Goal: Task Accomplishment & Management: Manage account settings

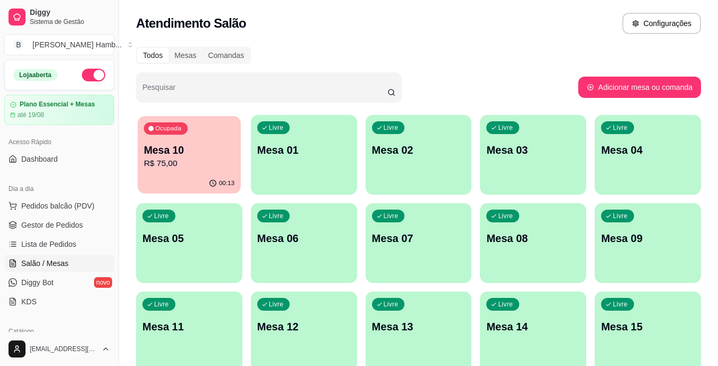
click at [187, 142] on div "Ocupada Mesa 10 R$ 75,00" at bounding box center [189, 144] width 103 height 57
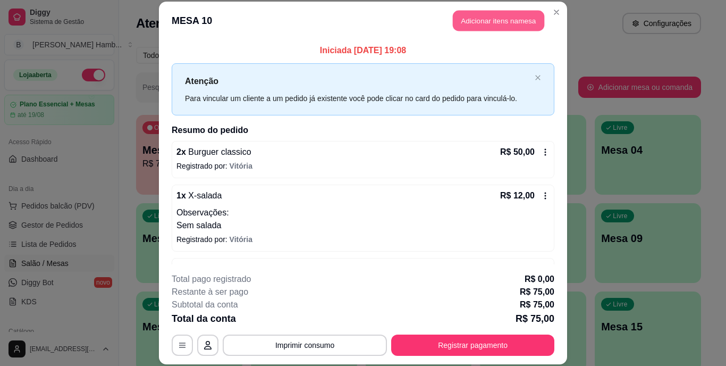
click at [500, 28] on button "Adicionar itens na mesa" at bounding box center [498, 21] width 91 height 21
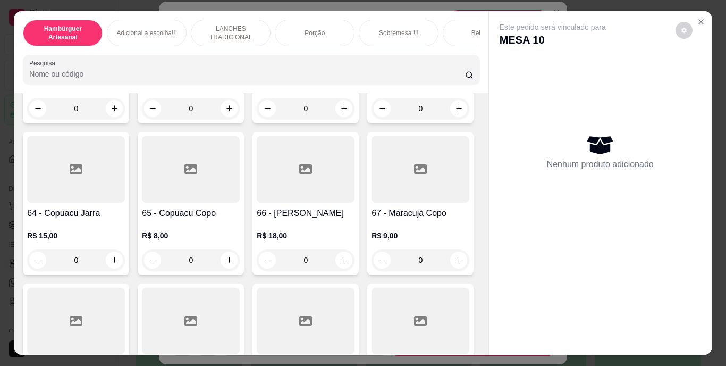
scroll to position [3553, 0]
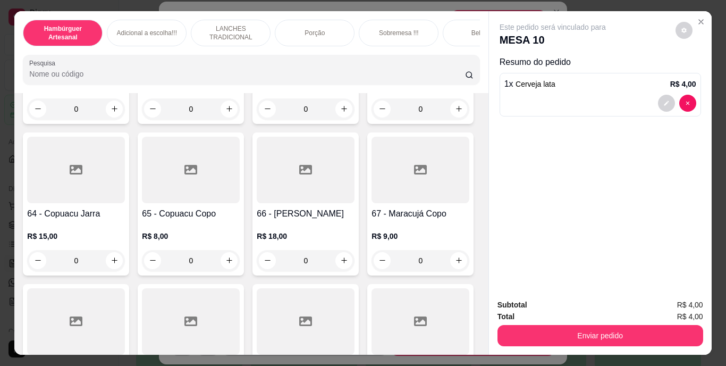
type input "3"
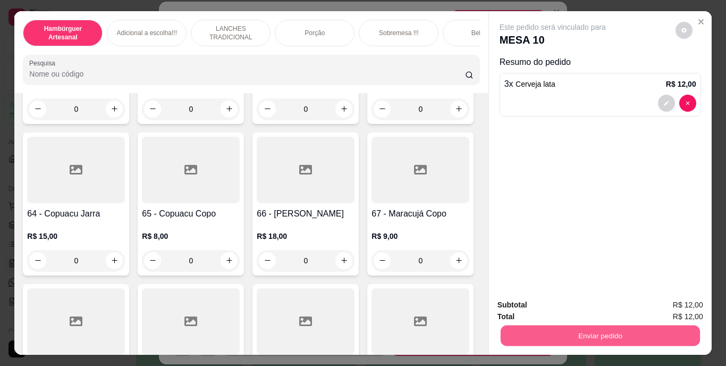
click at [534, 335] on button "Enviar pedido" at bounding box center [599, 335] width 199 height 21
click at [544, 303] on button "Não registrar e enviar pedido" at bounding box center [564, 305] width 107 height 20
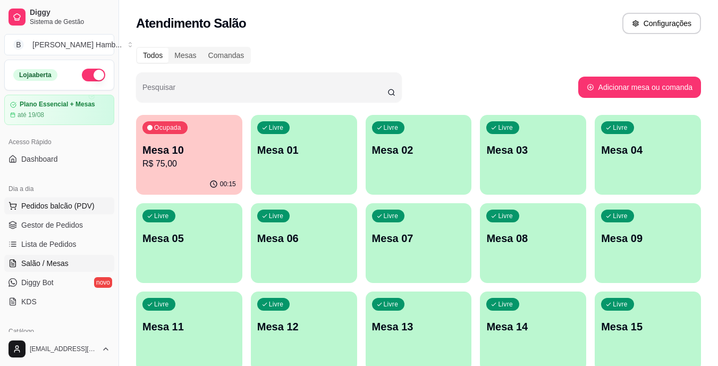
click at [53, 201] on span "Pedidos balcão (PDV)" at bounding box center [57, 205] width 73 height 11
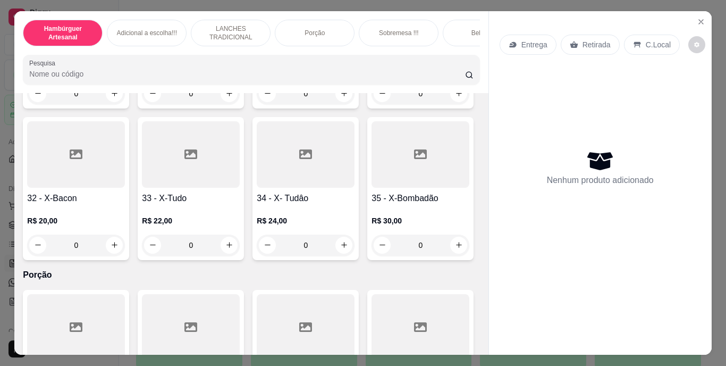
scroll to position [1928, 0]
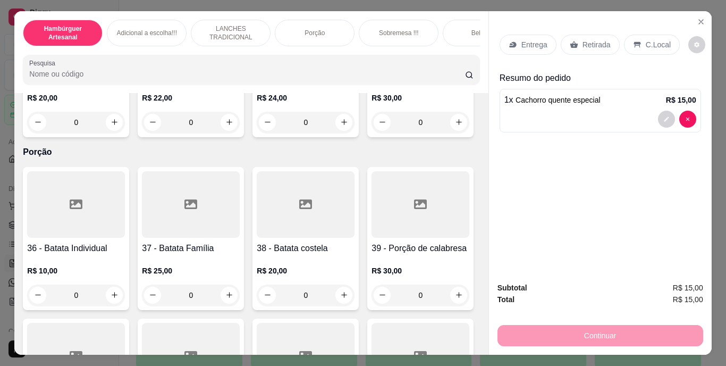
type input "2"
click at [583, 44] on p "Retirada" at bounding box center [596, 44] width 28 height 11
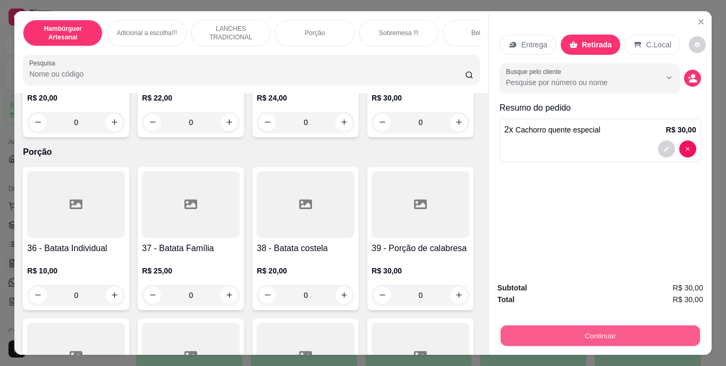
click at [553, 325] on button "Continuar" at bounding box center [599, 335] width 199 height 21
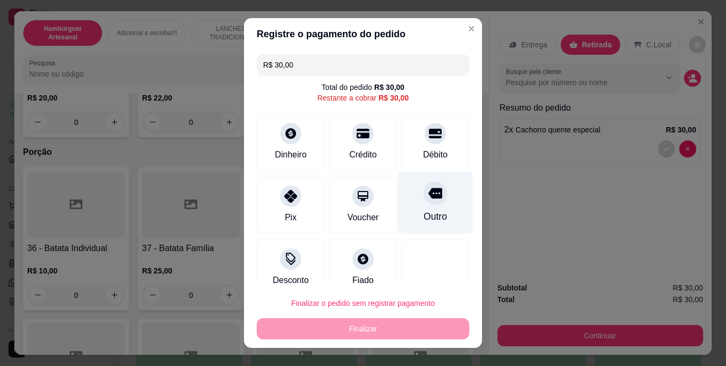
click at [419, 207] on div "Outro" at bounding box center [435, 203] width 75 height 62
type input "R$ 0,00"
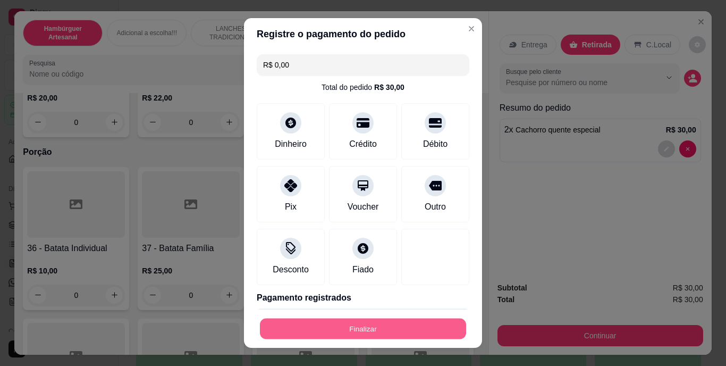
click at [378, 333] on button "Finalizar" at bounding box center [363, 328] width 206 height 21
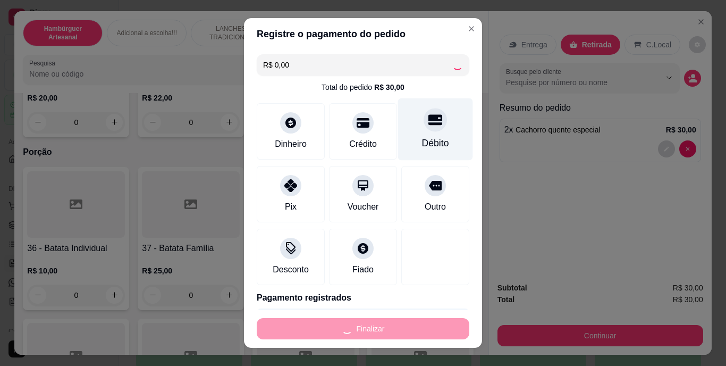
type input "0"
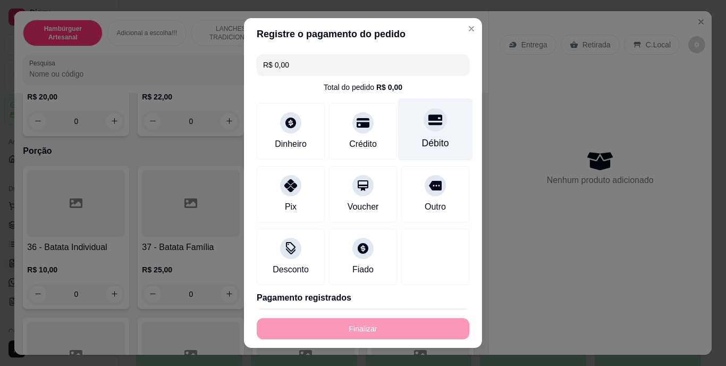
type input "-R$ 30,00"
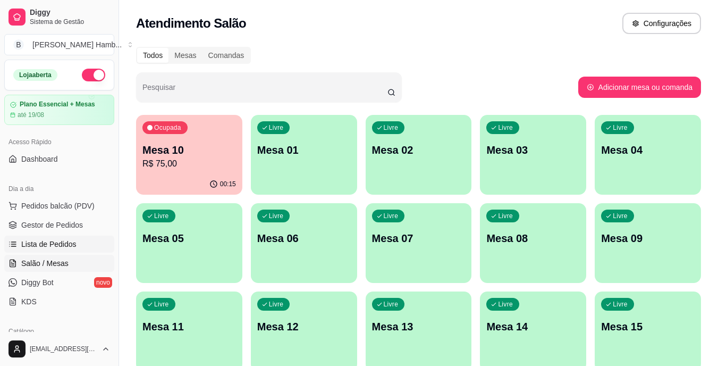
click at [73, 243] on span "Lista de Pedidos" at bounding box center [48, 244] width 55 height 11
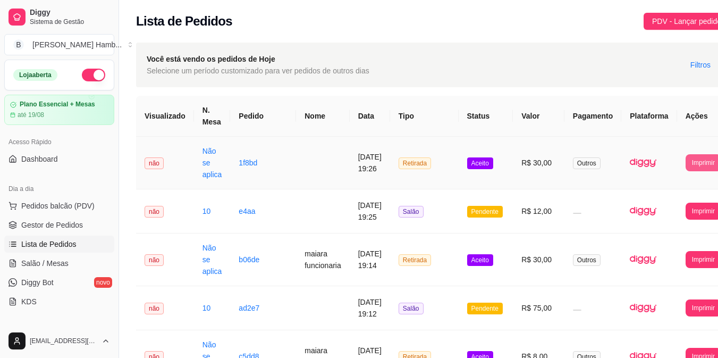
click at [696, 164] on button "Imprimir" at bounding box center [703, 162] width 36 height 17
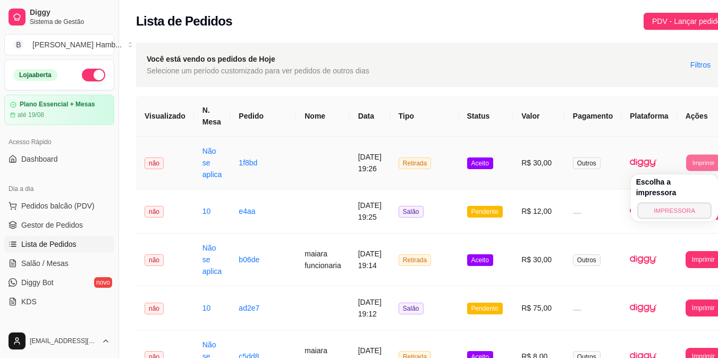
click at [674, 202] on button "IMPRESSORA" at bounding box center [674, 210] width 74 height 16
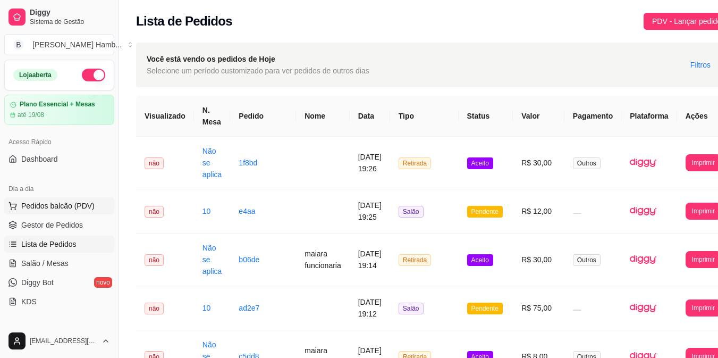
click at [72, 202] on span "Pedidos balcão (PDV)" at bounding box center [57, 205] width 73 height 11
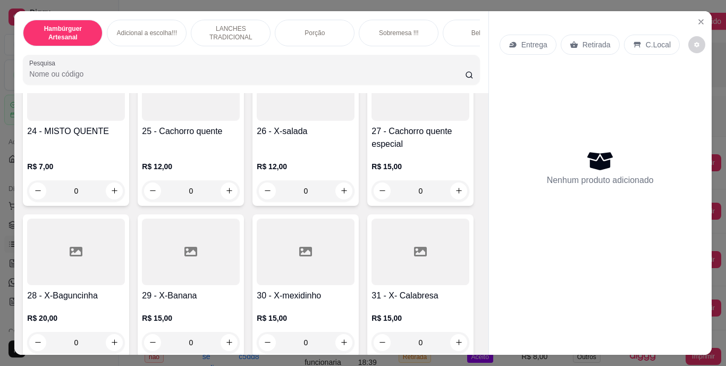
scroll to position [1560, 0]
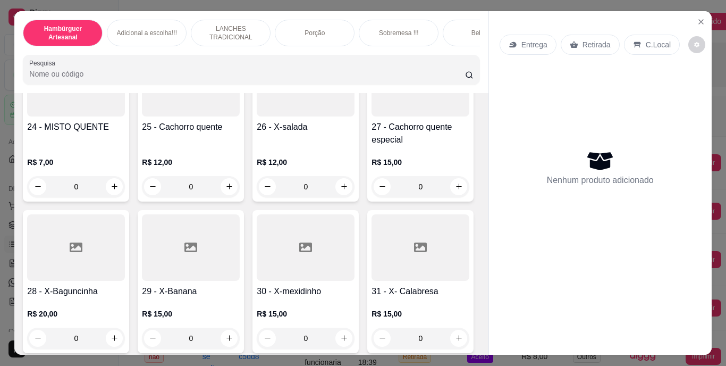
type input "1"
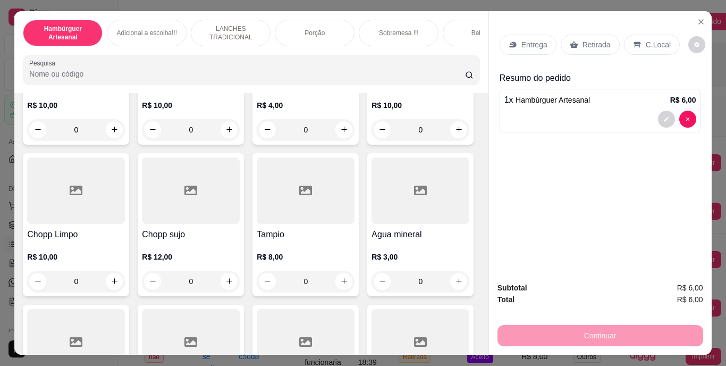
scroll to position [3097, 0]
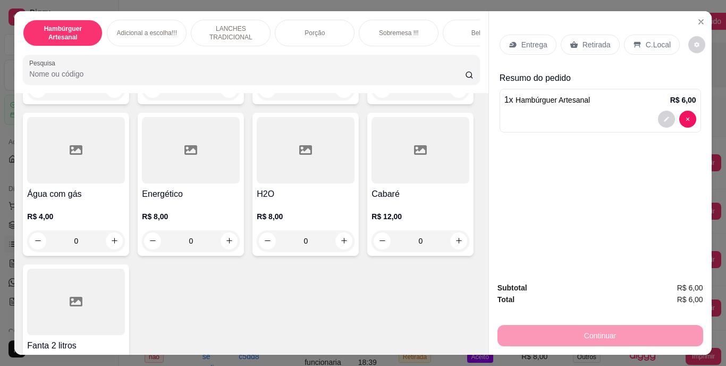
type input "1"
click at [659, 168] on button "decrease-product-quantity" at bounding box center [666, 166] width 16 height 16
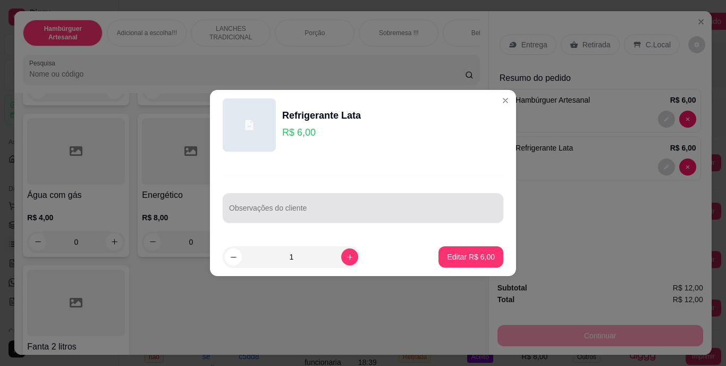
click at [464, 220] on div "Observações do cliente" at bounding box center [363, 208] width 281 height 30
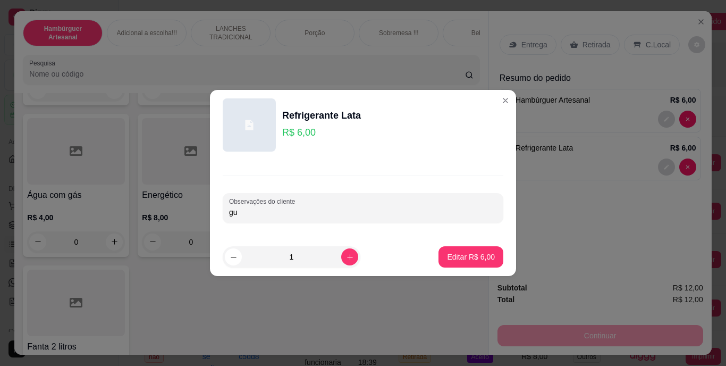
type input "g"
click at [472, 243] on footer "1 Editar R$ 6,00" at bounding box center [363, 256] width 306 height 38
click at [470, 257] on p "Editar R$ 6,00" at bounding box center [471, 256] width 46 height 10
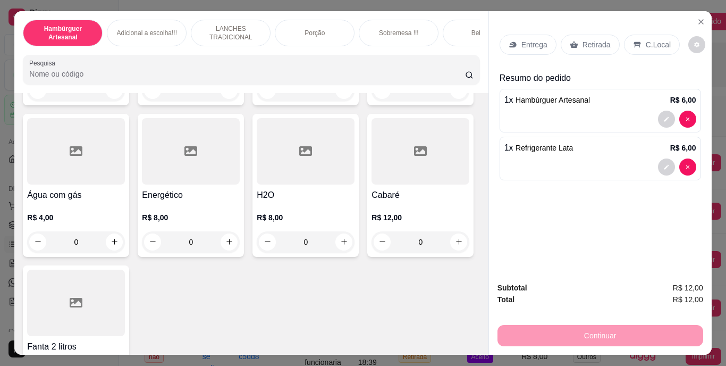
click at [596, 50] on div "Retirada" at bounding box center [589, 45] width 59 height 20
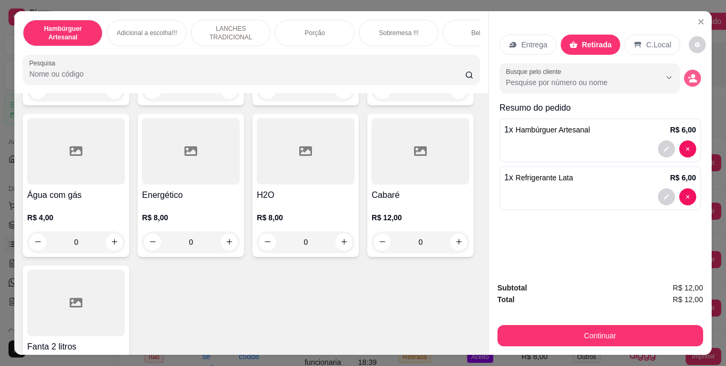
click at [690, 70] on button "decrease-product-quantity" at bounding box center [692, 78] width 17 height 17
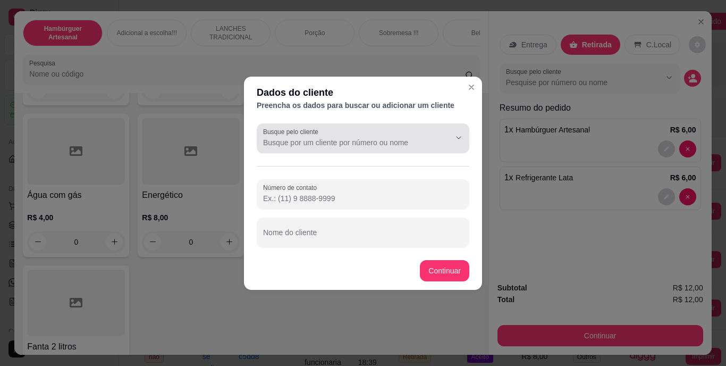
click at [421, 129] on div at bounding box center [363, 138] width 200 height 21
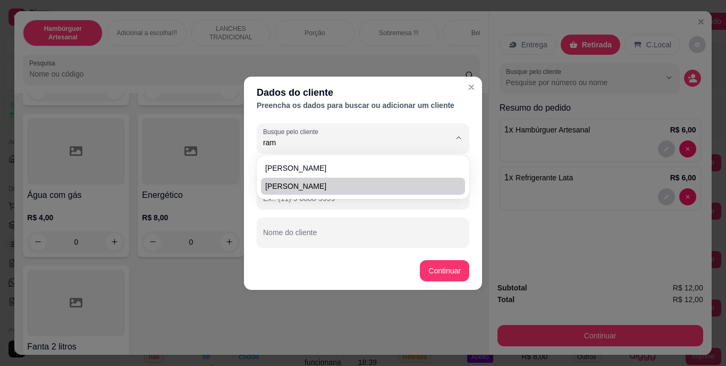
click at [375, 185] on span "[PERSON_NAME]" at bounding box center [357, 186] width 185 height 11
type input "[PERSON_NAME]"
type input "[PHONE_NUMBER]"
type input "[PERSON_NAME]"
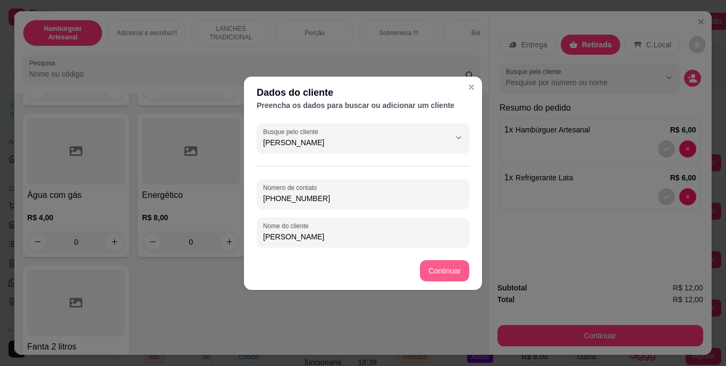
type input "[PERSON_NAME]"
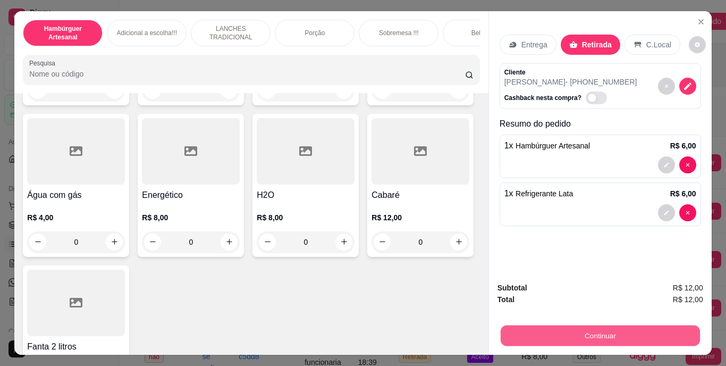
click at [516, 326] on button "Continuar" at bounding box center [599, 335] width 199 height 21
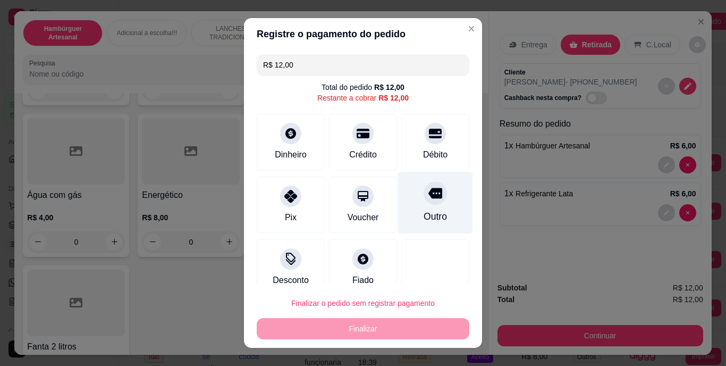
click at [434, 213] on div "Outro" at bounding box center [435, 203] width 75 height 62
type input "R$ 0,00"
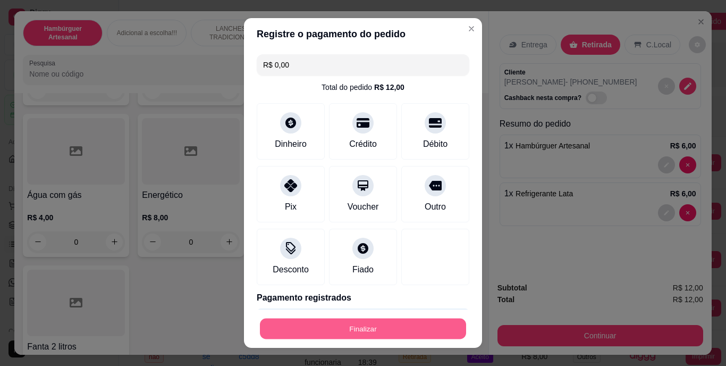
click at [368, 329] on button "Finalizar" at bounding box center [363, 328] width 206 height 21
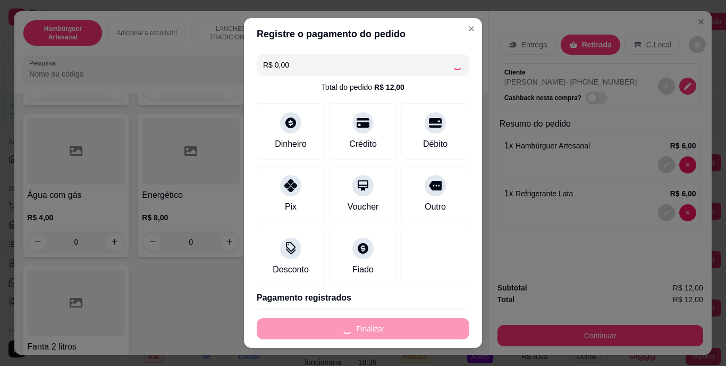
type input "0"
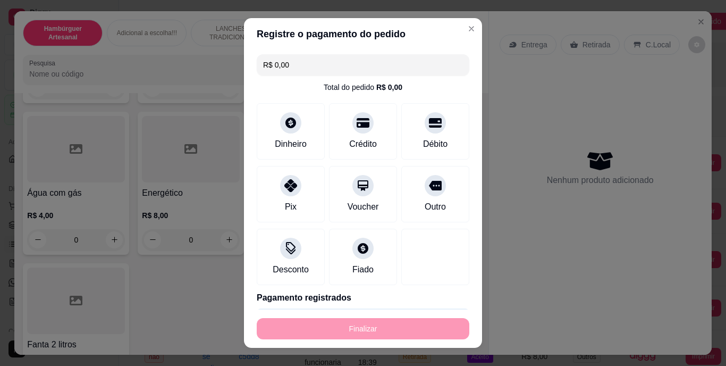
type input "-R$ 12,00"
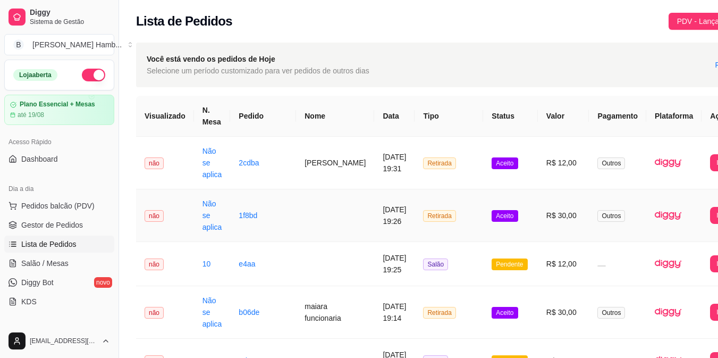
click at [561, 226] on td "R$ 30,00" at bounding box center [564, 215] width 52 height 53
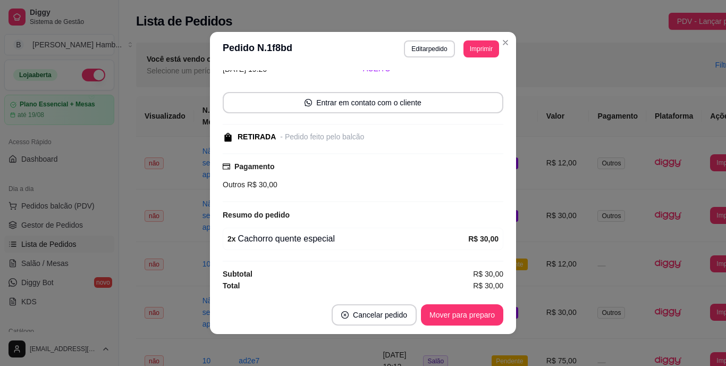
scroll to position [53, 0]
click at [421, 47] on button "Editar pedido" at bounding box center [429, 48] width 49 height 16
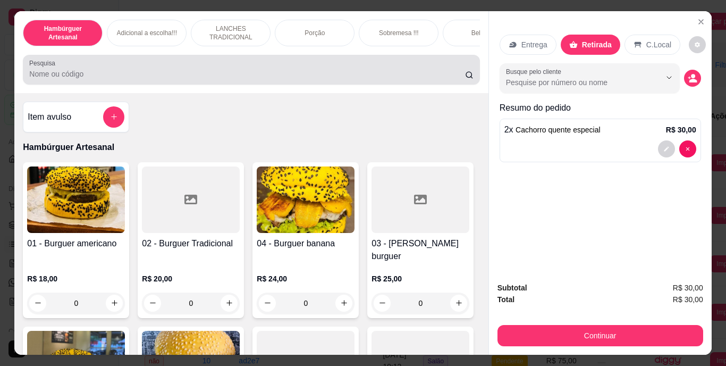
click at [356, 71] on div at bounding box center [251, 69] width 444 height 21
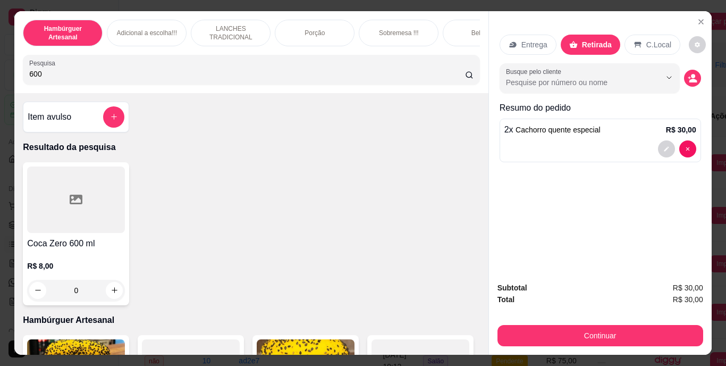
click at [258, 79] on input "600" at bounding box center [247, 74] width 436 height 11
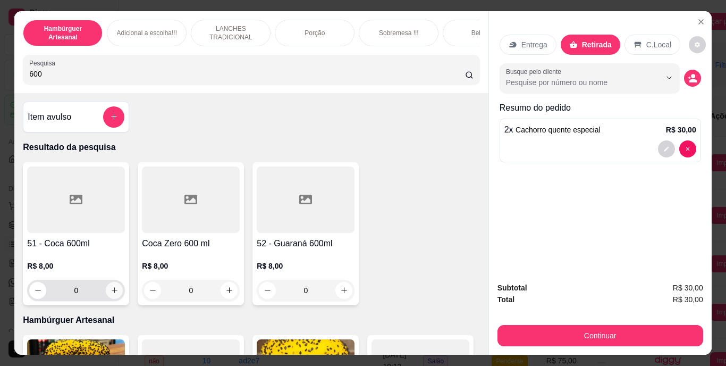
type input "600"
click at [106, 296] on button "increase-product-quantity" at bounding box center [114, 290] width 16 height 16
type input "1"
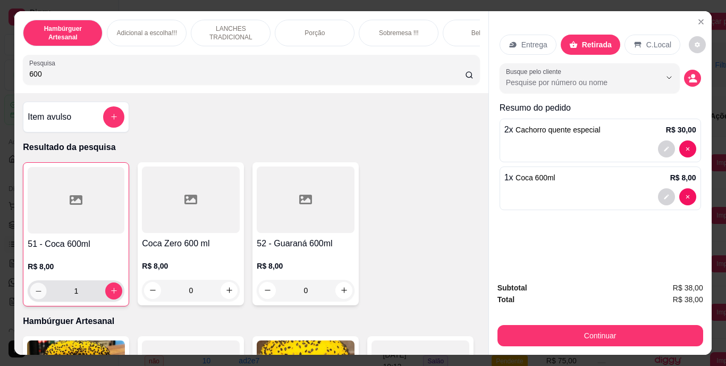
click at [35, 294] on icon "decrease-product-quantity" at bounding box center [39, 290] width 8 height 8
type input "0"
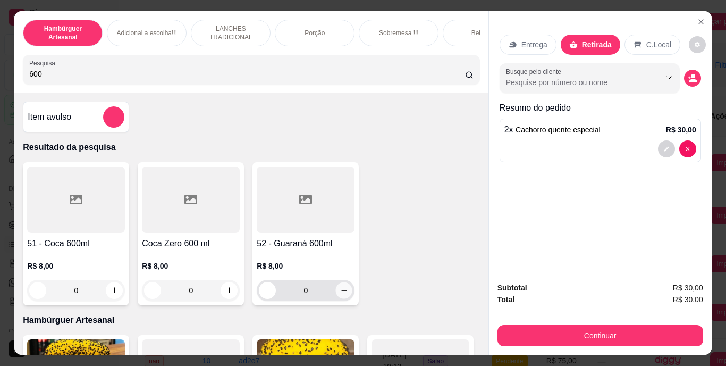
click at [336, 297] on button "increase-product-quantity" at bounding box center [344, 290] width 16 height 16
type input "1"
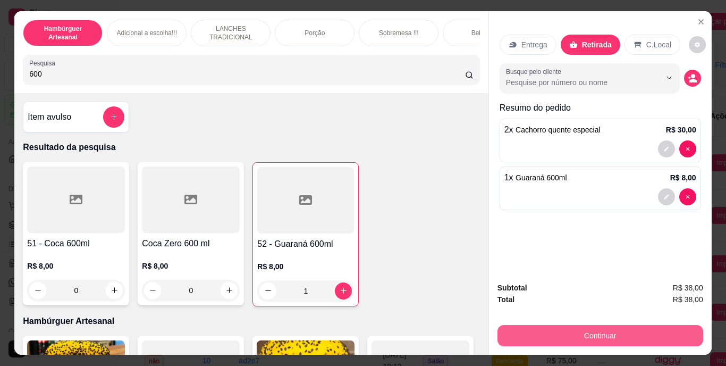
click at [572, 326] on button "Continuar" at bounding box center [600, 335] width 206 height 21
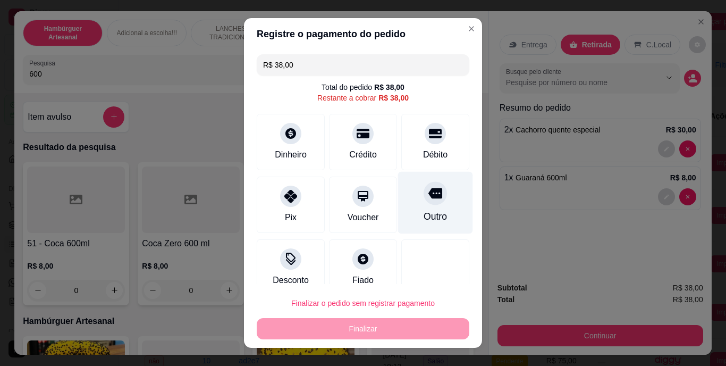
click at [423, 202] on div at bounding box center [434, 193] width 23 height 23
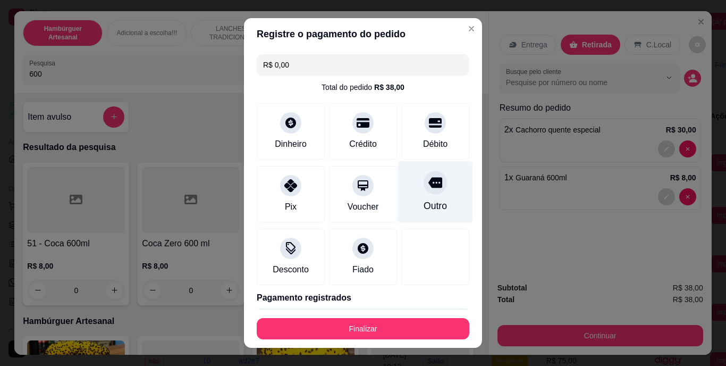
type input "R$ 0,00"
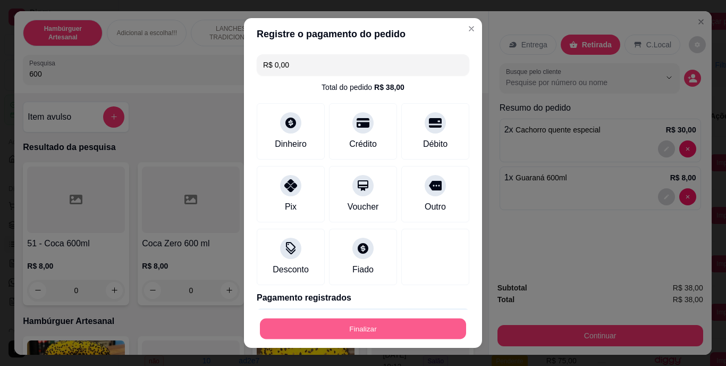
click at [345, 327] on button "Finalizar" at bounding box center [363, 328] width 206 height 21
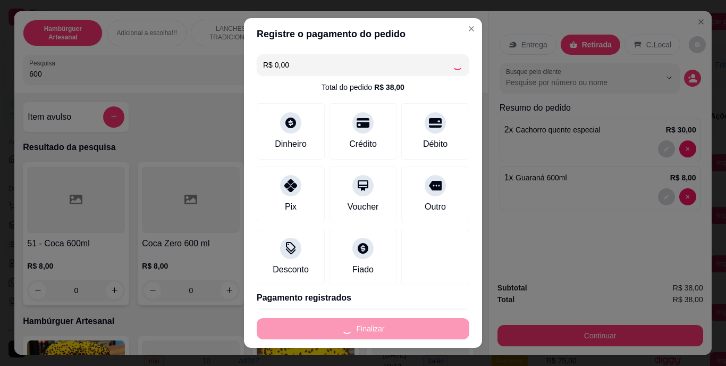
type input "0"
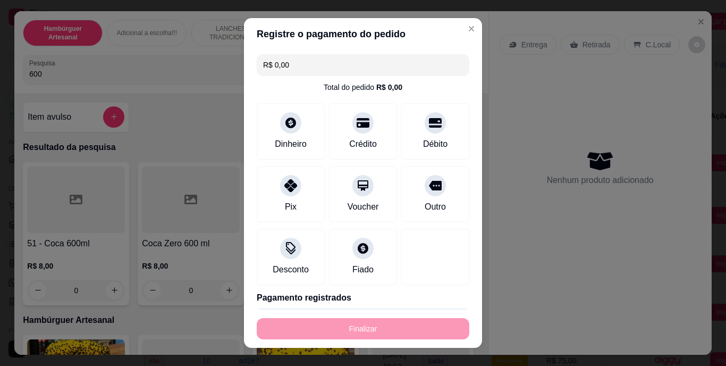
type input "-R$ 38,00"
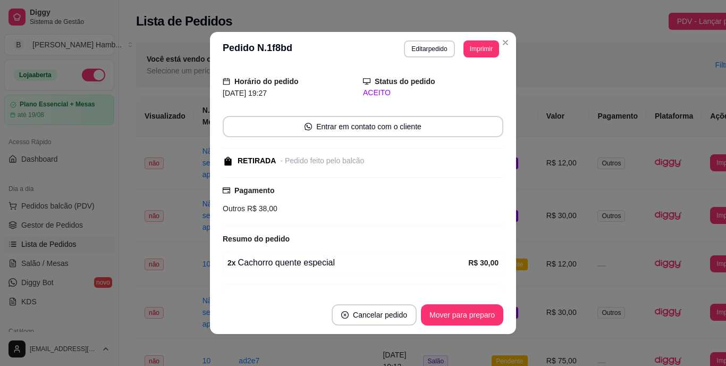
scroll to position [77, 0]
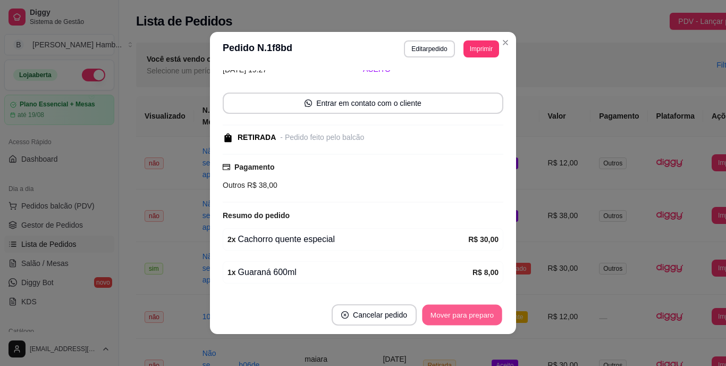
click at [436, 312] on button "Mover para preparo" at bounding box center [462, 314] width 80 height 21
click at [436, 312] on button "Mover para retirada disponível" at bounding box center [444, 314] width 114 height 21
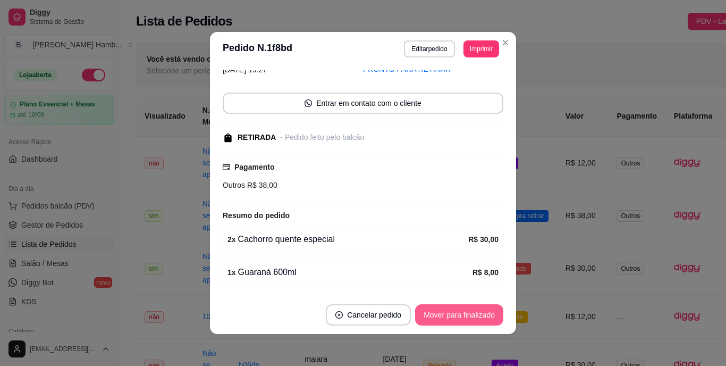
click at [436, 312] on button "Mover para finalizado" at bounding box center [459, 314] width 88 height 21
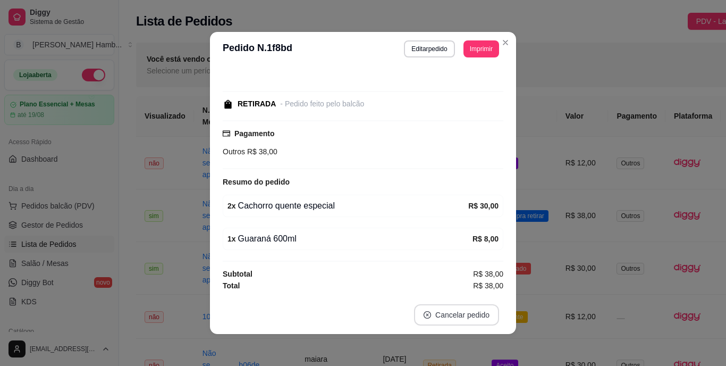
scroll to position [41, 0]
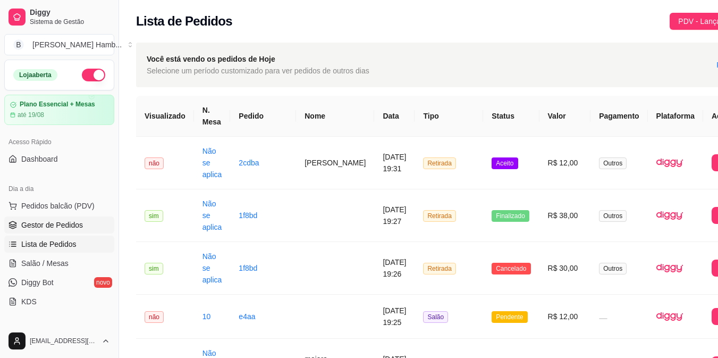
click at [71, 224] on span "Gestor de Pedidos" at bounding box center [52, 224] width 62 height 11
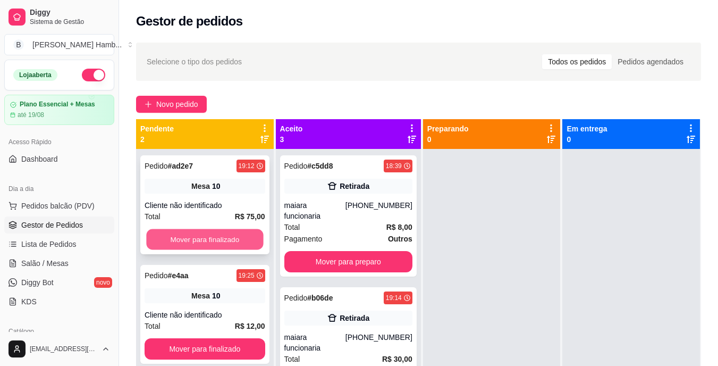
click at [228, 236] on button "Mover para finalizado" at bounding box center [204, 239] width 117 height 21
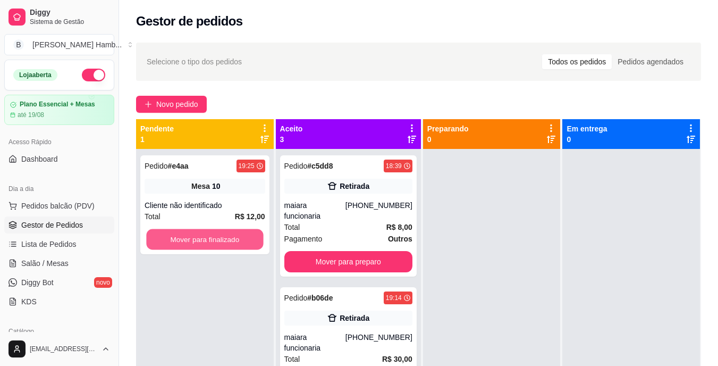
click at [228, 236] on button "Mover para finalizado" at bounding box center [204, 239] width 117 height 21
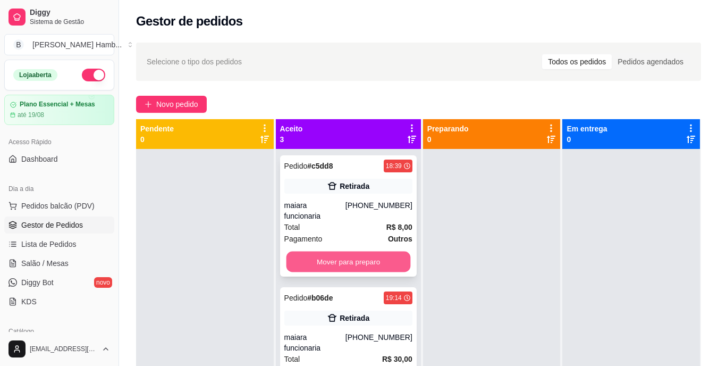
click at [305, 261] on button "Mover para preparo" at bounding box center [348, 261] width 124 height 21
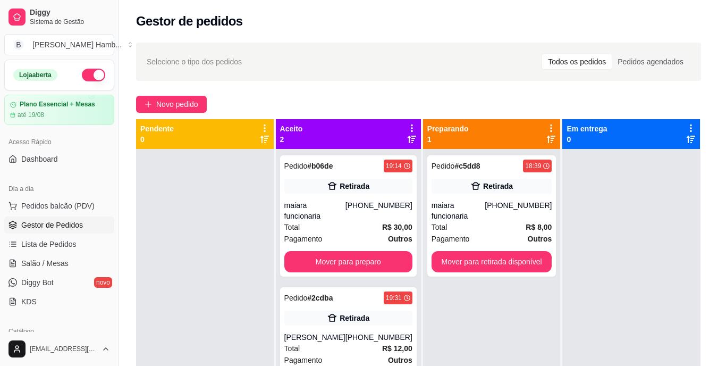
click at [305, 261] on div "Pedido # b06de 19:14 Retirada maiara funcionaria [PHONE_NUMBER] Total R$ 30,00 …" at bounding box center [348, 215] width 137 height 121
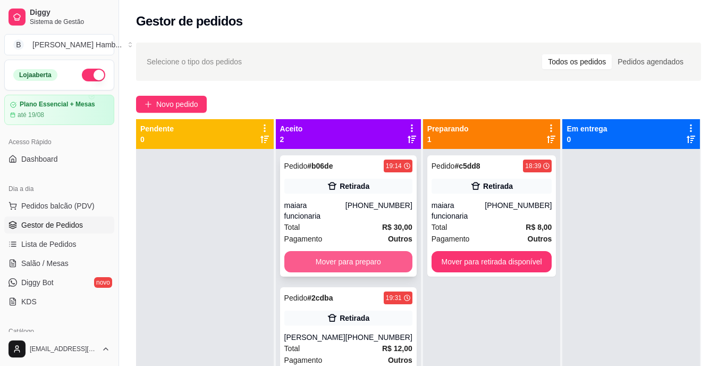
click at [379, 251] on button "Mover para preparo" at bounding box center [348, 261] width 128 height 21
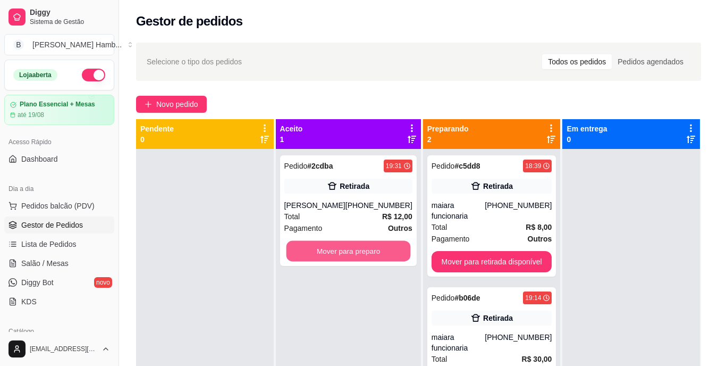
click at [379, 245] on button "Mover para preparo" at bounding box center [348, 251] width 124 height 21
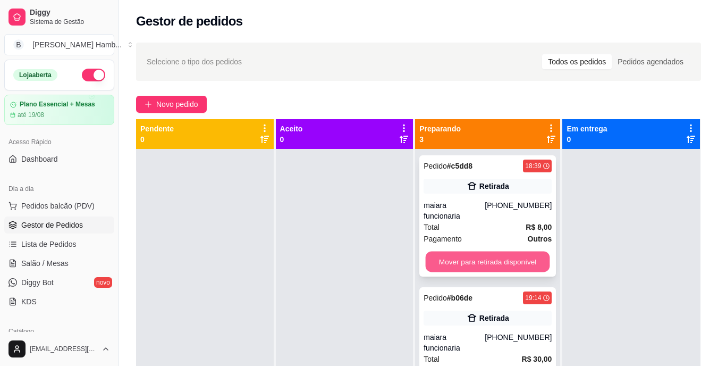
click at [440, 251] on button "Mover para retirada disponível" at bounding box center [488, 261] width 124 height 21
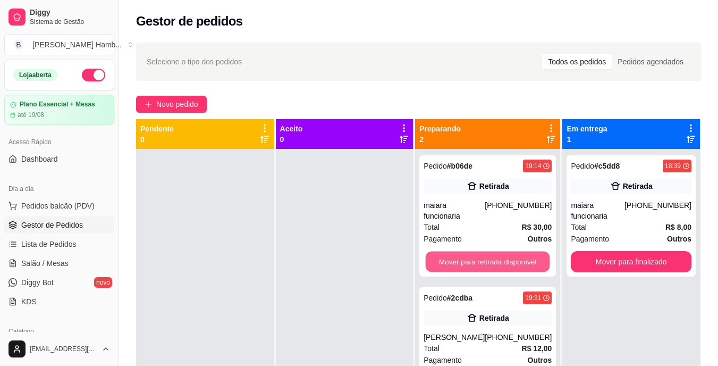
click at [440, 251] on button "Mover para retirada disponível" at bounding box center [488, 261] width 124 height 21
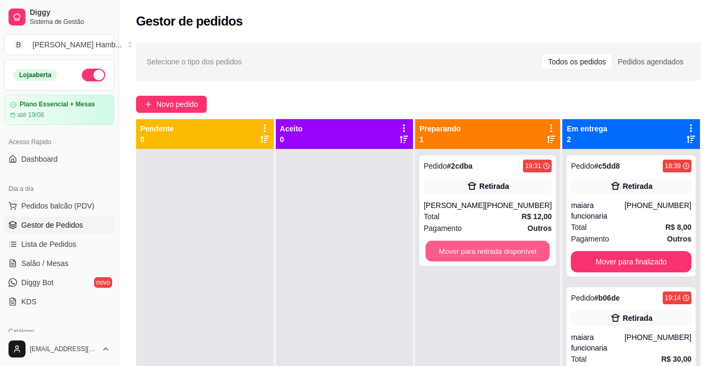
click at [440, 251] on button "Mover para retirada disponível" at bounding box center [488, 251] width 124 height 21
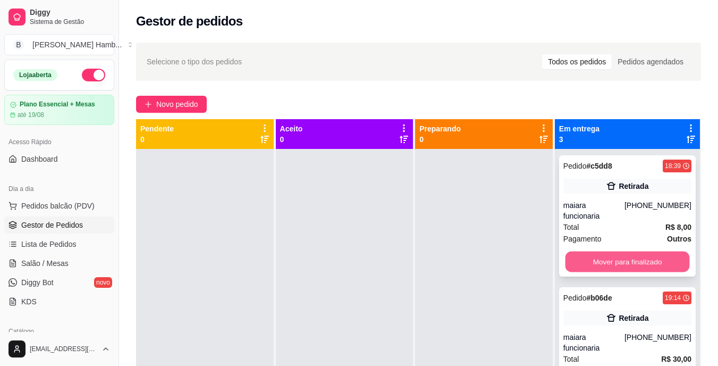
click at [572, 262] on button "Mover para finalizado" at bounding box center [627, 261] width 124 height 21
click at [587, 253] on button "Mover para finalizado" at bounding box center [627, 261] width 124 height 21
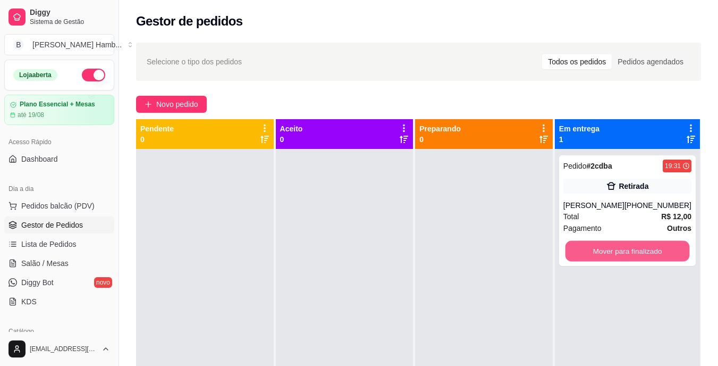
click at [587, 253] on button "Mover para finalizado" at bounding box center [627, 251] width 124 height 21
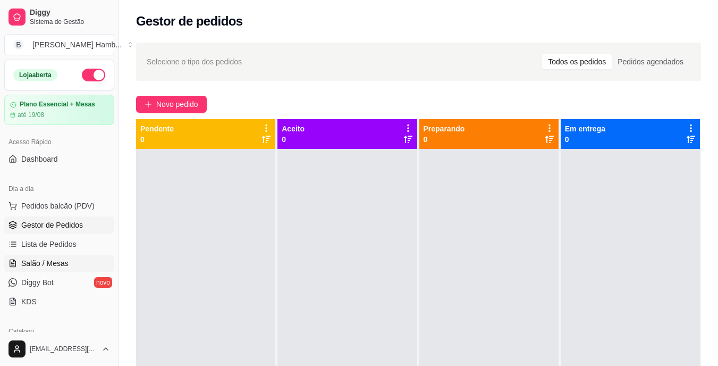
click at [65, 264] on span "Salão / Mesas" at bounding box center [44, 263] width 47 height 11
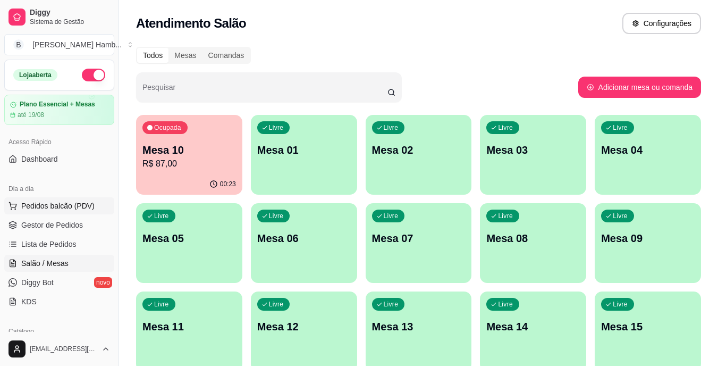
click at [63, 207] on span "Pedidos balcão (PDV)" at bounding box center [57, 205] width 73 height 11
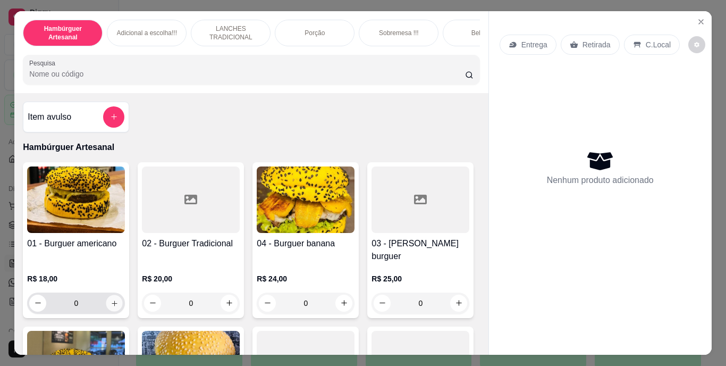
click at [111, 299] on icon "increase-product-quantity" at bounding box center [115, 303] width 8 height 8
type input "1"
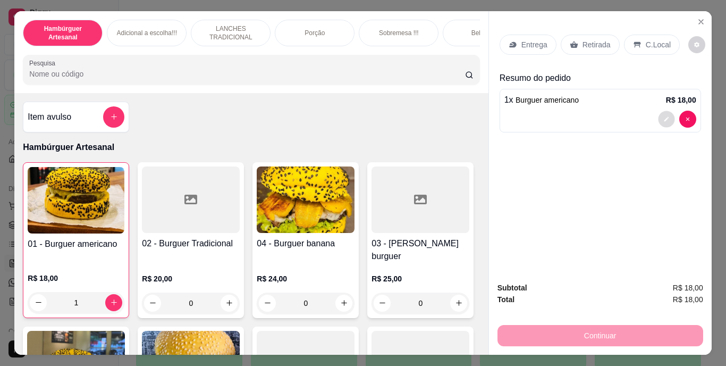
click at [663, 116] on icon "decrease-product-quantity" at bounding box center [666, 119] width 6 height 6
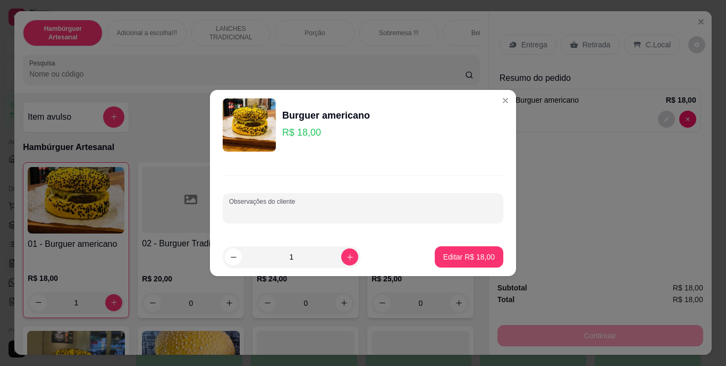
click at [362, 217] on input "Observações do cliente" at bounding box center [363, 212] width 268 height 11
type input "so pao e hanburguer"
click at [475, 257] on p "Editar R$ 18,00" at bounding box center [469, 256] width 50 height 10
type input "0"
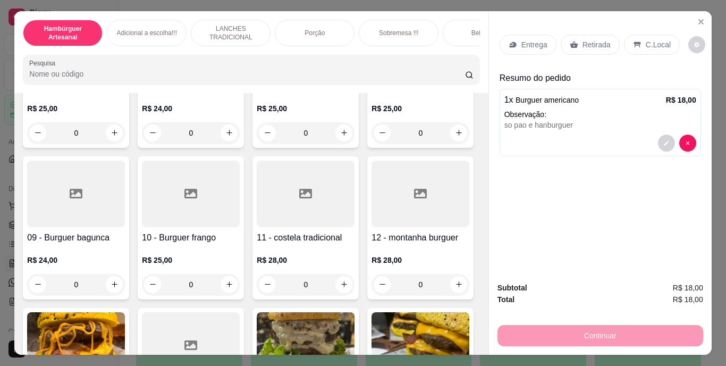
scroll to position [335, 0]
click at [455, 136] on icon "increase-product-quantity" at bounding box center [459, 132] width 8 height 8
type input "1"
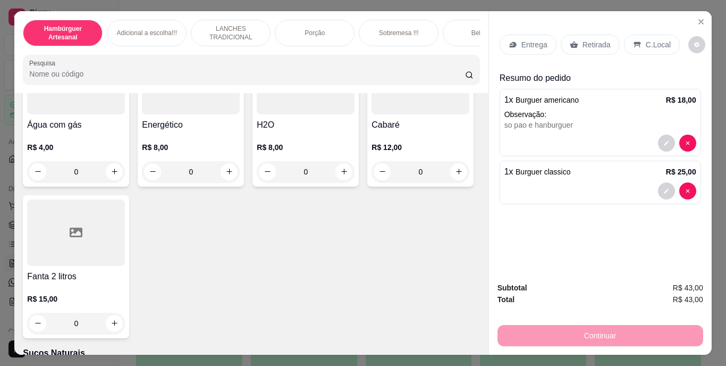
scroll to position [3199, 0]
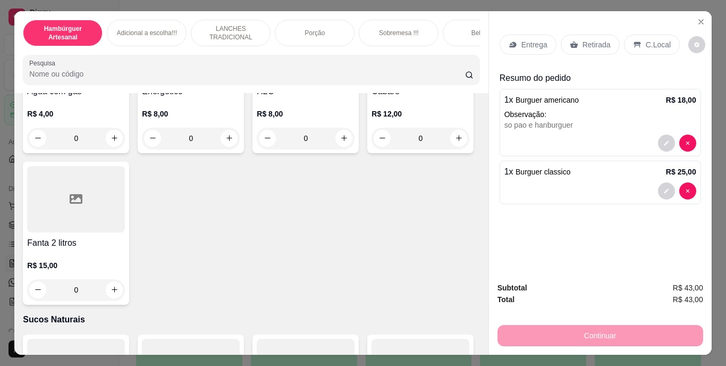
type input "1"
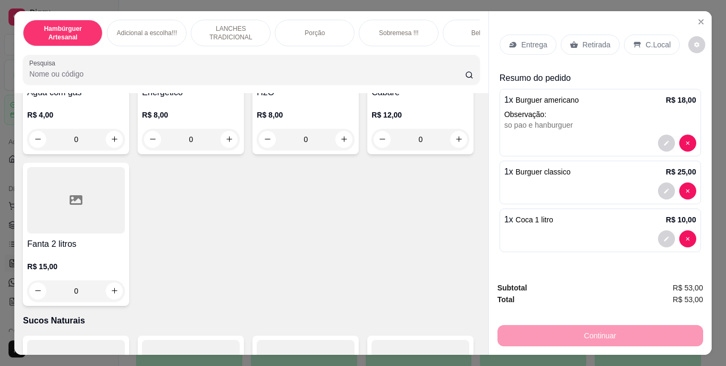
click at [525, 45] on p "Entrega" at bounding box center [534, 44] width 26 height 11
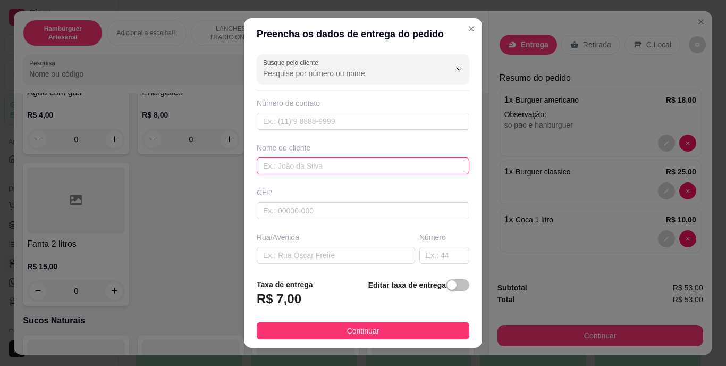
click at [373, 160] on input "text" at bounding box center [363, 165] width 213 height 17
click at [266, 169] on input "[PERSON_NAME]" at bounding box center [363, 165] width 213 height 17
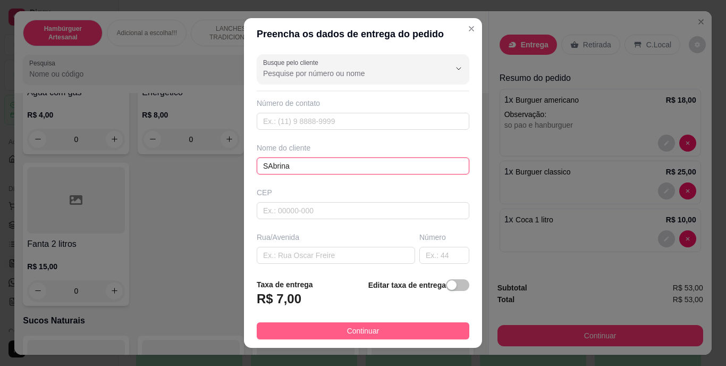
type input "SAbrina"
click at [331, 333] on button "Continuar" at bounding box center [363, 330] width 213 height 17
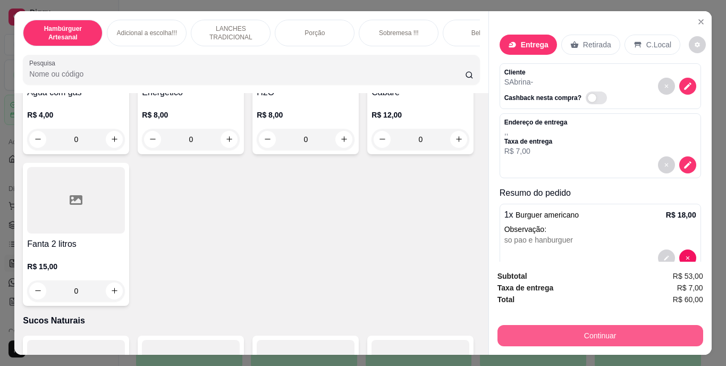
click at [537, 330] on button "Continuar" at bounding box center [600, 335] width 206 height 21
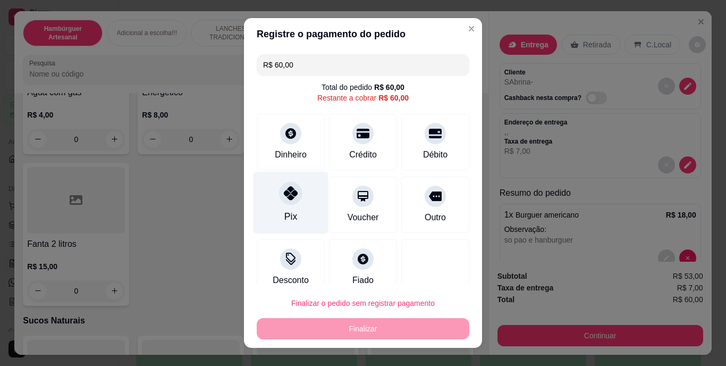
click at [283, 208] on div "Pix" at bounding box center [290, 203] width 75 height 62
type input "R$ 0,00"
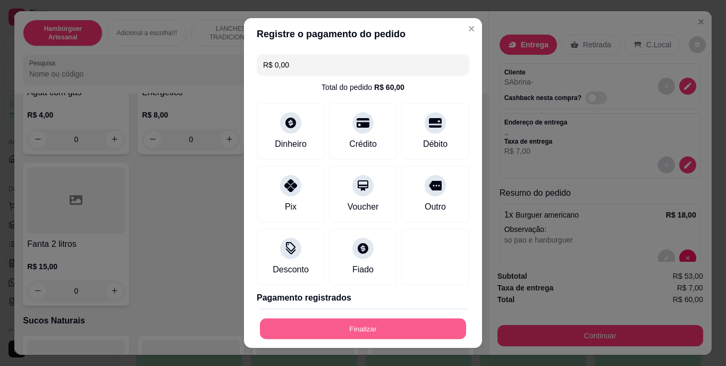
click at [349, 328] on button "Finalizar" at bounding box center [363, 328] width 206 height 21
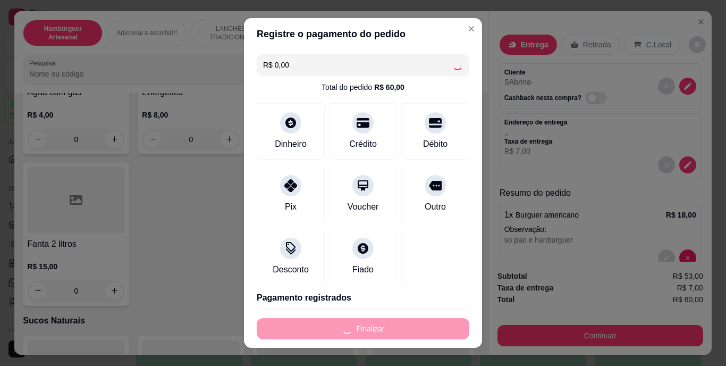
type input "0"
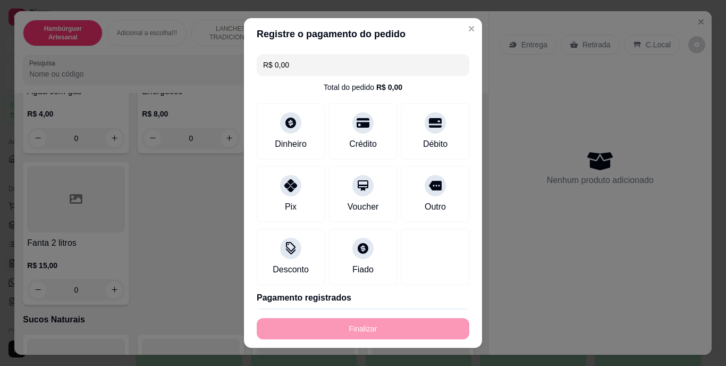
type input "-R$ 60,00"
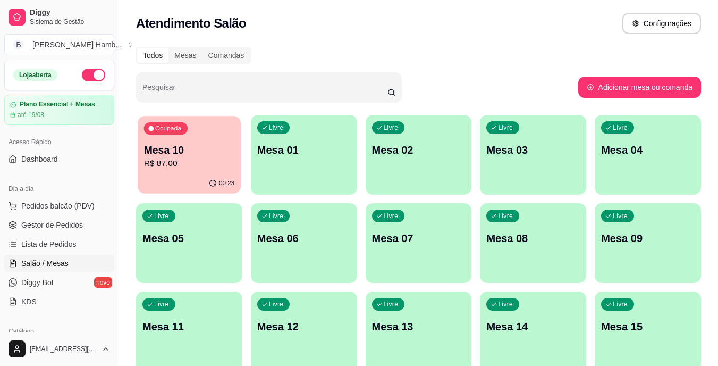
click at [208, 145] on p "Mesa 10" at bounding box center [189, 150] width 91 height 14
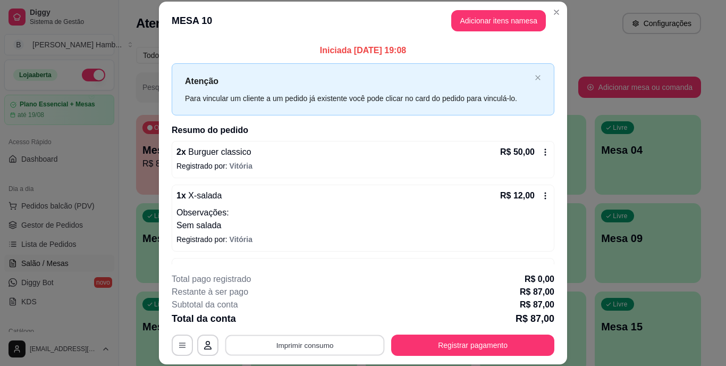
click at [256, 338] on button "Imprimir consumo" at bounding box center [304, 344] width 159 height 21
click at [279, 321] on button "IMPRESSORA" at bounding box center [304, 320] width 74 height 16
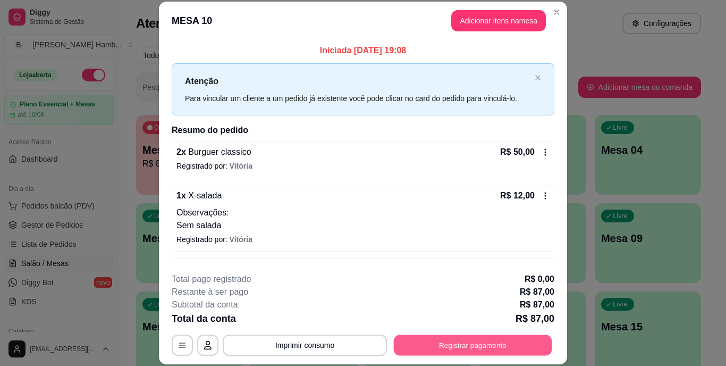
click at [443, 348] on button "Registrar pagamento" at bounding box center [473, 344] width 158 height 21
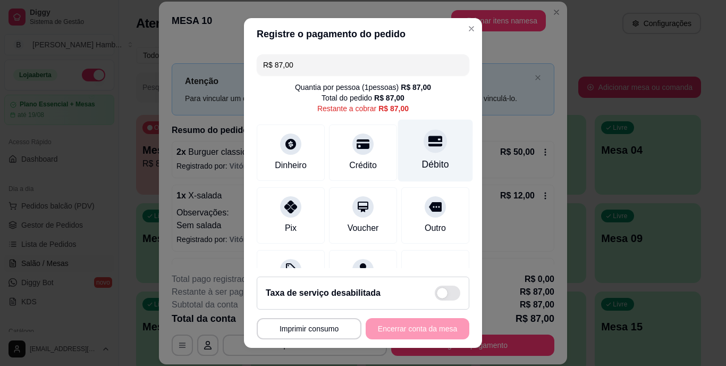
click at [422, 161] on div "Débito" at bounding box center [435, 165] width 27 height 14
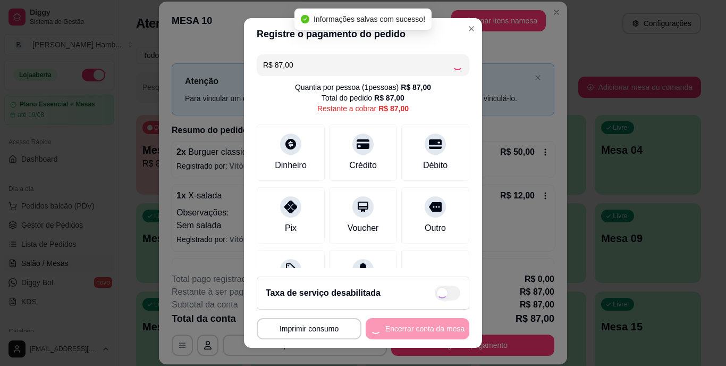
type input "R$ 0,00"
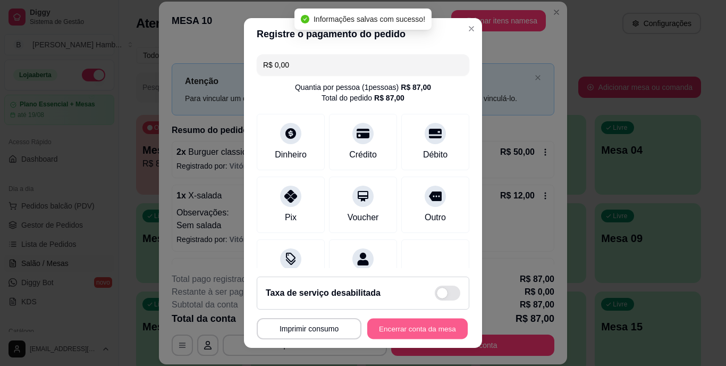
click at [417, 330] on button "Encerrar conta da mesa" at bounding box center [417, 328] width 100 height 21
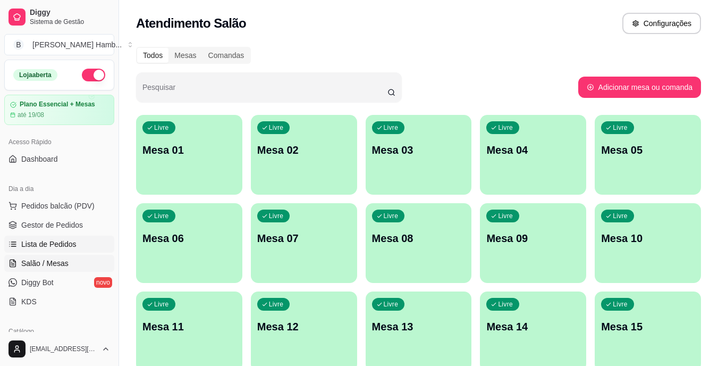
click at [53, 250] on link "Lista de Pedidos" at bounding box center [59, 243] width 110 height 17
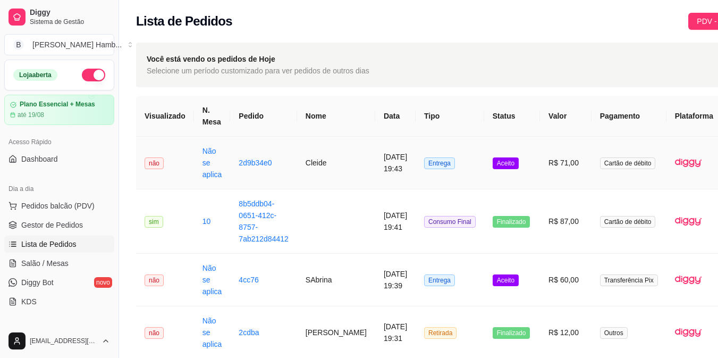
click at [313, 155] on td "Cleide" at bounding box center [336, 163] width 78 height 53
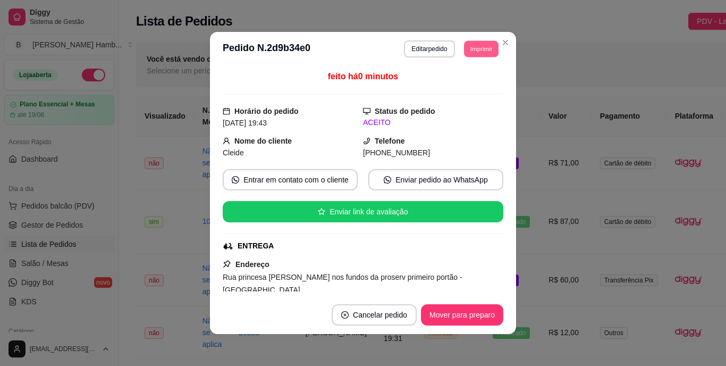
click at [467, 53] on button "Imprimir" at bounding box center [481, 48] width 35 height 16
click at [445, 82] on button "IMPRESSORA" at bounding box center [457, 86] width 77 height 17
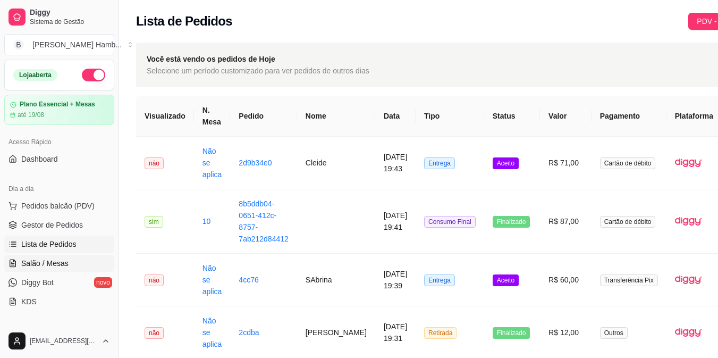
click at [44, 267] on span "Salão / Mesas" at bounding box center [44, 263] width 47 height 11
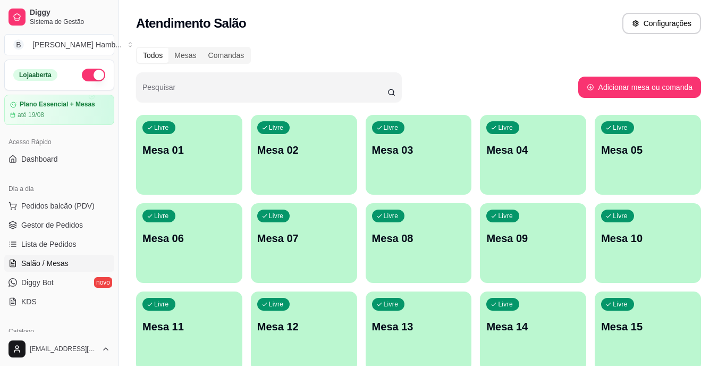
click at [615, 325] on p "Mesa 15" at bounding box center [648, 326] width 94 height 15
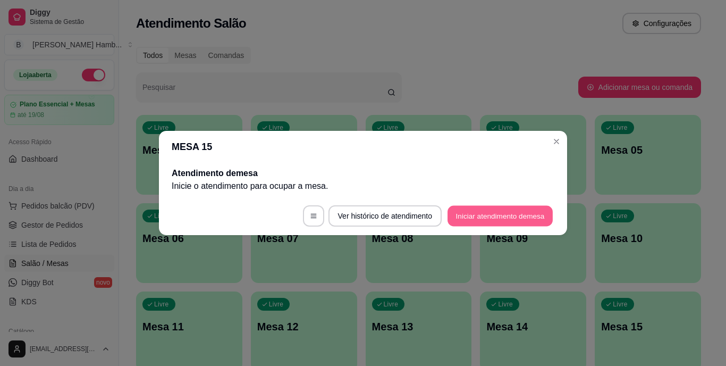
click at [472, 216] on button "Iniciar atendimento de mesa" at bounding box center [499, 216] width 105 height 21
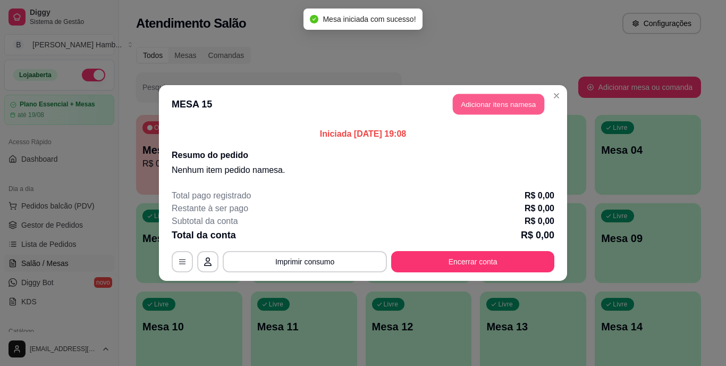
click at [499, 101] on button "Adicionar itens na mesa" at bounding box center [498, 104] width 91 height 21
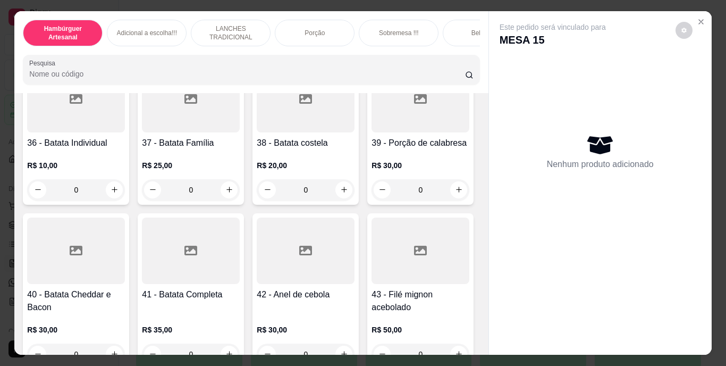
scroll to position [2051, 0]
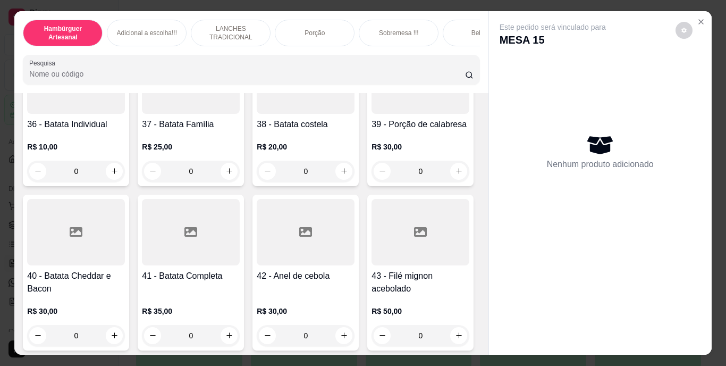
type input "1"
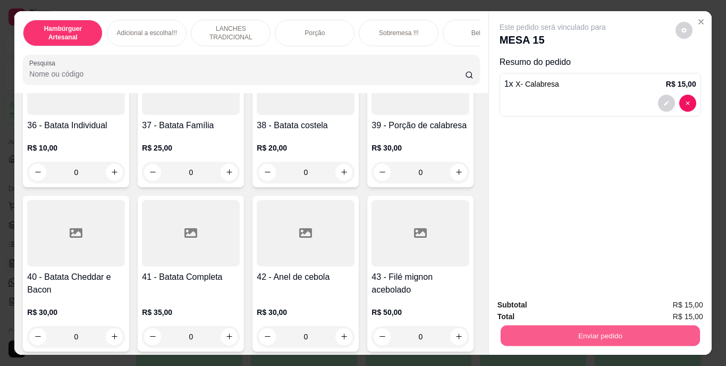
click at [629, 332] on button "Enviar pedido" at bounding box center [599, 335] width 199 height 21
click at [570, 299] on button "Não registrar e enviar pedido" at bounding box center [564, 305] width 107 height 20
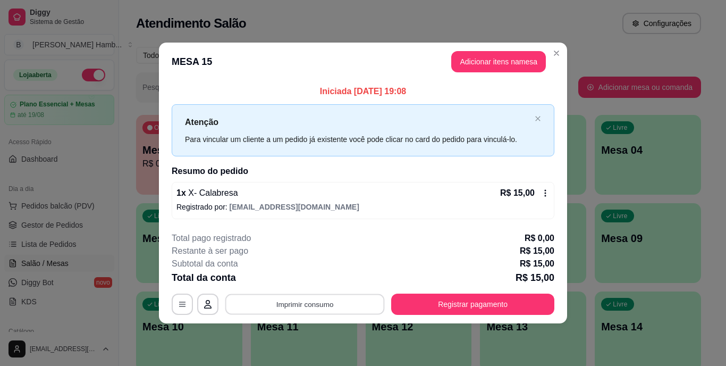
click at [343, 304] on button "Imprimir consumo" at bounding box center [304, 303] width 159 height 21
click at [312, 279] on body "Diggy Sistema de Gestão B Bakana's Hamb ... Loja aberta Plano Essencial + Mesas…" at bounding box center [359, 183] width 718 height 366
click at [312, 279] on button "IMPRESSORA" at bounding box center [307, 279] width 77 height 17
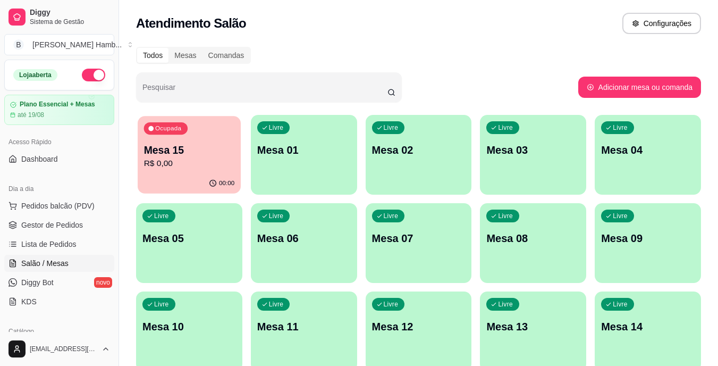
click at [212, 149] on p "Mesa 15" at bounding box center [189, 150] width 91 height 14
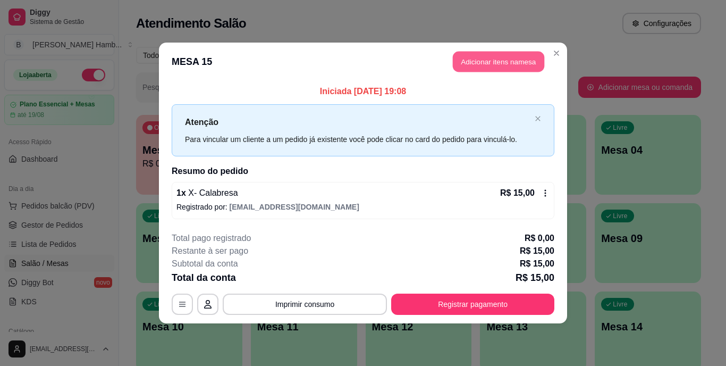
click at [494, 56] on button "Adicionar itens na mesa" at bounding box center [498, 62] width 91 height 21
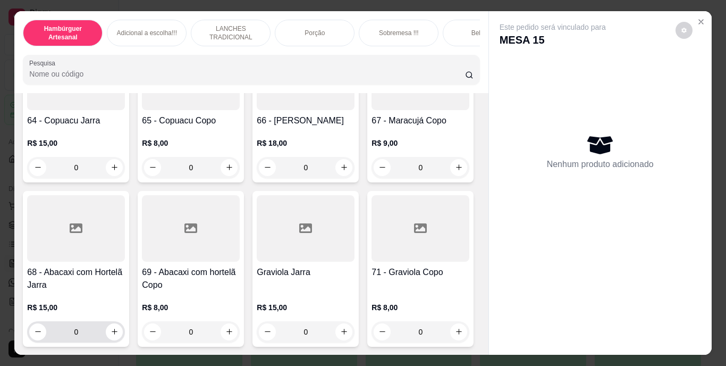
scroll to position [4562, 0]
click at [390, 327] on input "0" at bounding box center [420, 331] width 60 height 21
click at [455, 328] on icon "increase-product-quantity" at bounding box center [459, 331] width 8 height 8
type input "1"
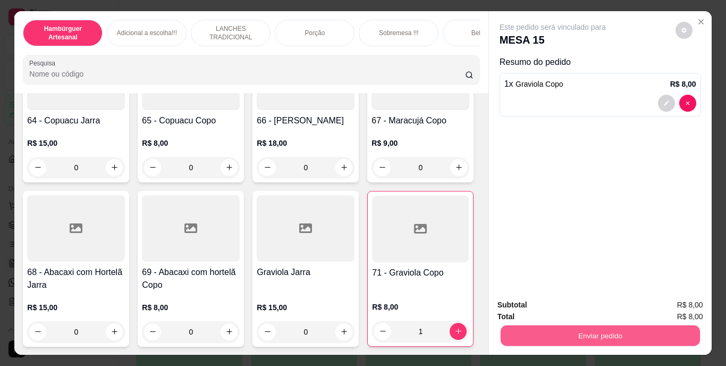
click at [588, 333] on button "Enviar pedido" at bounding box center [599, 335] width 199 height 21
click at [590, 302] on button "Não registrar e enviar pedido" at bounding box center [564, 305] width 107 height 20
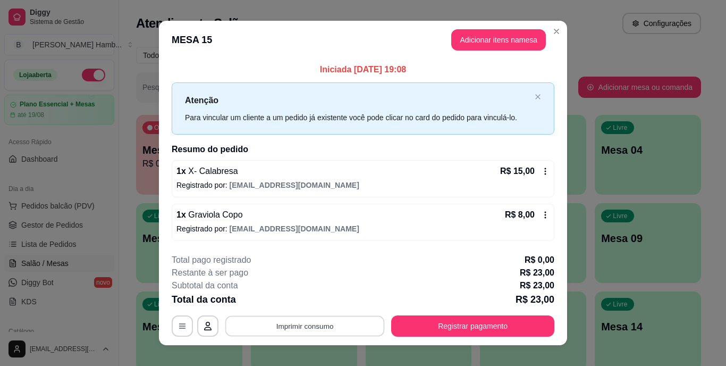
click at [343, 328] on button "Imprimir consumo" at bounding box center [304, 325] width 159 height 21
click at [312, 298] on button "IMPRESSORA" at bounding box center [304, 301] width 74 height 16
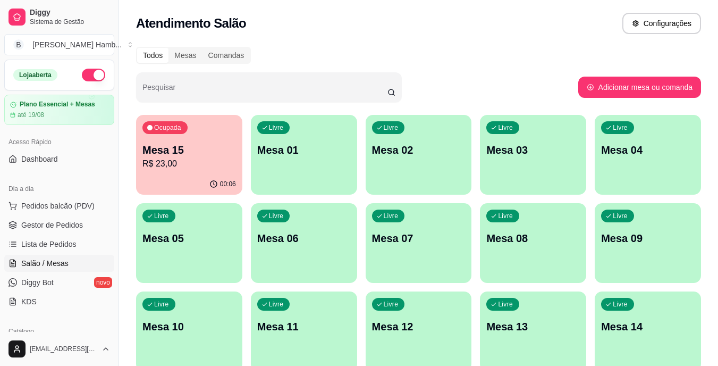
click at [555, 26] on div "Atendimento Salão Configurações" at bounding box center [418, 23] width 565 height 21
click at [78, 202] on span "Pedidos balcão (PDV)" at bounding box center [57, 205] width 73 height 11
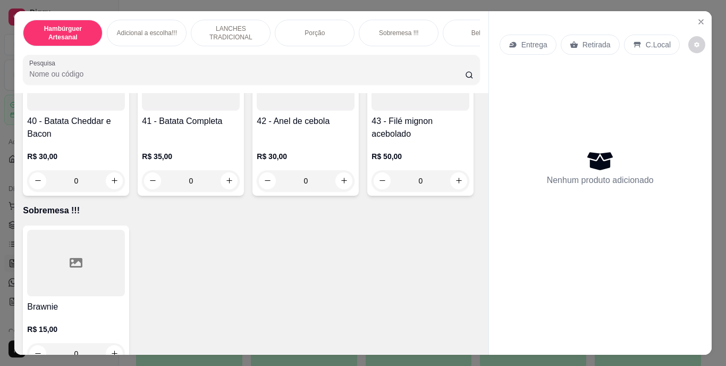
scroll to position [2206, 0]
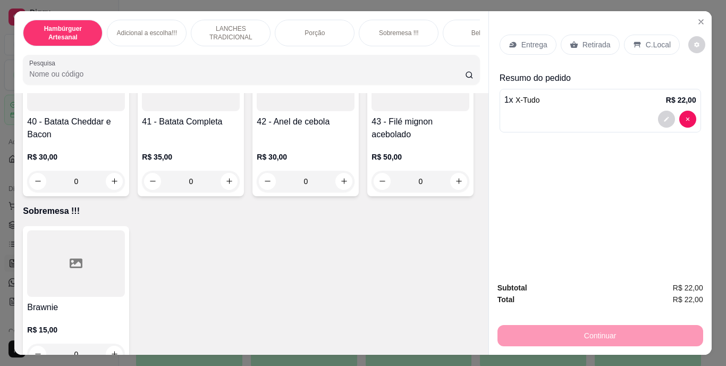
type input "2"
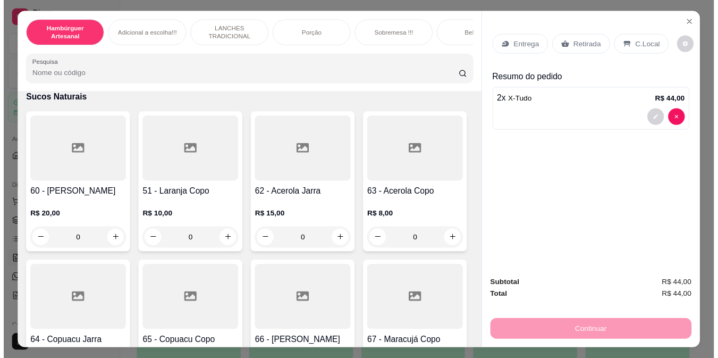
scroll to position [3502, 0]
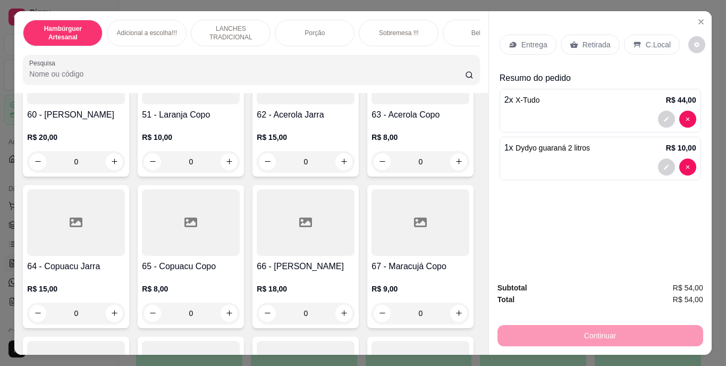
type input "1"
click at [537, 39] on p "Entrega" at bounding box center [534, 44] width 26 height 11
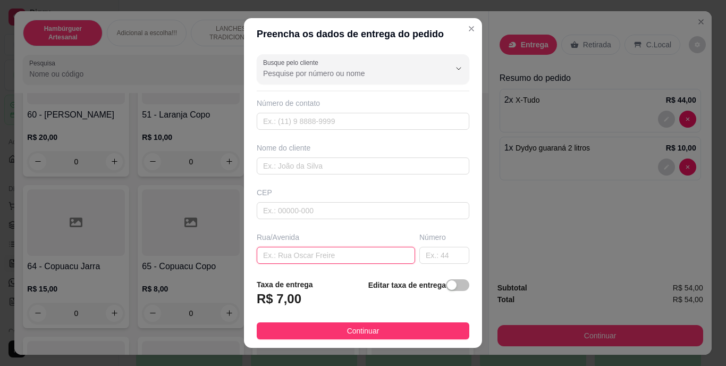
click at [336, 251] on input "text" at bounding box center [336, 255] width 158 height 17
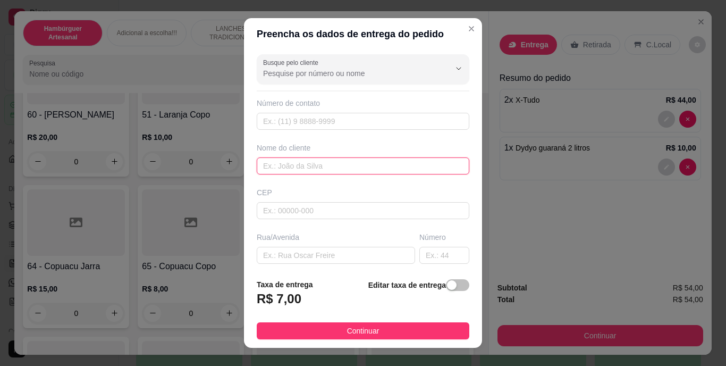
click at [372, 158] on input "text" at bounding box center [363, 165] width 213 height 17
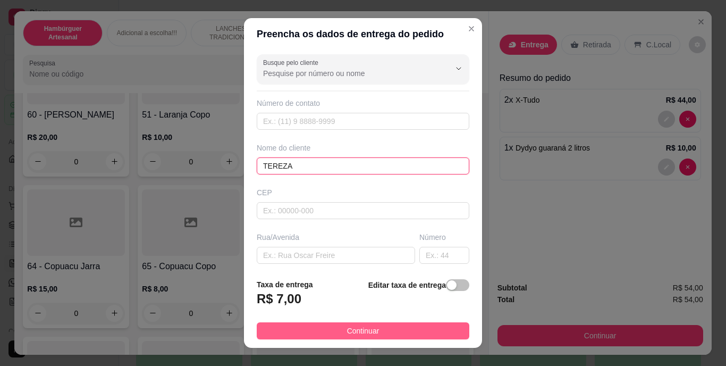
type input "TEREZA"
click at [367, 331] on span "Continuar" at bounding box center [363, 331] width 32 height 12
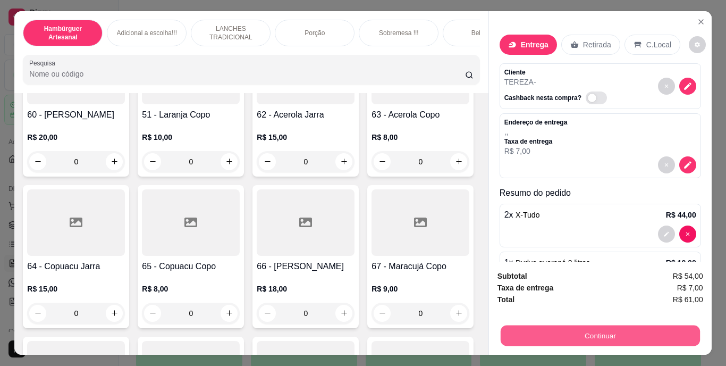
click at [548, 328] on button "Continuar" at bounding box center [599, 335] width 199 height 21
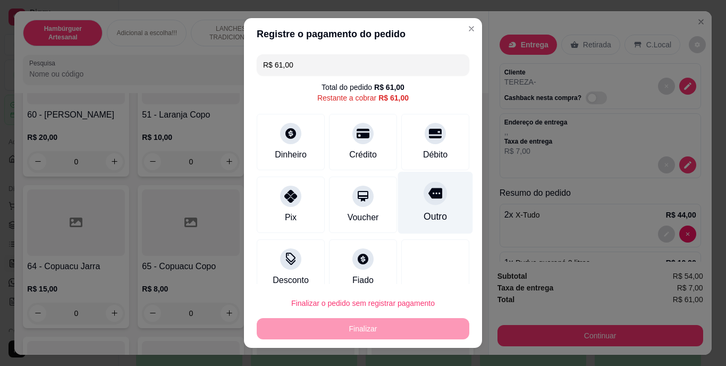
click at [423, 216] on div "Outro" at bounding box center [434, 217] width 23 height 14
type input "R$ 0,00"
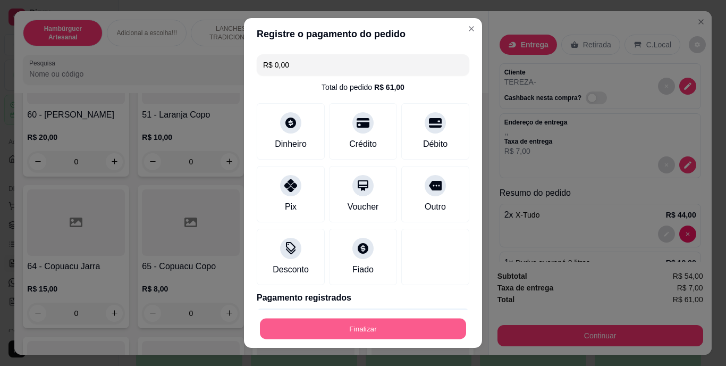
click at [393, 322] on button "Finalizar" at bounding box center [363, 328] width 206 height 21
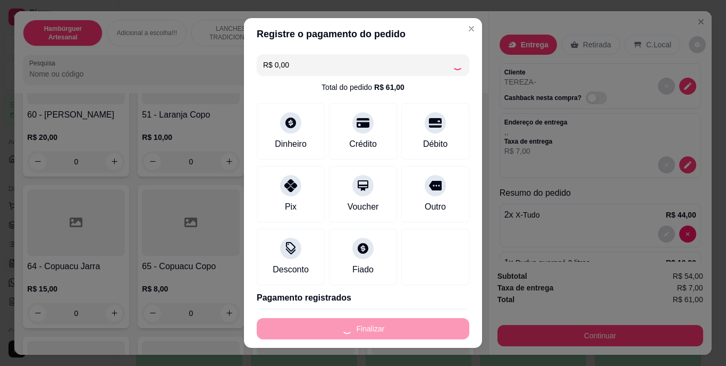
type input "0"
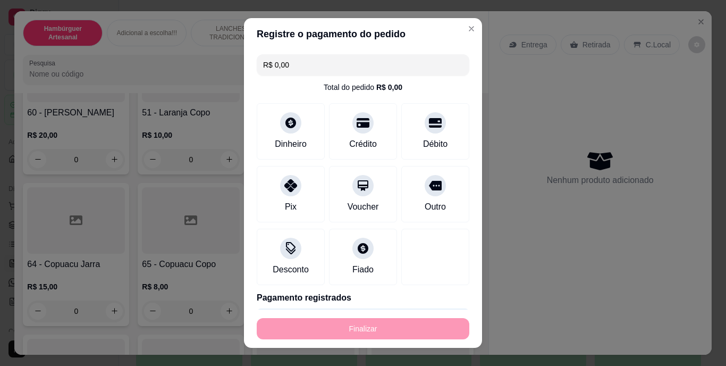
type input "-R$ 61,00"
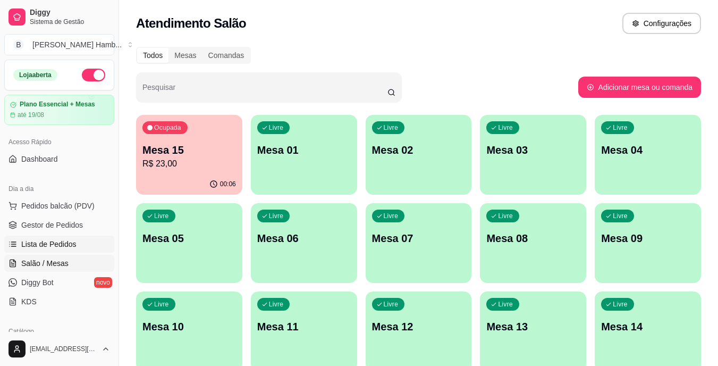
click at [70, 244] on span "Lista de Pedidos" at bounding box center [48, 244] width 55 height 11
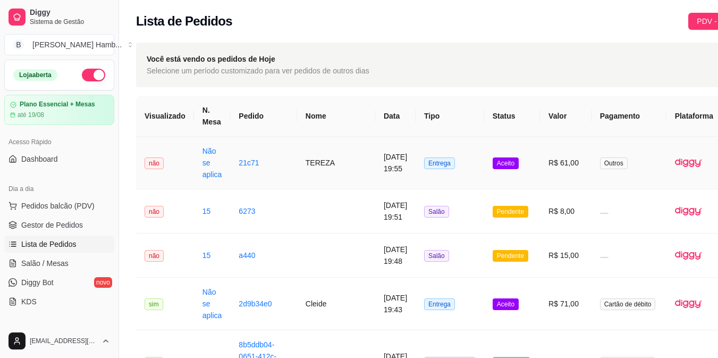
click at [668, 202] on button "IMPRESSORA" at bounding box center [674, 210] width 74 height 16
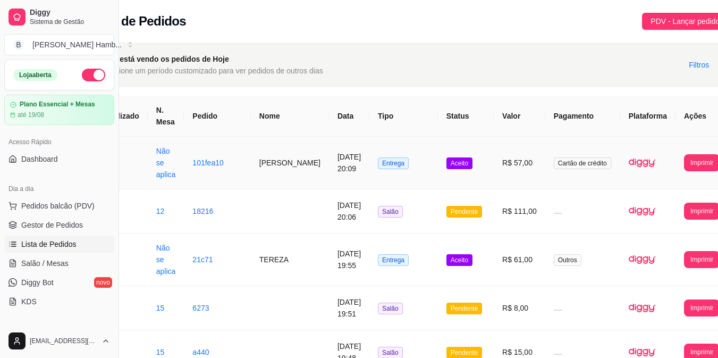
scroll to position [0, 54]
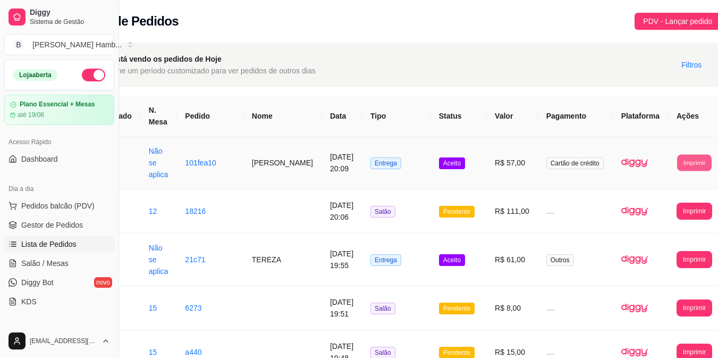
click at [677, 160] on button "Imprimir" at bounding box center [694, 162] width 35 height 16
click at [648, 211] on button "IMPRESSORA" at bounding box center [663, 210] width 56 height 16
click at [78, 262] on link "Salão / Mesas" at bounding box center [59, 262] width 110 height 17
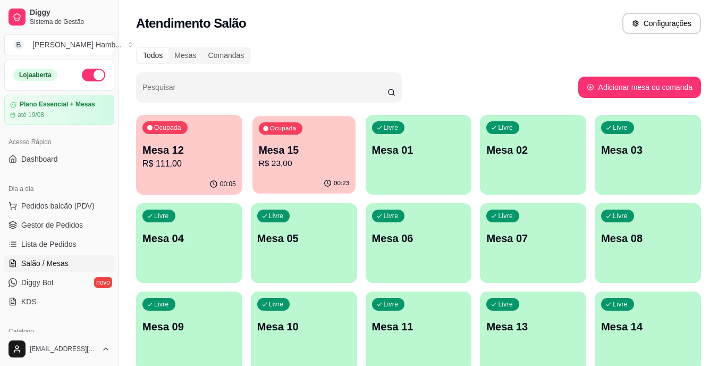
click at [294, 157] on p "R$ 23,00" at bounding box center [303, 163] width 91 height 12
click at [54, 206] on span "Pedidos balcão (PDV)" at bounding box center [57, 205] width 73 height 11
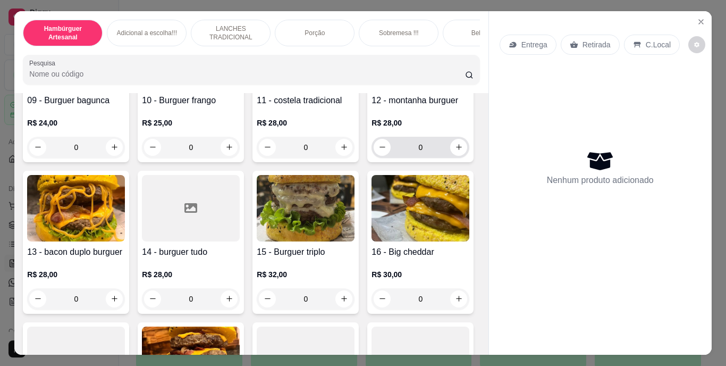
scroll to position [548, 0]
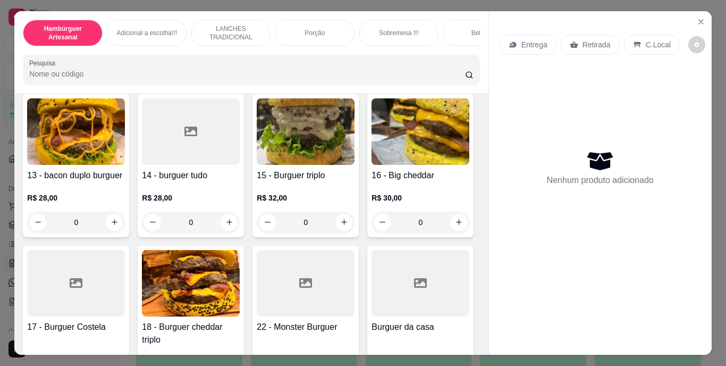
click at [455, 74] on icon "increase-product-quantity" at bounding box center [459, 70] width 8 height 8
type input "1"
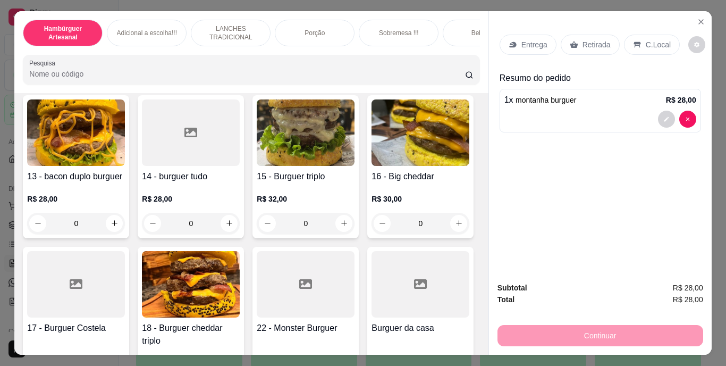
click at [666, 106] on div "1 x montanha burguer R$ 28,00" at bounding box center [599, 111] width 201 height 44
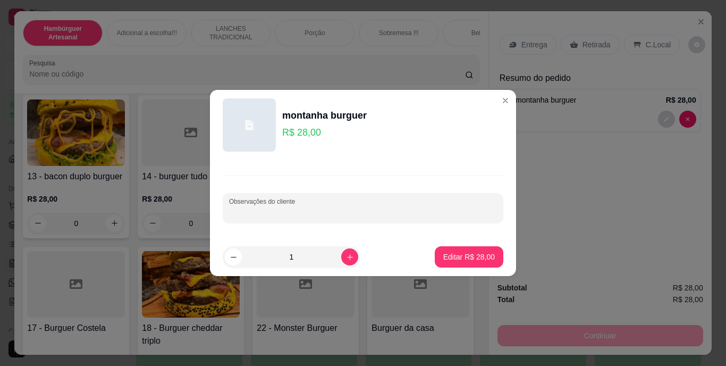
click at [432, 209] on input "Observações do cliente" at bounding box center [363, 212] width 268 height 11
type input "SEM BACON"
click at [469, 250] on button "Editar R$ 28,00" at bounding box center [469, 257] width 66 height 21
type input "0"
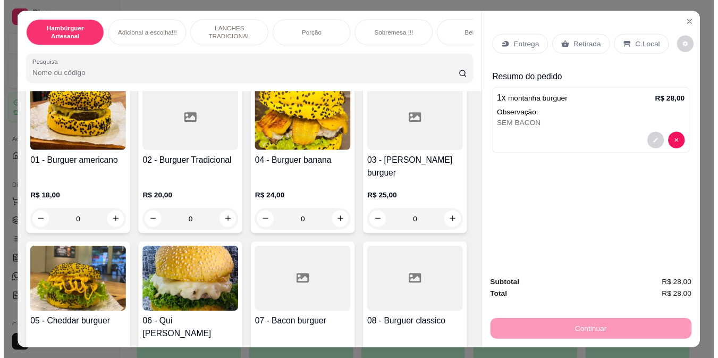
scroll to position [0, 0]
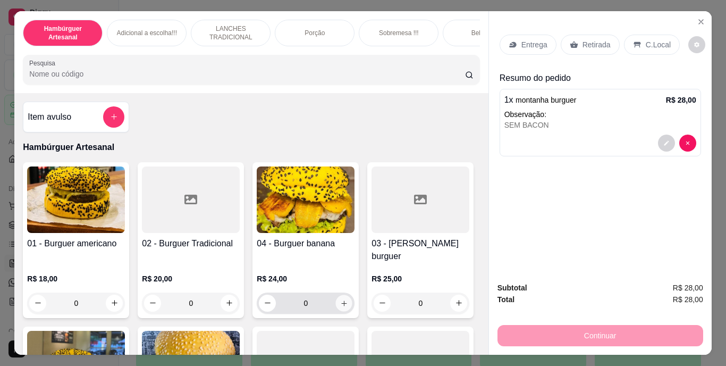
click at [341, 299] on icon "increase-product-quantity" at bounding box center [344, 303] width 8 height 8
type input "1"
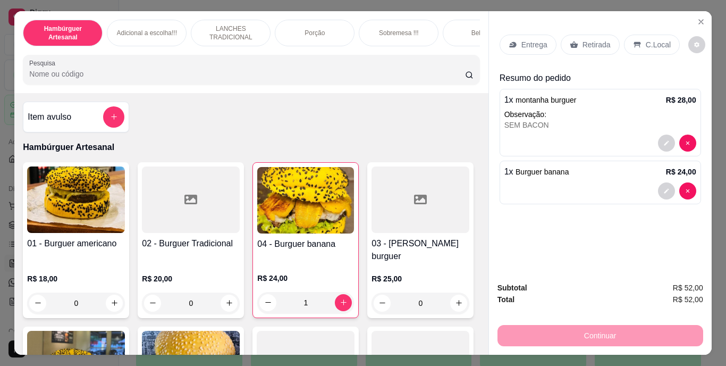
click at [594, 39] on p "Retirada" at bounding box center [596, 44] width 28 height 11
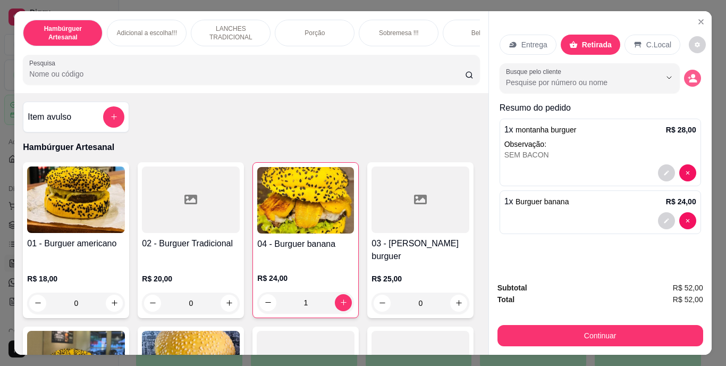
click at [687, 73] on icon "decrease-product-quantity" at bounding box center [692, 78] width 10 height 10
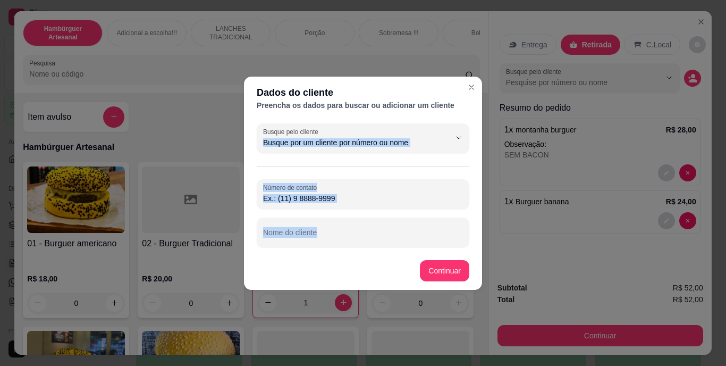
drag, startPoint x: 339, startPoint y: 148, endPoint x: 323, endPoint y: 232, distance: 84.9
click at [323, 232] on div "Busque pelo cliente Número de contato Nome do cliente" at bounding box center [363, 185] width 238 height 132
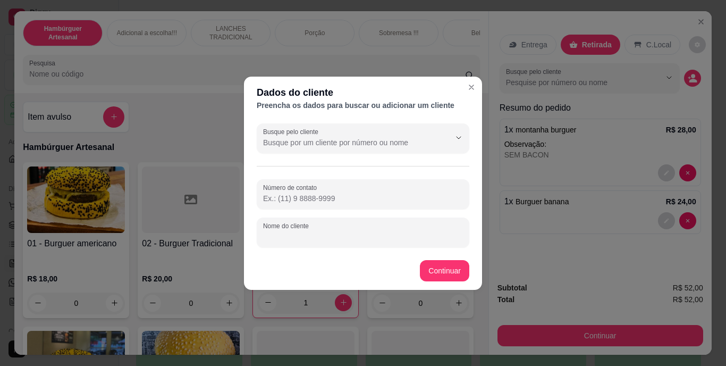
click at [323, 232] on input "Nome do cliente" at bounding box center [363, 236] width 200 height 11
type input "[PERSON_NAME]"
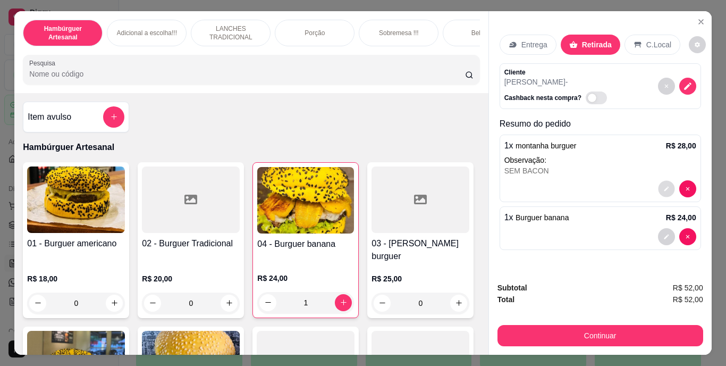
click at [658, 182] on button "decrease-product-quantity" at bounding box center [666, 188] width 16 height 16
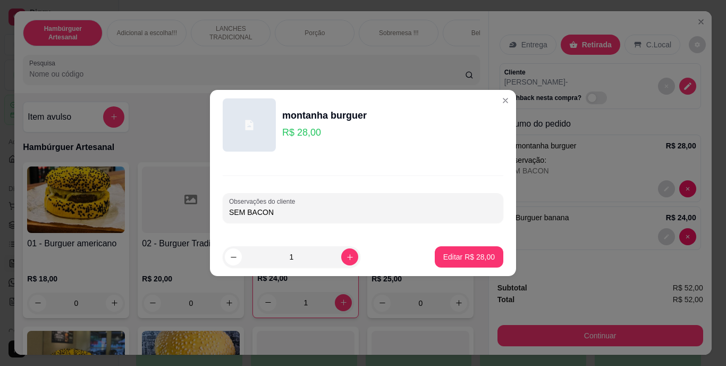
click at [440, 217] on input "SEM BACON" at bounding box center [363, 212] width 268 height 11
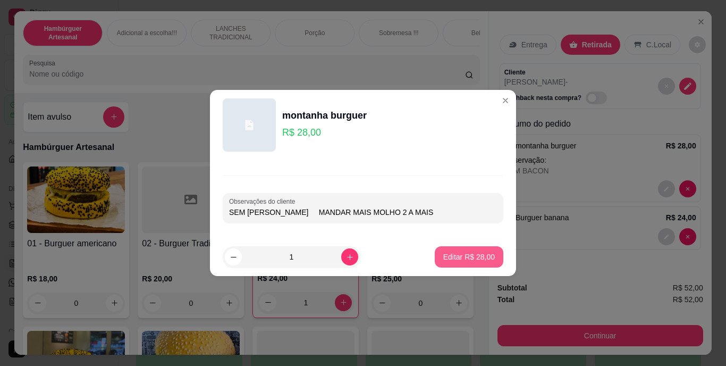
type input "SEM [PERSON_NAME] MANDAR MAIS MOLHO 2 A MAIS"
click at [458, 252] on p "Editar R$ 28,00" at bounding box center [469, 256] width 50 height 10
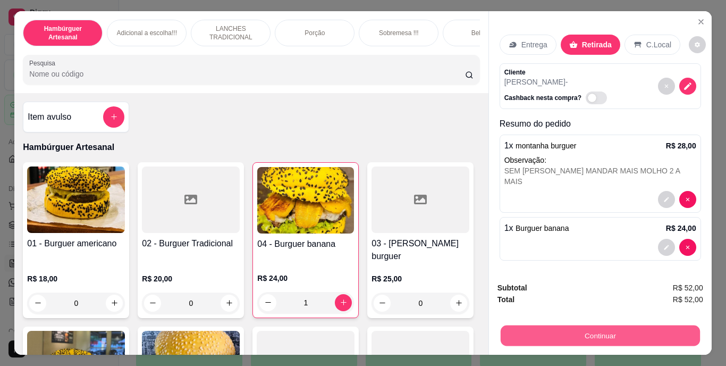
click at [593, 330] on button "Continuar" at bounding box center [599, 335] width 199 height 21
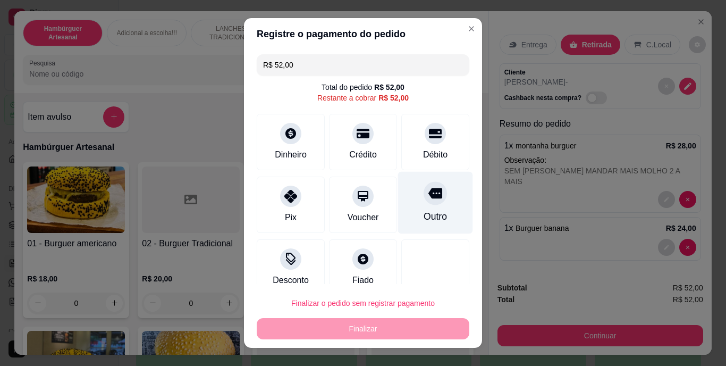
click at [428, 194] on icon at bounding box center [435, 193] width 14 height 11
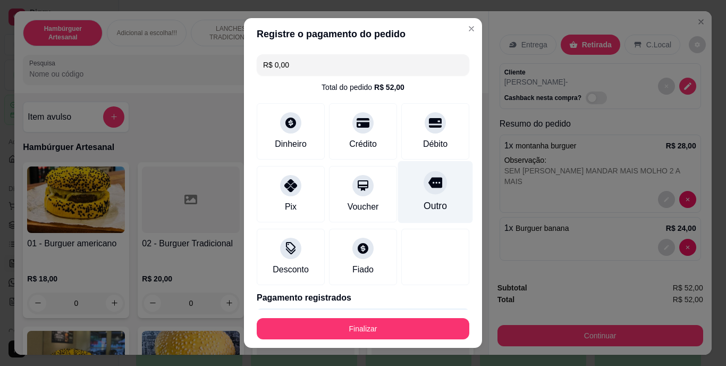
type input "R$ 0,00"
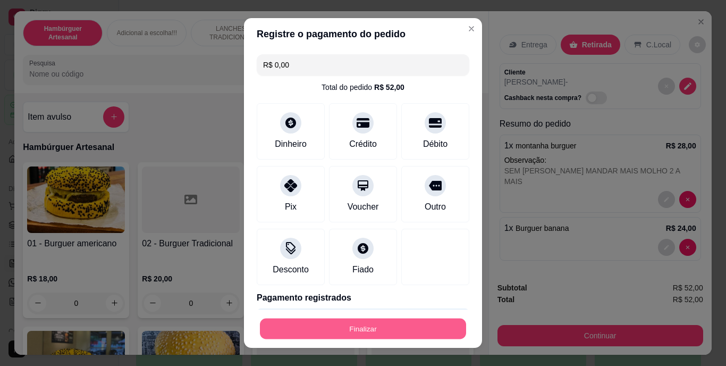
click at [371, 330] on button "Finalizar" at bounding box center [363, 328] width 206 height 21
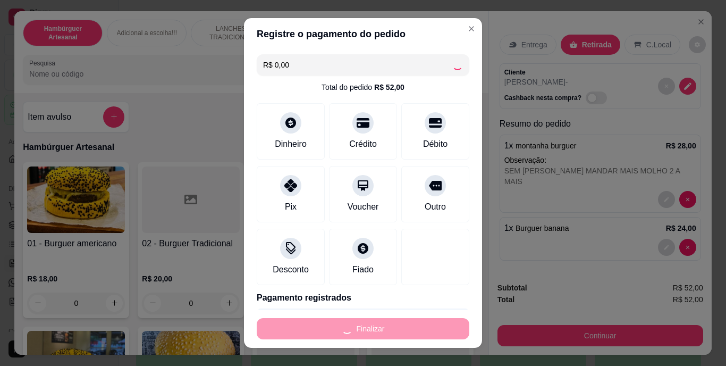
type input "0"
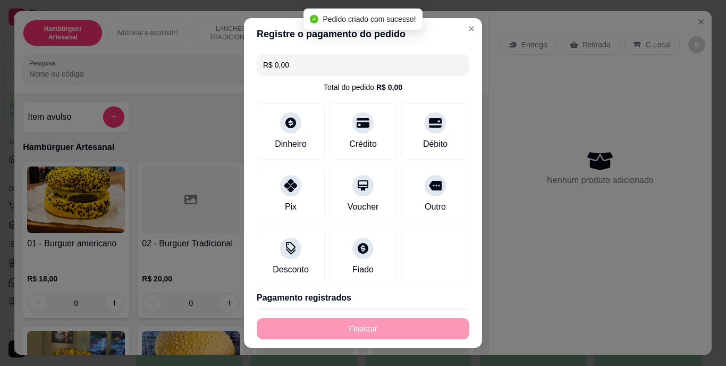
type input "-R$ 52,00"
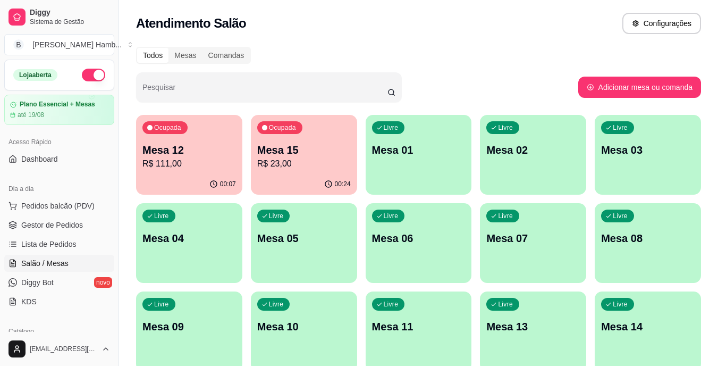
click at [328, 160] on p "R$ 23,00" at bounding box center [304, 163] width 94 height 13
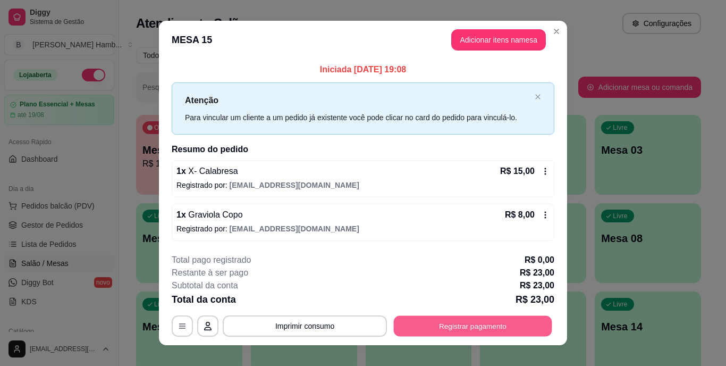
click at [445, 319] on button "Registrar pagamento" at bounding box center [473, 325] width 158 height 21
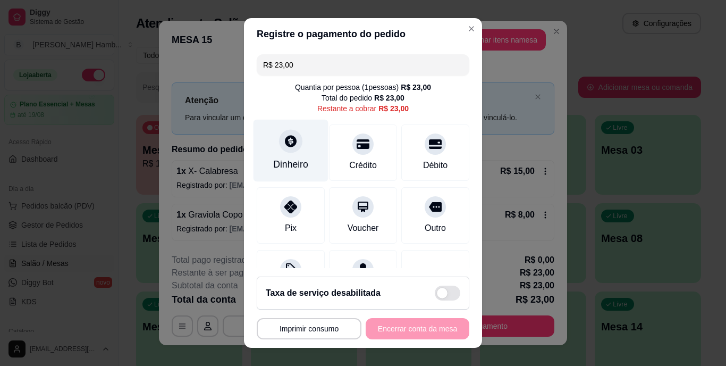
click at [287, 143] on icon at bounding box center [291, 141] width 12 height 12
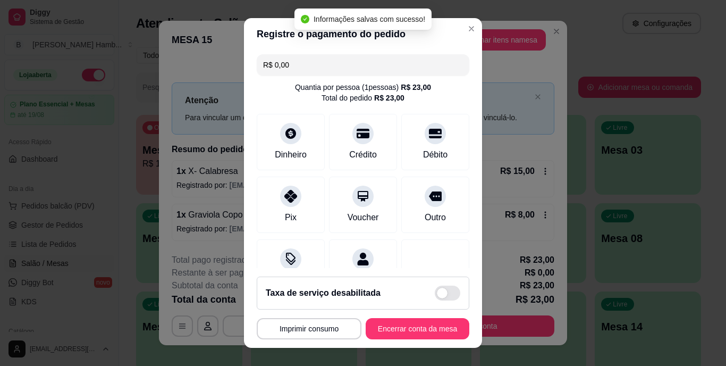
type input "R$ 0,00"
click at [392, 324] on button "Encerrar conta da mesa" at bounding box center [417, 328] width 100 height 21
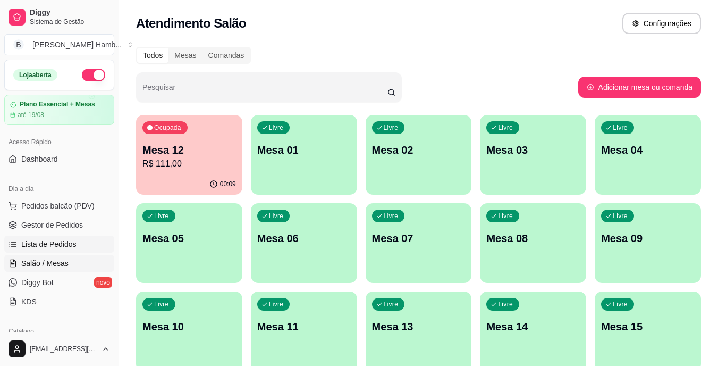
click at [64, 241] on span "Lista de Pedidos" at bounding box center [48, 244] width 55 height 11
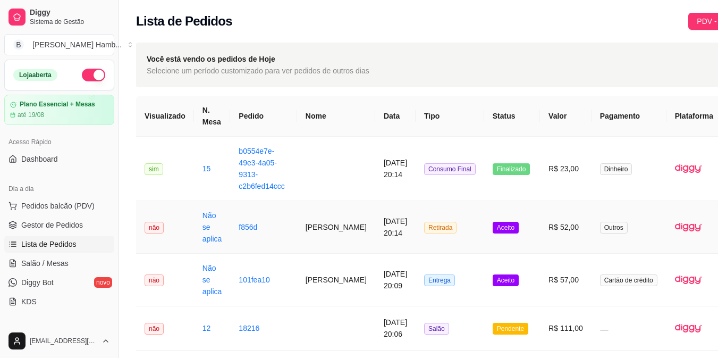
scroll to position [0, 54]
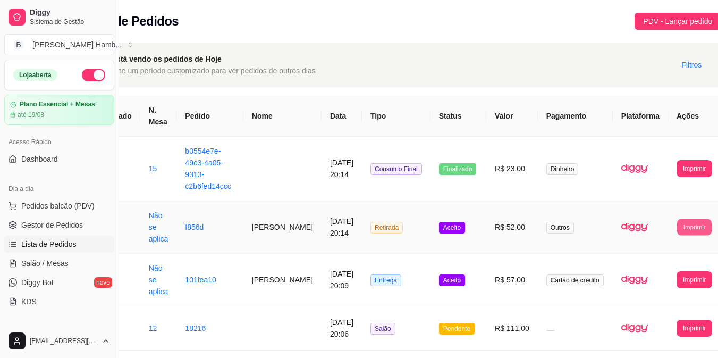
click at [677, 227] on button "Imprimir" at bounding box center [694, 226] width 35 height 16
click at [645, 280] on button "IMPRESSORA" at bounding box center [662, 274] width 57 height 17
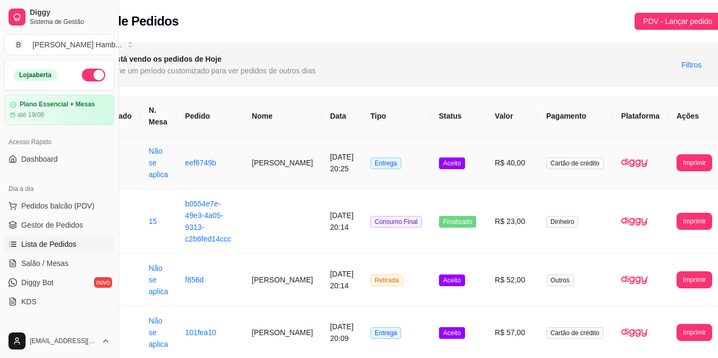
click at [370, 173] on td "Entrega" at bounding box center [396, 163] width 69 height 53
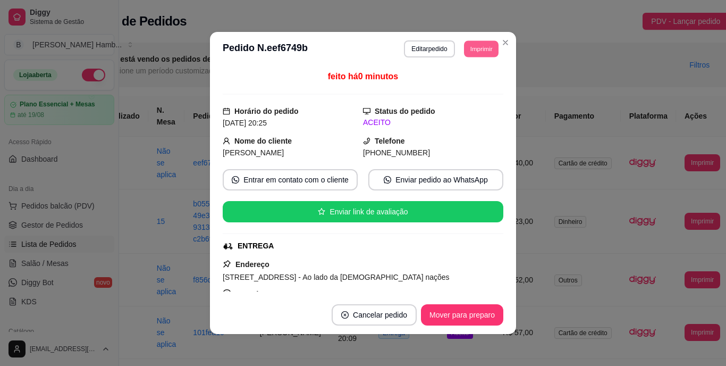
click at [482, 48] on button "Imprimir" at bounding box center [481, 48] width 35 height 16
click at [456, 82] on button "IMPRESSORA" at bounding box center [457, 86] width 74 height 16
click at [458, 312] on button "Mover para preparo" at bounding box center [462, 314] width 82 height 21
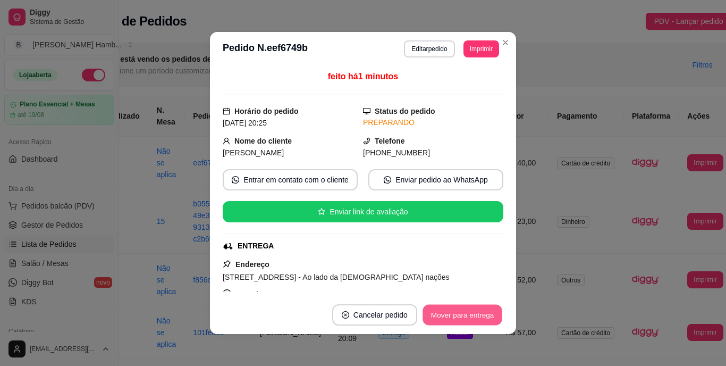
click at [461, 310] on button "Mover para entrega" at bounding box center [462, 314] width 80 height 21
click at [461, 310] on button "Mover para finalizado" at bounding box center [460, 314] width 86 height 21
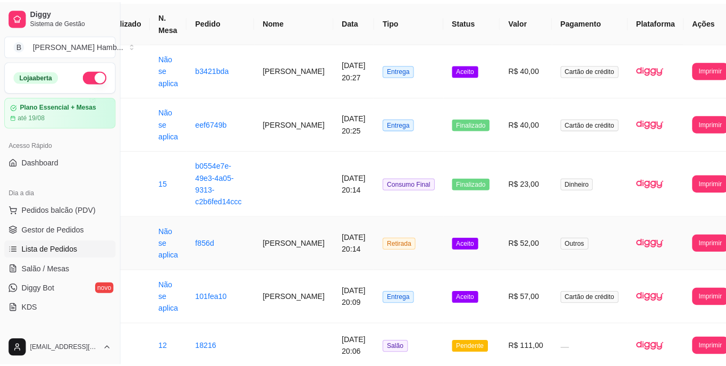
scroll to position [95, 46]
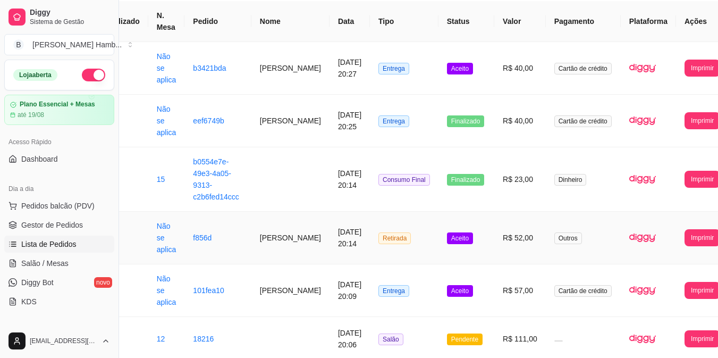
click at [520, 231] on td "R$ 52,00" at bounding box center [520, 237] width 52 height 53
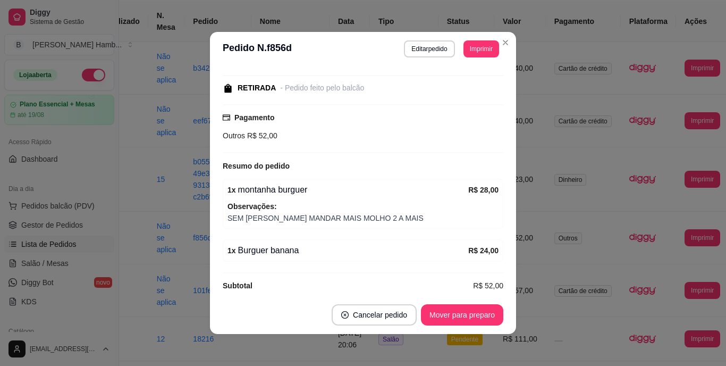
click at [381, 205] on span "Observações:" at bounding box center [362, 206] width 271 height 12
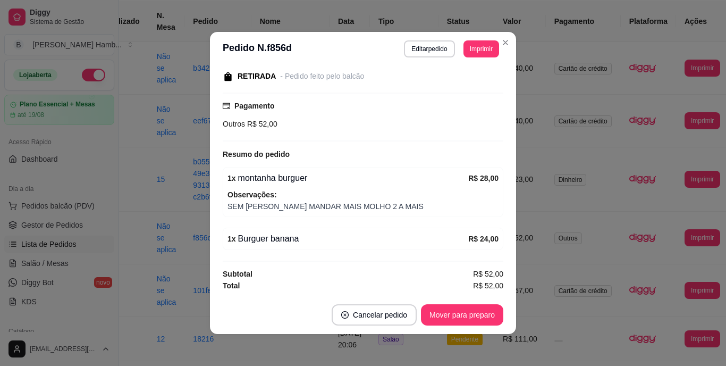
scroll to position [137, 0]
click at [418, 44] on button "Editar pedido" at bounding box center [429, 48] width 49 height 16
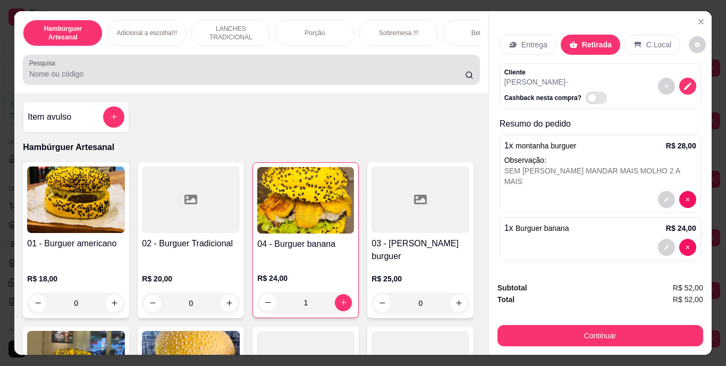
click at [409, 62] on div "Pesquisa" at bounding box center [251, 70] width 456 height 30
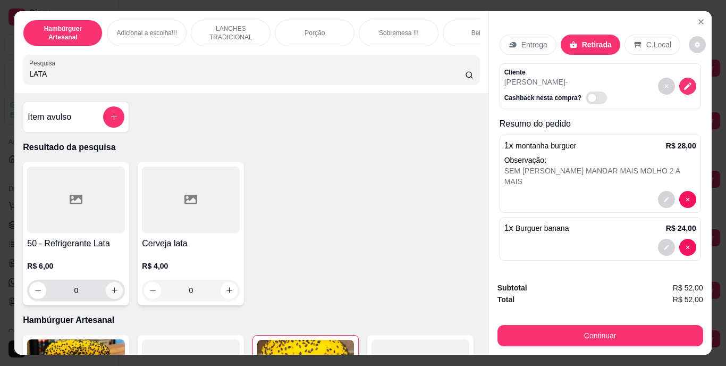
type input "LATA"
click at [111, 294] on icon "increase-product-quantity" at bounding box center [115, 290] width 8 height 8
type input "1"
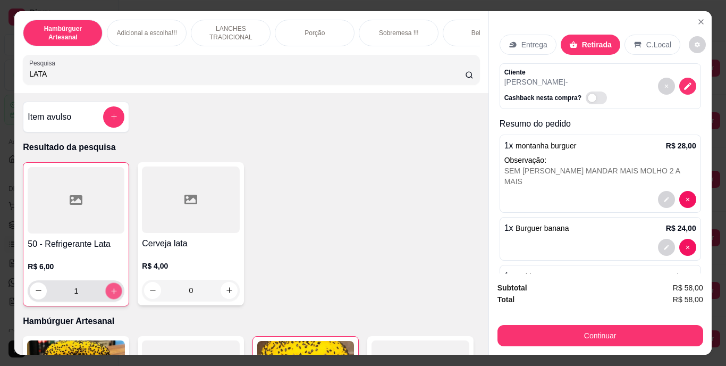
click at [110, 294] on icon "increase-product-quantity" at bounding box center [114, 290] width 8 height 8
type input "2"
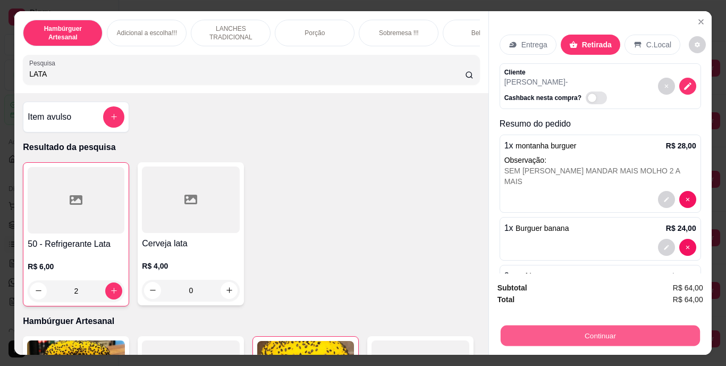
click at [649, 325] on button "Continuar" at bounding box center [599, 335] width 199 height 21
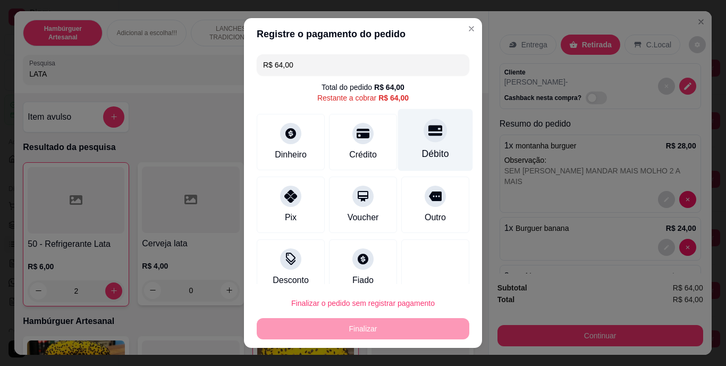
click at [423, 142] on div at bounding box center [434, 130] width 23 height 23
type input "R$ 0,00"
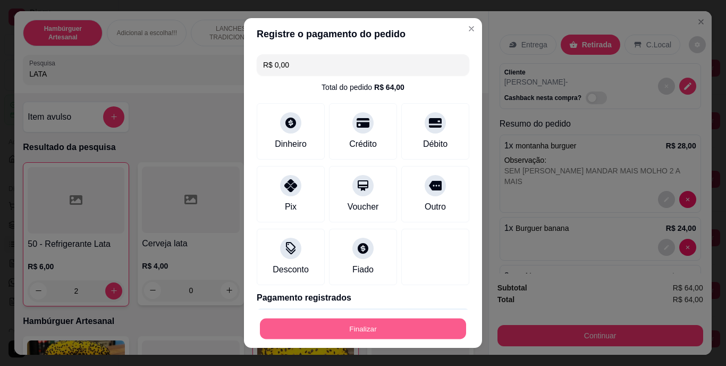
click at [393, 329] on button "Finalizar" at bounding box center [363, 328] width 206 height 21
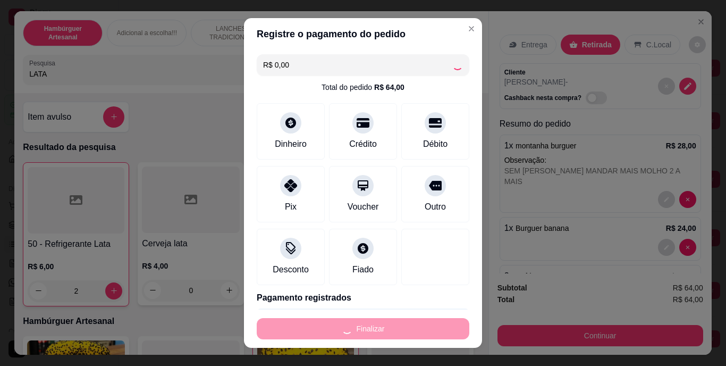
type input "0"
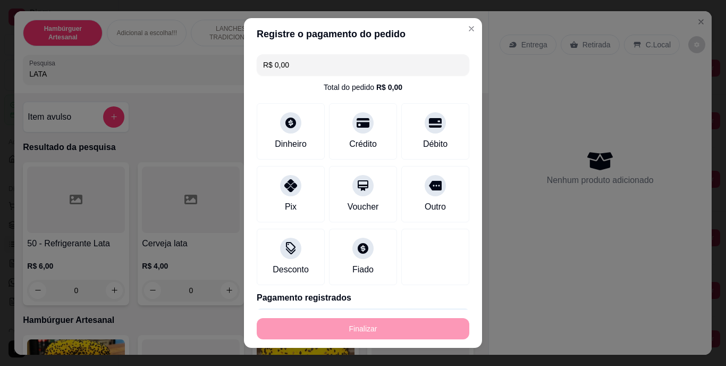
type input "-R$ 64,00"
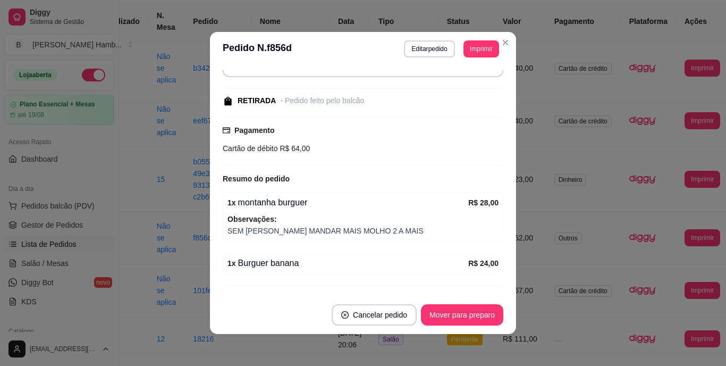
scroll to position [160, 0]
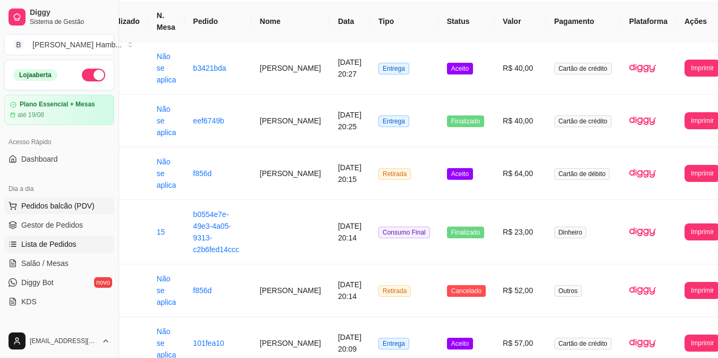
drag, startPoint x: 71, startPoint y: 212, endPoint x: 80, endPoint y: 205, distance: 11.3
click at [80, 205] on button "Pedidos balcão (PDV)" at bounding box center [59, 205] width 110 height 17
click at [80, 205] on img at bounding box center [75, 199] width 98 height 66
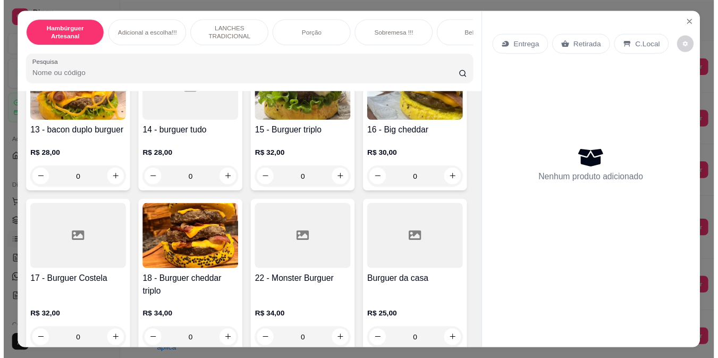
scroll to position [590, 0]
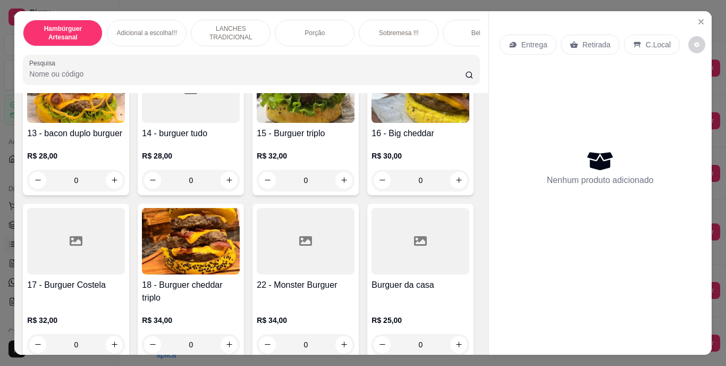
click at [455, 32] on icon "increase-product-quantity" at bounding box center [459, 28] width 8 height 8
type input "1"
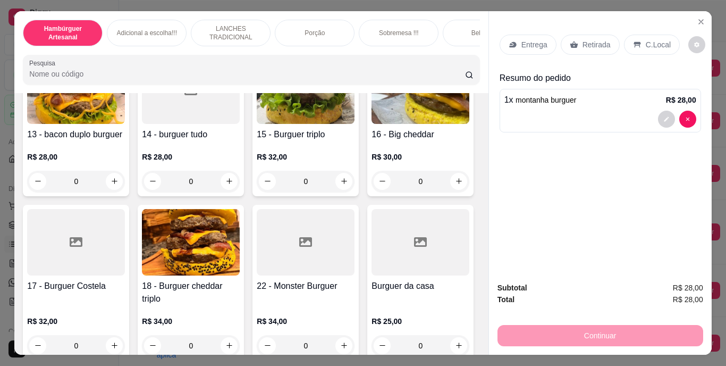
click at [526, 43] on p "Entrega" at bounding box center [534, 44] width 26 height 11
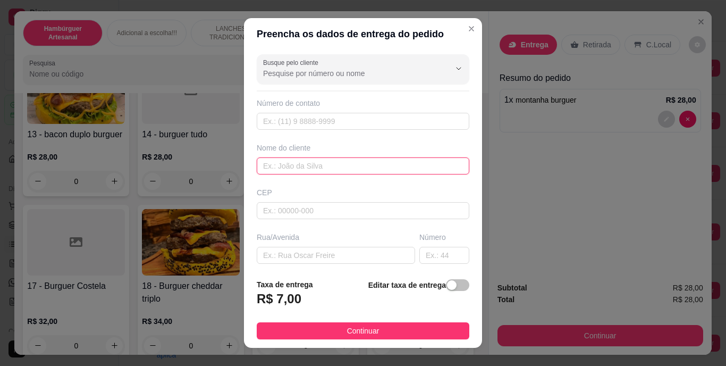
click at [366, 166] on input "text" at bounding box center [363, 165] width 213 height 17
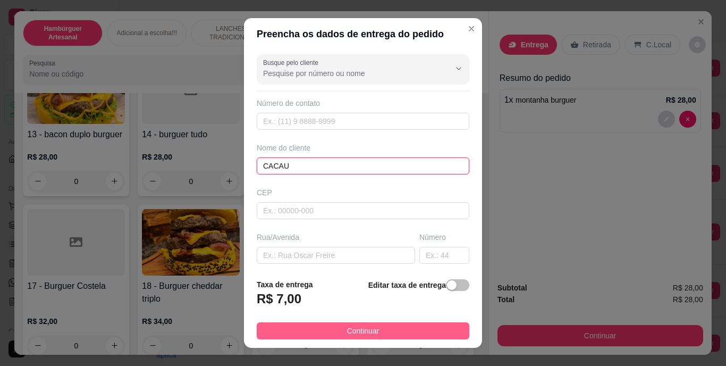
type input "CACAU"
click at [348, 330] on span "Continuar" at bounding box center [363, 331] width 32 height 12
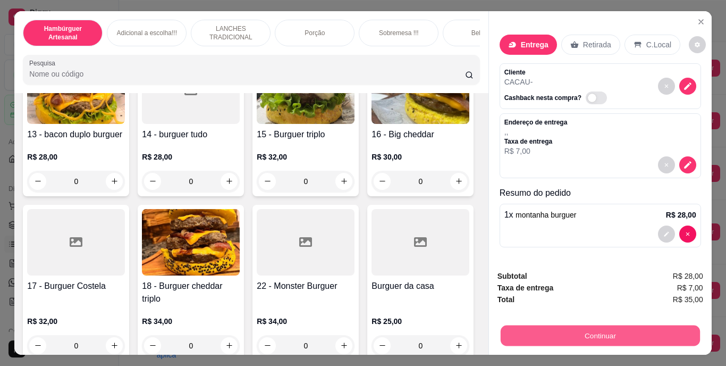
click at [541, 333] on button "Continuar" at bounding box center [599, 335] width 199 height 21
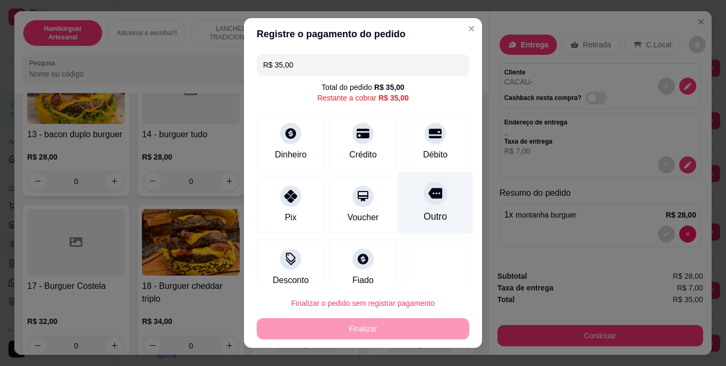
click at [426, 208] on div "Outro" at bounding box center [435, 203] width 75 height 62
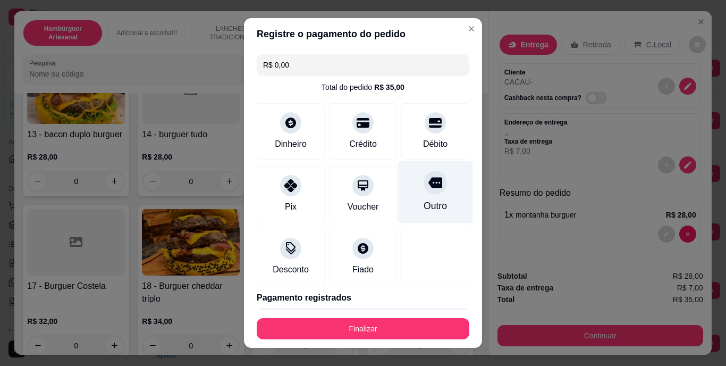
type input "R$ 0,00"
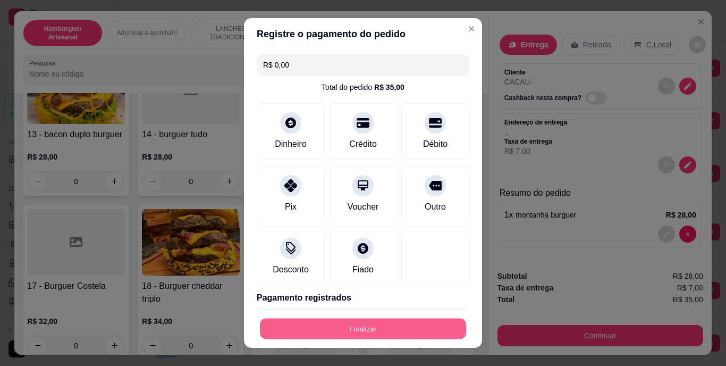
click at [372, 326] on button "Finalizar" at bounding box center [363, 328] width 206 height 21
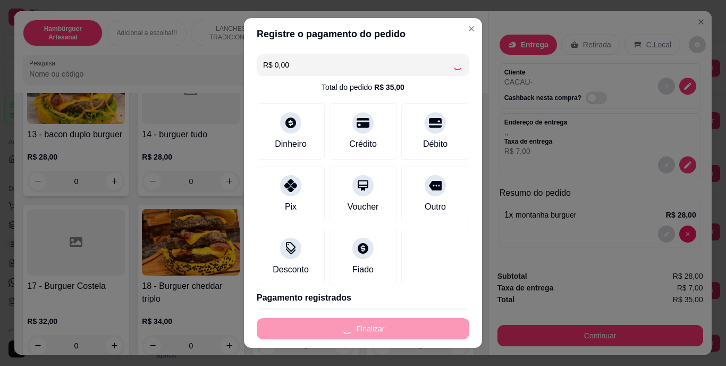
type input "0"
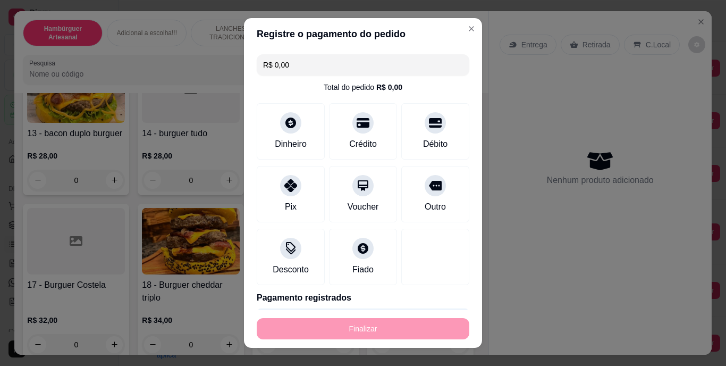
type input "-R$ 35,00"
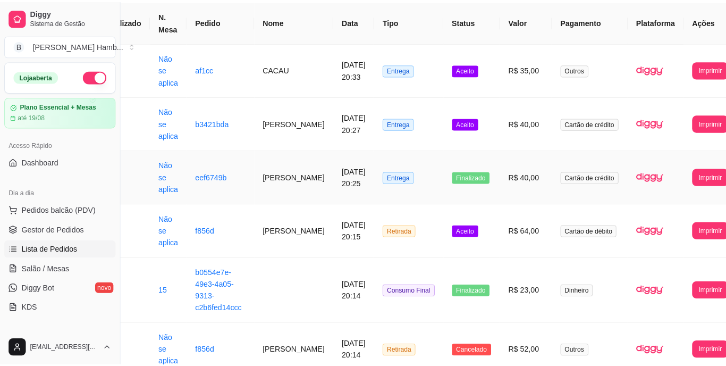
scroll to position [0, 46]
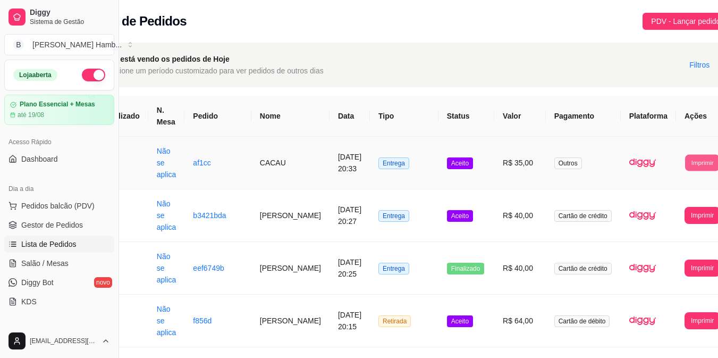
click at [685, 162] on button "Imprimir" at bounding box center [702, 162] width 35 height 16
click at [659, 210] on button "IMPRESSORA" at bounding box center [671, 210] width 56 height 16
click at [475, 173] on td "Aceito" at bounding box center [466, 163] width 56 height 53
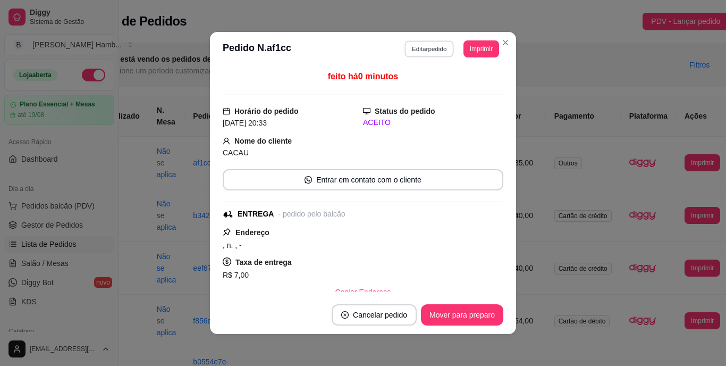
click at [426, 46] on button "Editar pedido" at bounding box center [429, 48] width 49 height 16
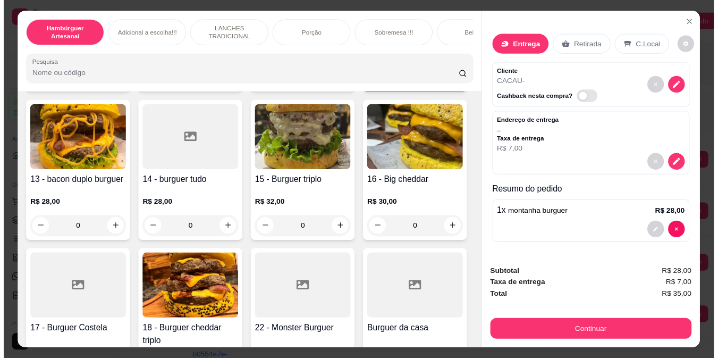
scroll to position [539, 0]
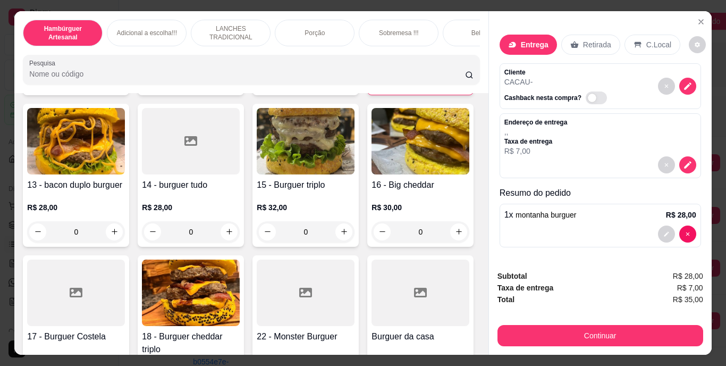
click at [454, 83] on icon "increase-product-quantity" at bounding box center [458, 79] width 8 height 8
type input "2"
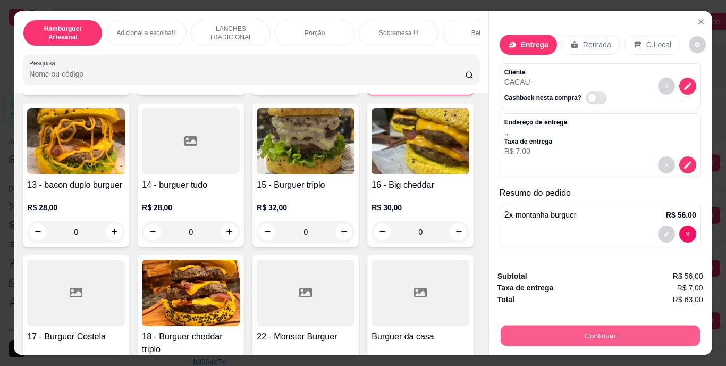
click at [517, 325] on button "Continuar" at bounding box center [599, 335] width 199 height 21
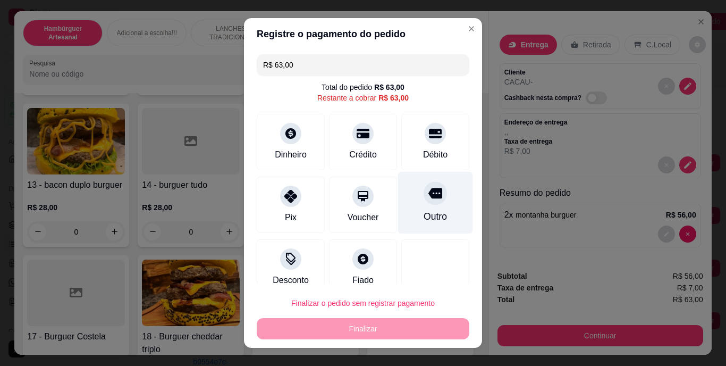
click at [428, 197] on icon at bounding box center [435, 193] width 14 height 11
type input "R$ 0,00"
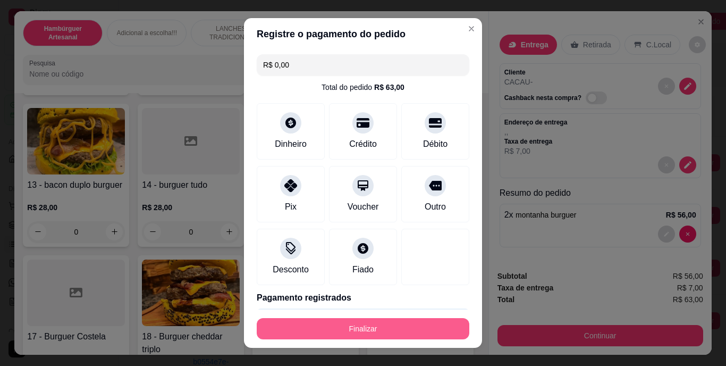
click at [388, 320] on button "Finalizar" at bounding box center [363, 328] width 213 height 21
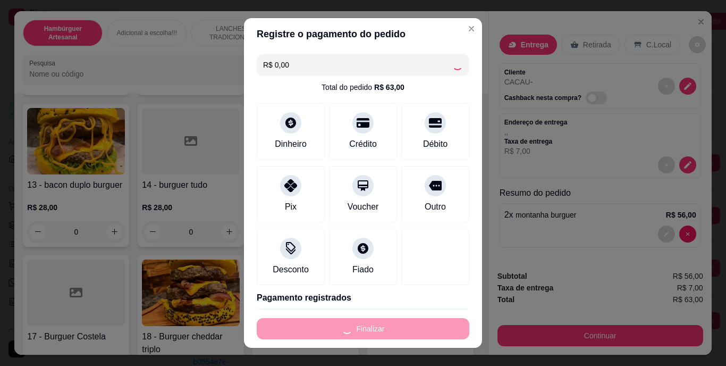
type input "0"
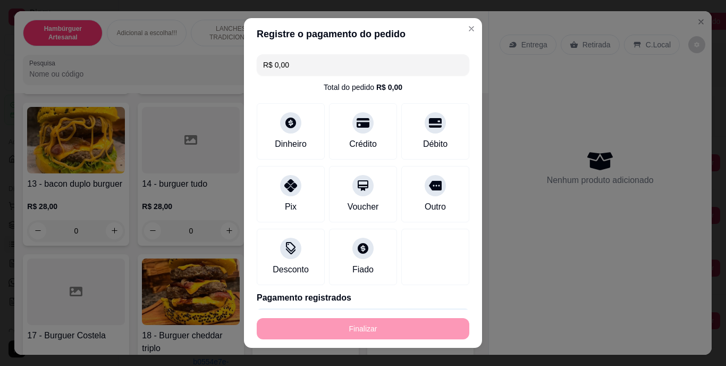
type input "-R$ 63,00"
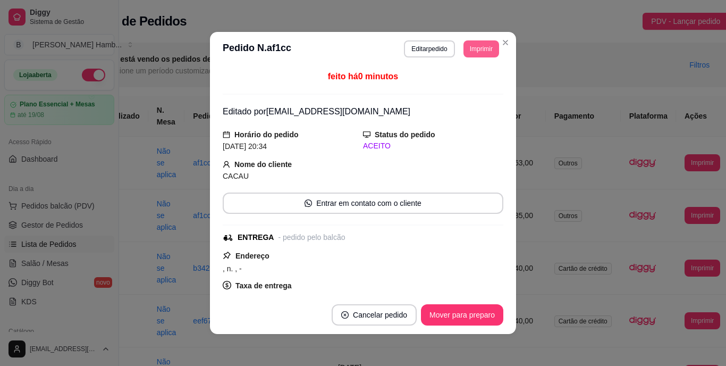
click at [482, 47] on button "Imprimir" at bounding box center [481, 48] width 36 height 17
click at [472, 84] on button "IMPRESSORA" at bounding box center [457, 86] width 74 height 16
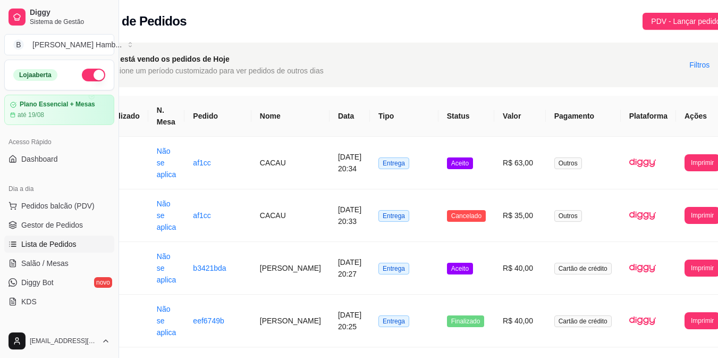
click at [35, 260] on span "Salão / Mesas" at bounding box center [44, 263] width 47 height 11
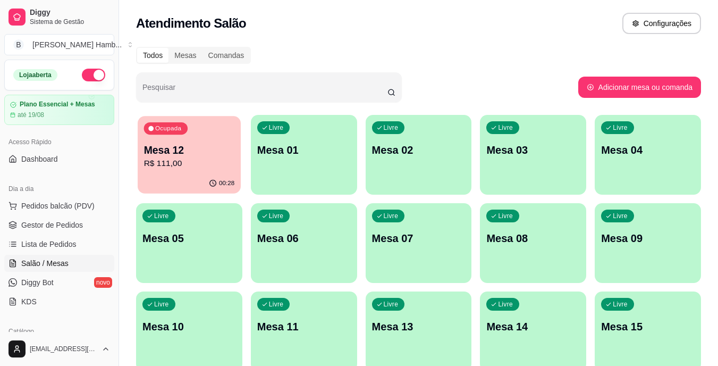
click at [187, 162] on p "R$ 111,00" at bounding box center [189, 163] width 91 height 12
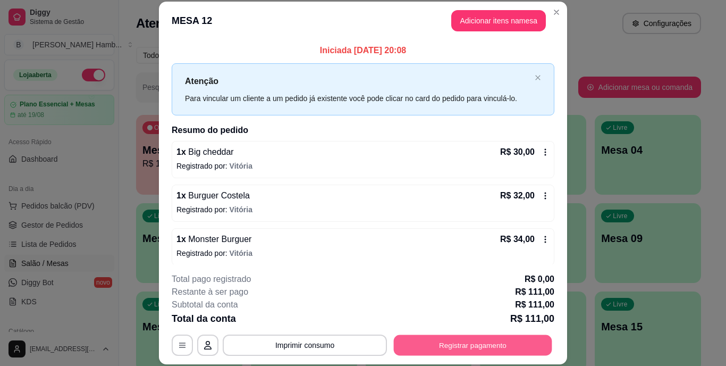
click at [465, 338] on button "Registrar pagamento" at bounding box center [473, 344] width 158 height 21
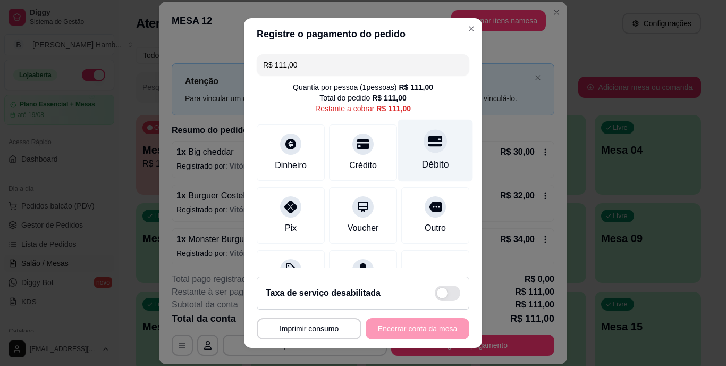
click at [423, 151] on div at bounding box center [434, 141] width 23 height 23
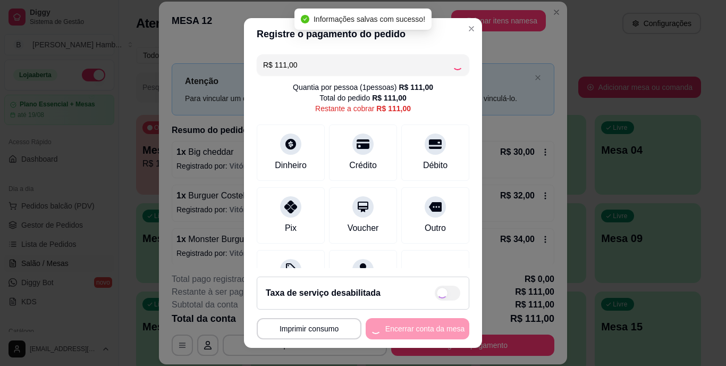
type input "R$ 0,00"
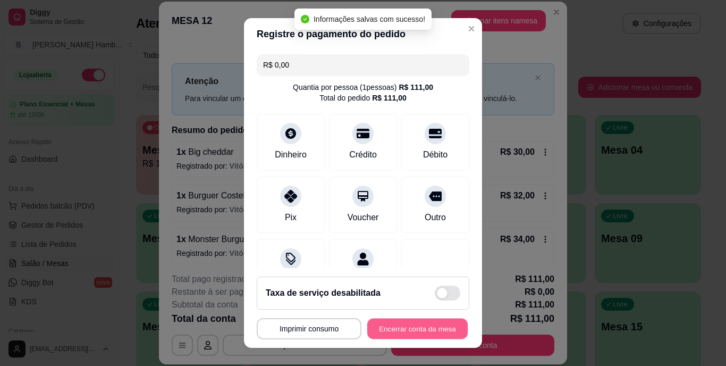
click at [412, 330] on button "Encerrar conta da mesa" at bounding box center [417, 328] width 100 height 21
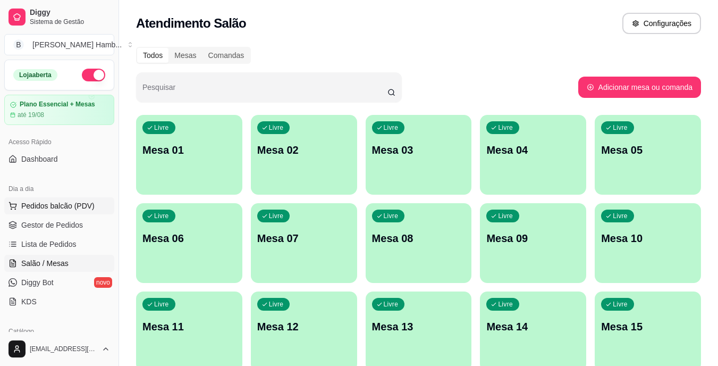
click at [90, 207] on span "Pedidos balcão (PDV)" at bounding box center [57, 205] width 73 height 11
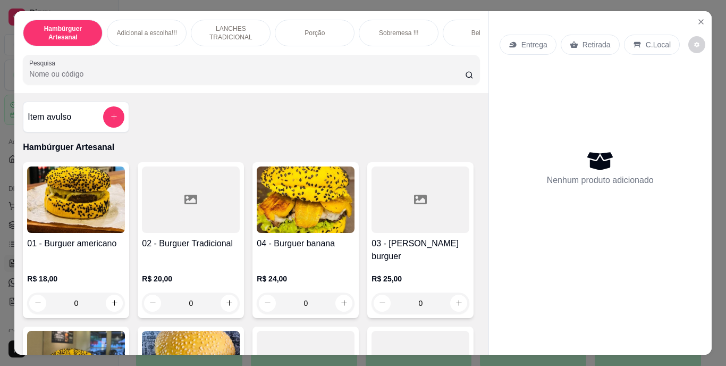
click at [314, 57] on div "Hambúrguer Artesanal Adicional a escolha!!! LANCHES TRADICIONAL Porção Sobremes…" at bounding box center [250, 52] width 473 height 82
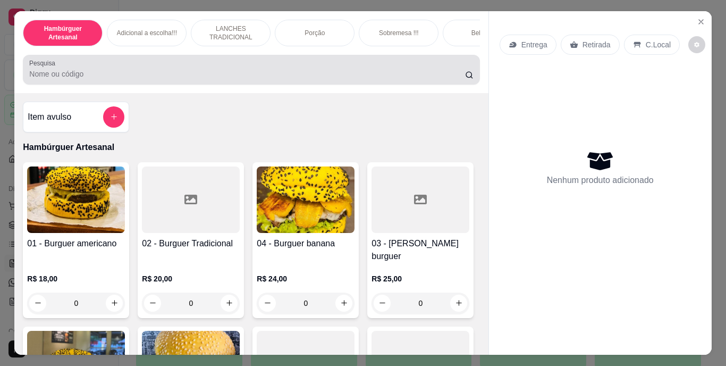
click at [314, 64] on div at bounding box center [251, 69] width 444 height 21
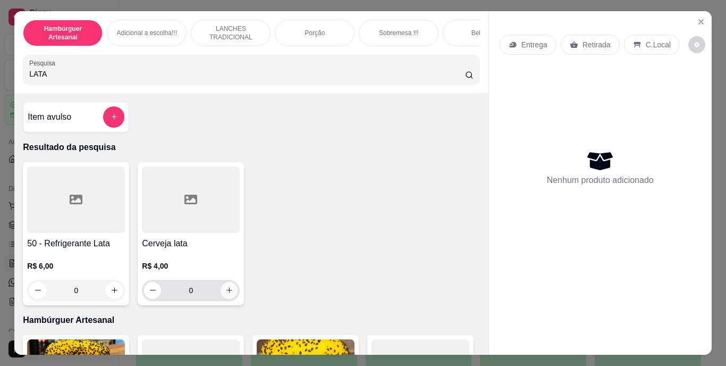
type input "LATA"
click at [225, 293] on icon "increase-product-quantity" at bounding box center [229, 290] width 8 height 8
type input "1"
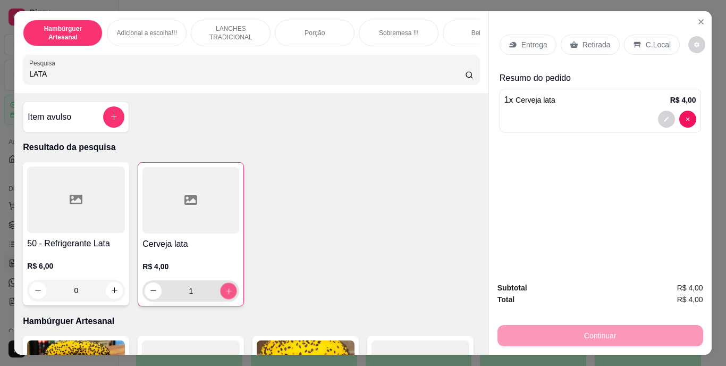
click at [225, 293] on icon "increase-product-quantity" at bounding box center [229, 290] width 8 height 8
type input "2"
click at [593, 41] on p "Retirada" at bounding box center [596, 44] width 28 height 11
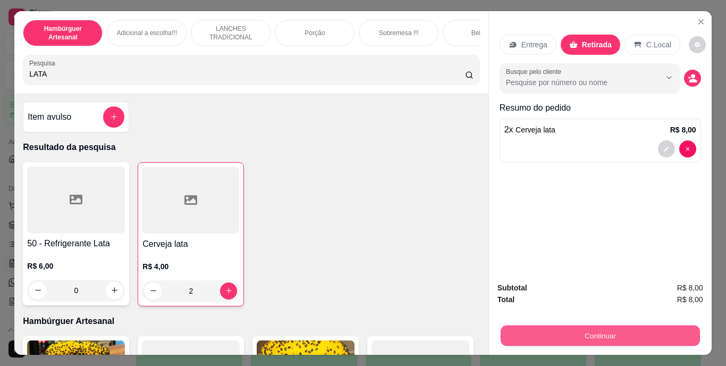
click at [562, 325] on button "Continuar" at bounding box center [599, 335] width 199 height 21
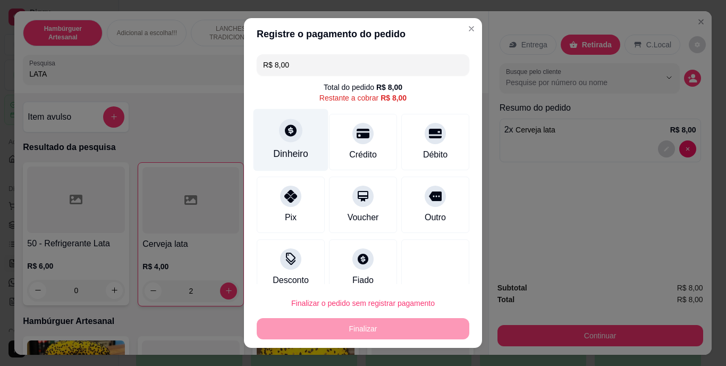
click at [291, 141] on div "Dinheiro" at bounding box center [290, 140] width 75 height 62
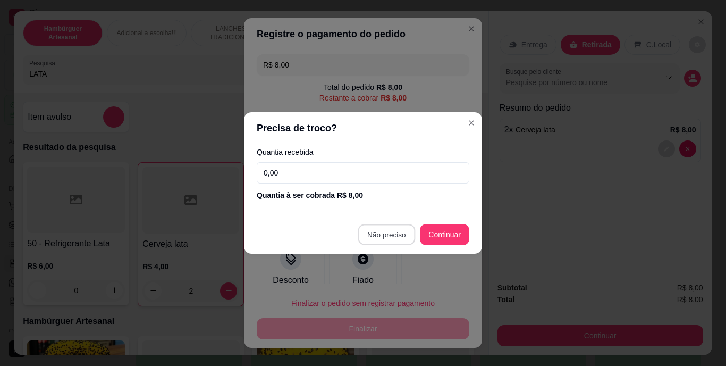
type input "R$ 0,00"
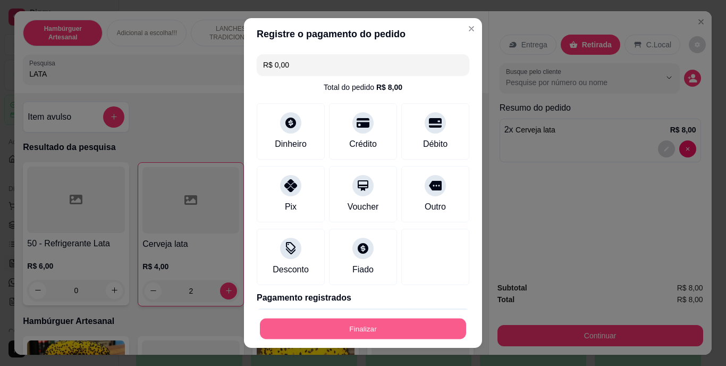
click at [358, 322] on button "Finalizar" at bounding box center [363, 328] width 206 height 21
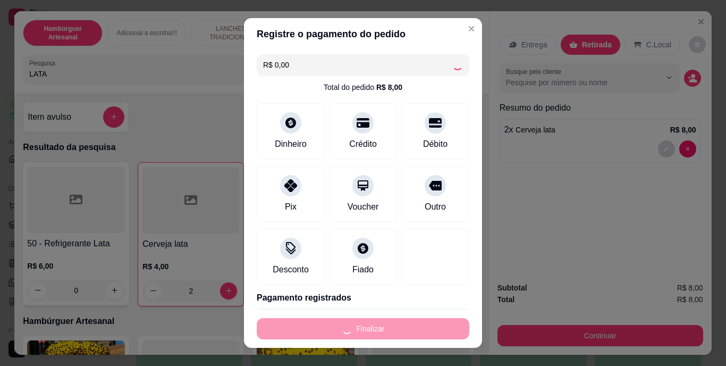
type input "0"
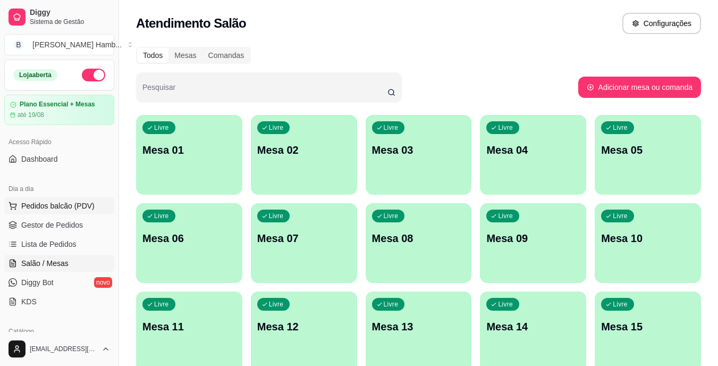
click at [75, 206] on span "Pedidos balcão (PDV)" at bounding box center [57, 205] width 73 height 11
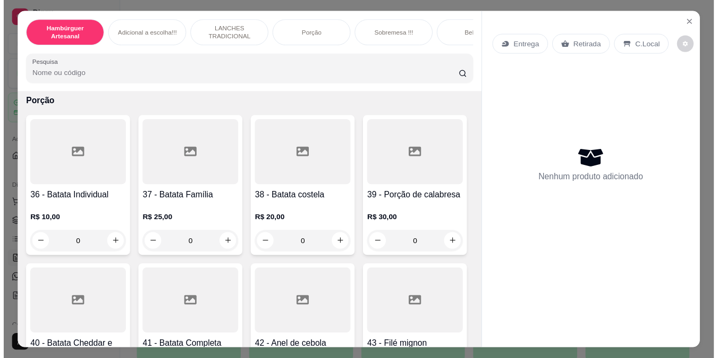
scroll to position [2085, 0]
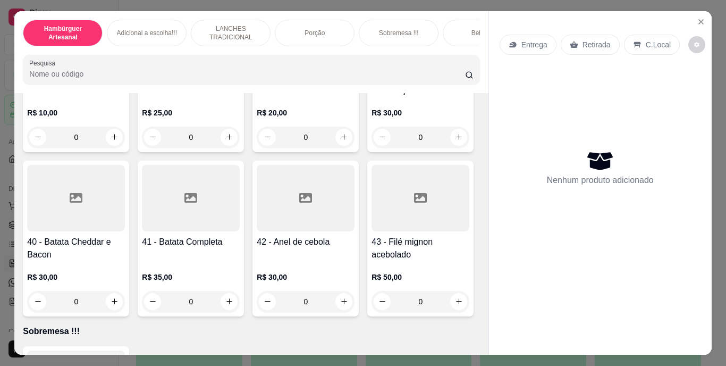
type input "1"
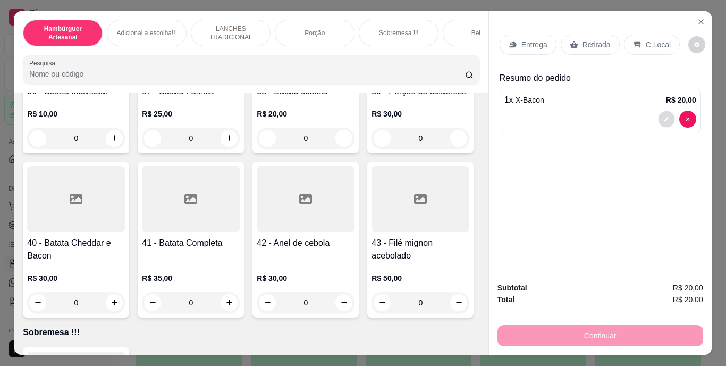
click at [662, 111] on button "decrease-product-quantity" at bounding box center [666, 119] width 16 height 16
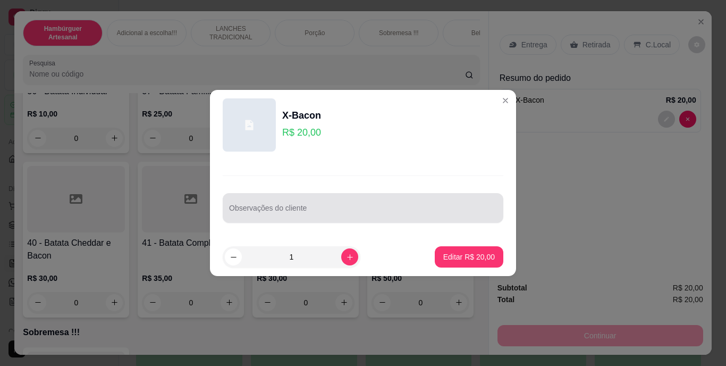
click at [390, 206] on div at bounding box center [363, 207] width 268 height 21
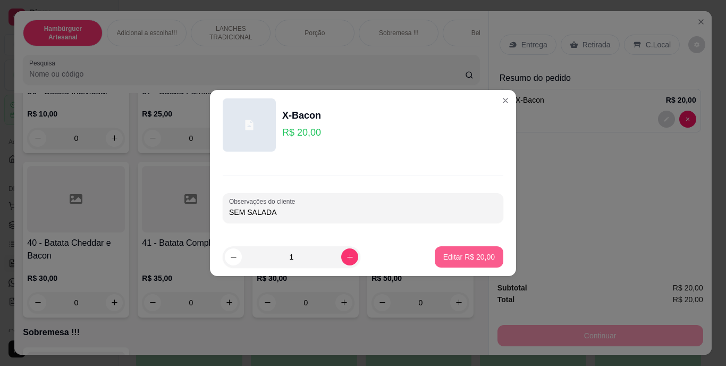
type input "SEM SALADA"
click at [453, 252] on p "Editar R$ 20,00" at bounding box center [469, 256] width 50 height 10
type input "0"
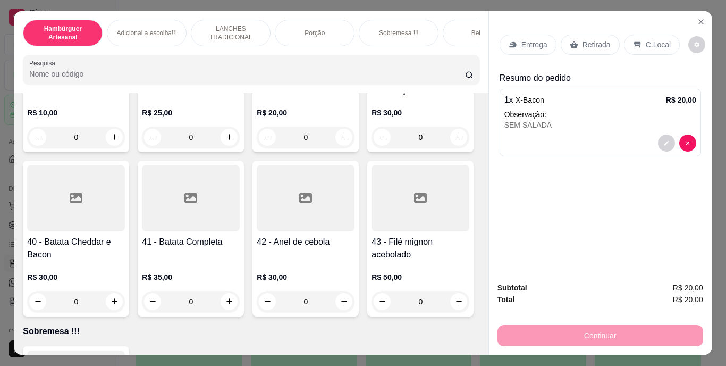
click at [535, 39] on p "Entrega" at bounding box center [534, 44] width 26 height 11
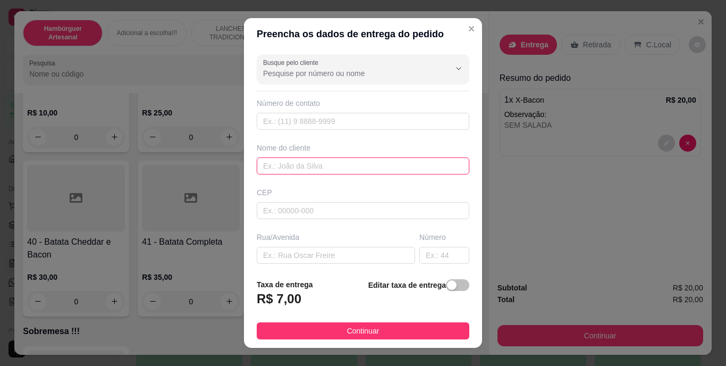
click at [405, 162] on input "text" at bounding box center [363, 165] width 213 height 17
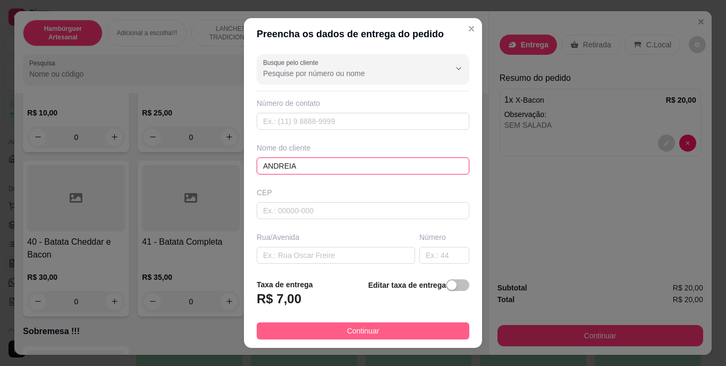
type input "ANDREIA"
click at [374, 330] on button "Continuar" at bounding box center [363, 330] width 213 height 17
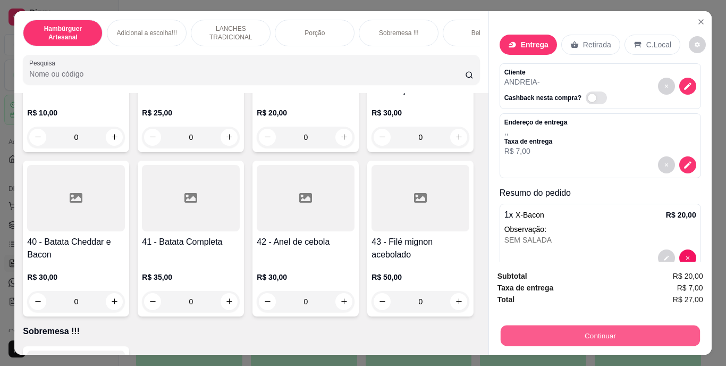
click at [575, 326] on button "Continuar" at bounding box center [599, 335] width 199 height 21
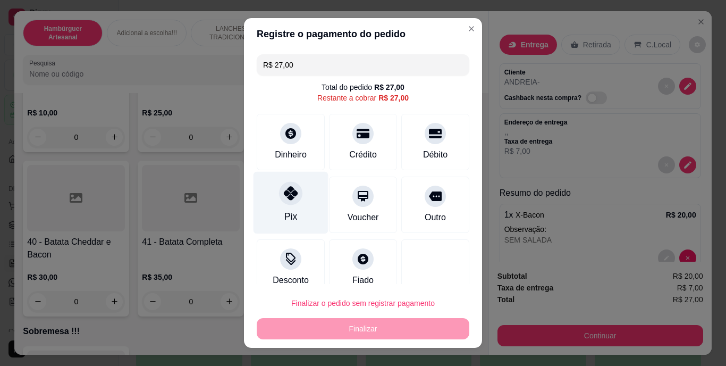
click at [284, 200] on icon at bounding box center [291, 193] width 14 height 14
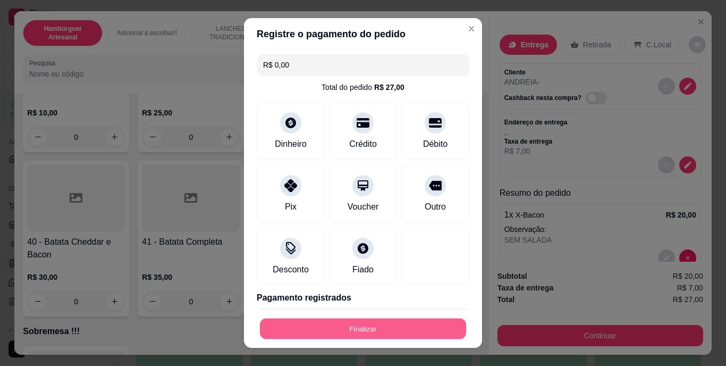
click at [337, 323] on button "Finalizar" at bounding box center [363, 328] width 206 height 21
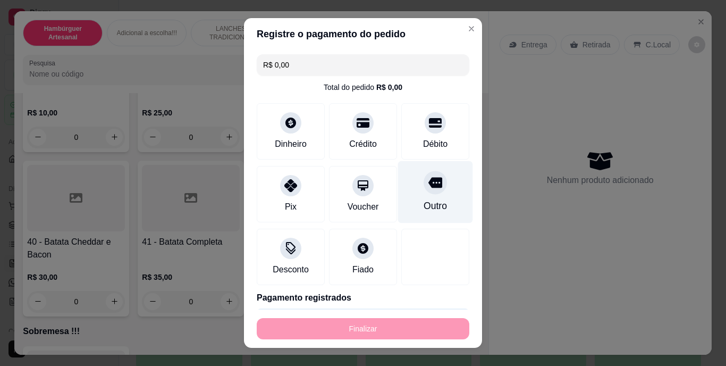
type input "-R$ 27,00"
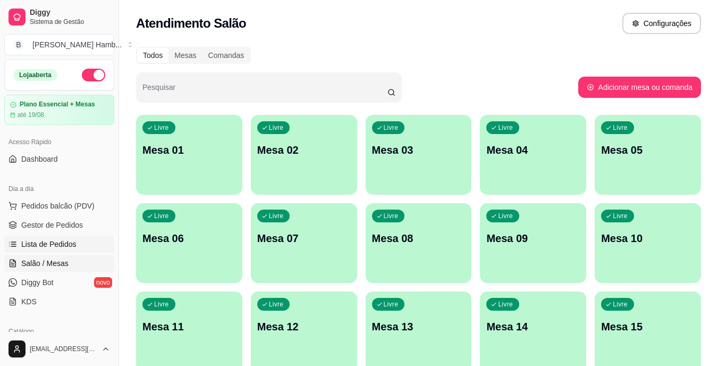
click at [59, 239] on span "Lista de Pedidos" at bounding box center [48, 244] width 55 height 11
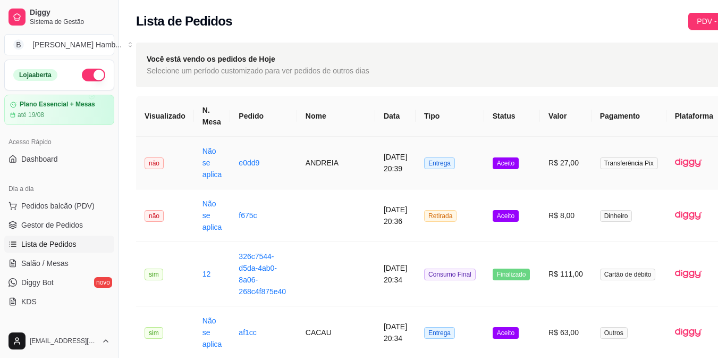
scroll to position [0, 54]
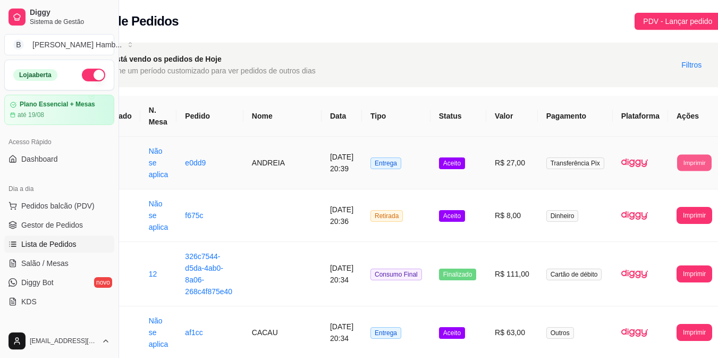
click at [677, 166] on button "Imprimir" at bounding box center [694, 162] width 35 height 16
click at [657, 214] on button "IMPRESSORA" at bounding box center [663, 210] width 56 height 16
click at [51, 210] on span "Pedidos balcão (PDV)" at bounding box center [57, 205] width 73 height 11
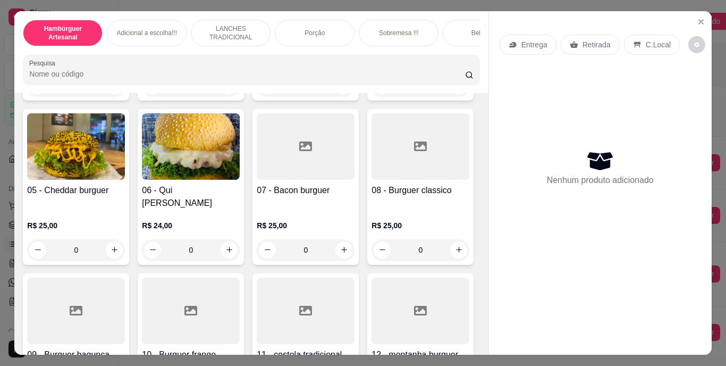
scroll to position [283, 0]
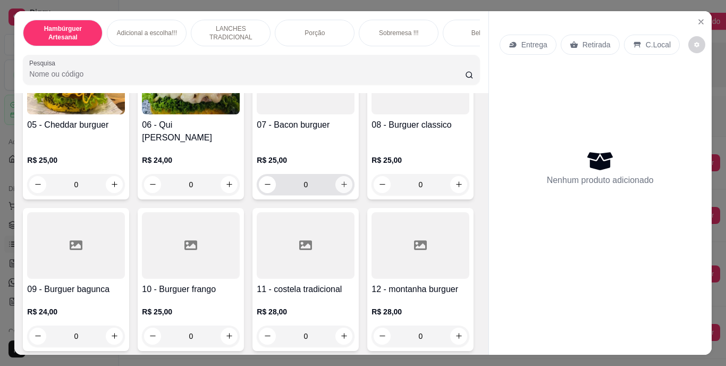
click at [340, 188] on icon "increase-product-quantity" at bounding box center [344, 184] width 8 height 8
type input "1"
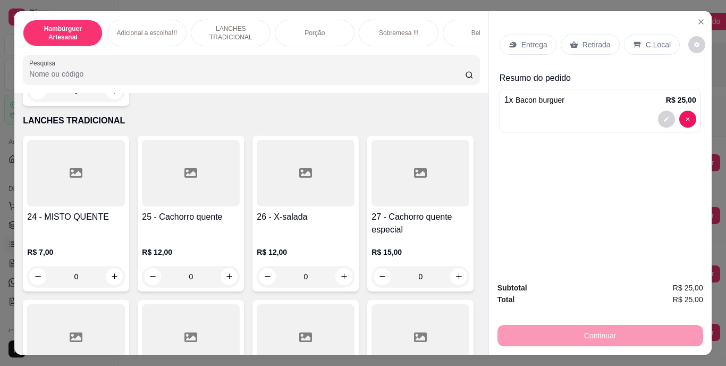
scroll to position [1470, 0]
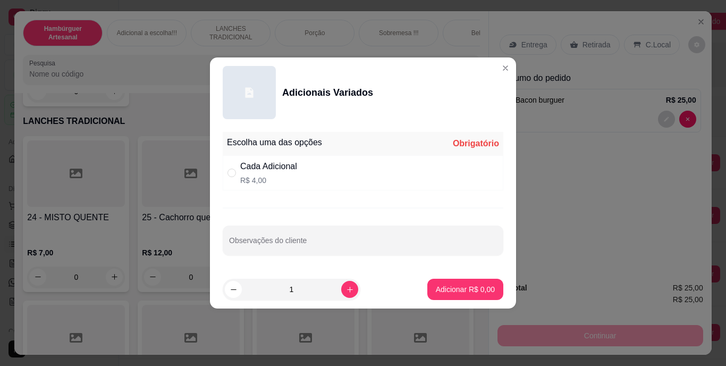
click at [241, 172] on div "Cada Adicional" at bounding box center [268, 166] width 57 height 13
radio input "true"
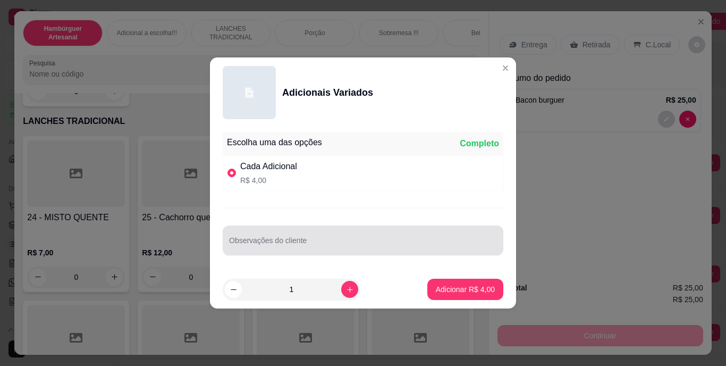
click at [298, 231] on div at bounding box center [363, 240] width 268 height 21
click at [305, 235] on div at bounding box center [363, 240] width 268 height 21
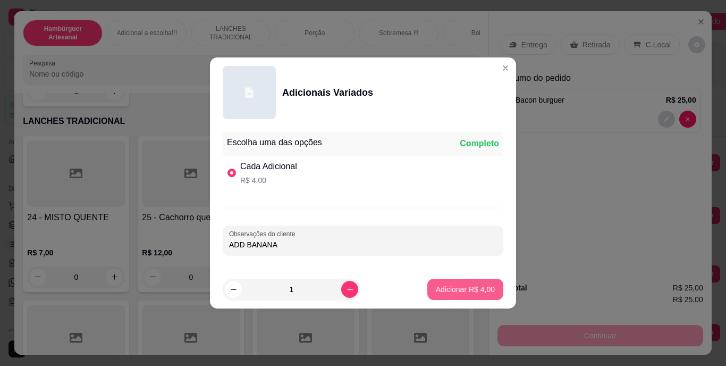
type input "ADD BANANA"
click at [441, 286] on p "Adicionar R$ 4,00" at bounding box center [464, 289] width 57 height 10
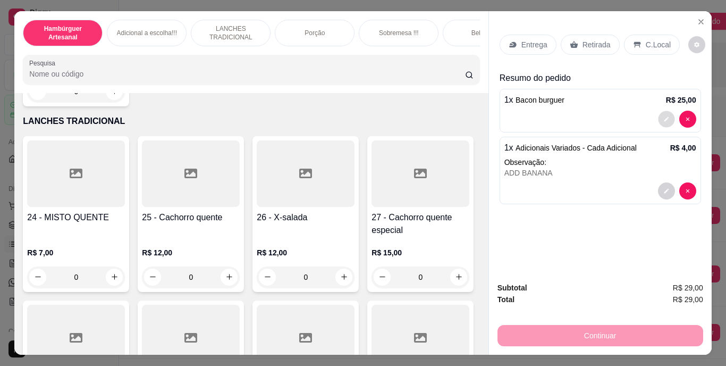
click at [658, 114] on button "decrease-product-quantity" at bounding box center [666, 119] width 16 height 16
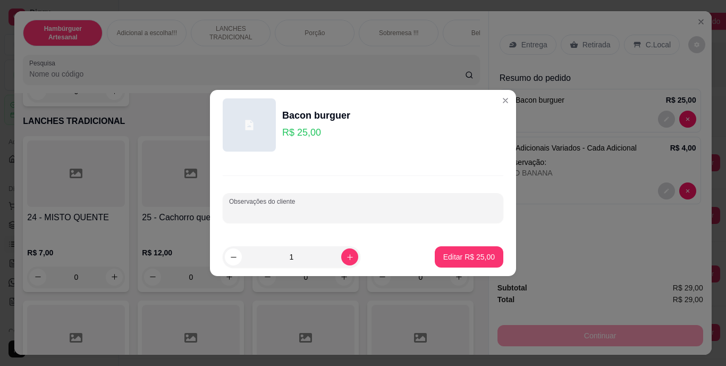
click at [436, 211] on input "Observações do cliente" at bounding box center [363, 212] width 268 height 11
type input "N"
type input "BANANA"
click at [445, 261] on p "Editar R$ 25,00" at bounding box center [469, 256] width 50 height 10
type input "0"
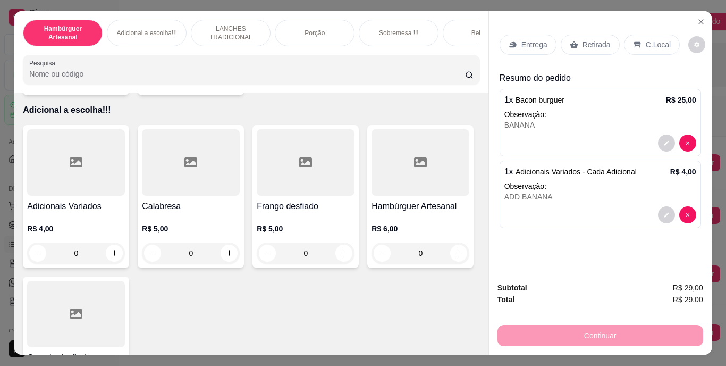
scroll to position [1227, 0]
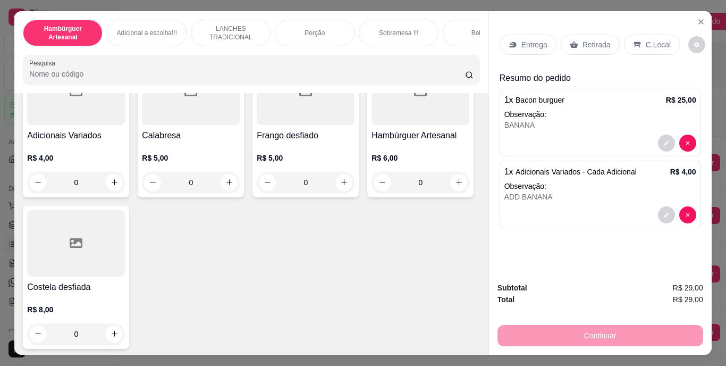
click at [226, 13] on icon "increase-product-quantity" at bounding box center [229, 9] width 8 height 8
type input "1"
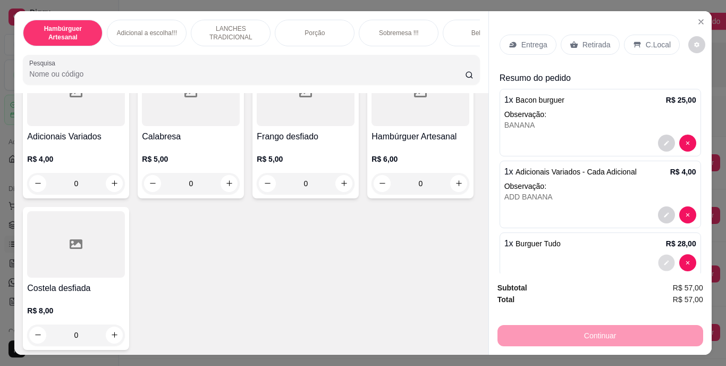
click at [658, 259] on button "decrease-product-quantity" at bounding box center [666, 262] width 16 height 16
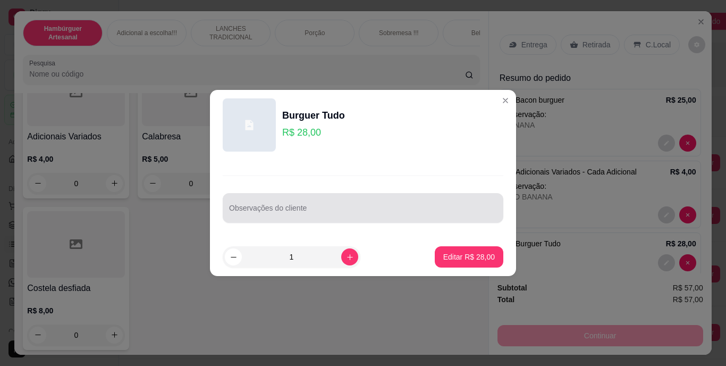
click at [420, 205] on div at bounding box center [363, 207] width 268 height 21
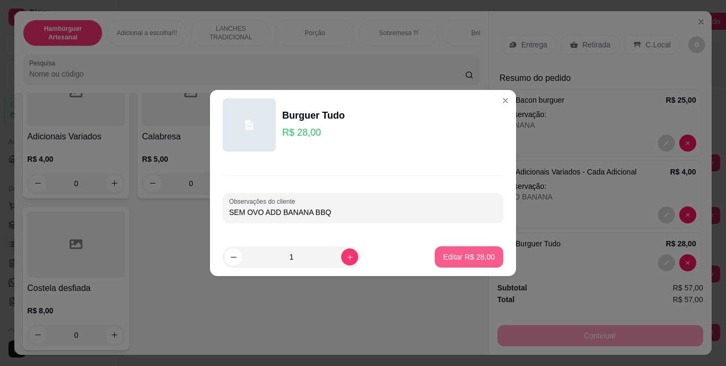
type input "SEM OVO ADD BANANA BBQ"
click at [469, 262] on button "Editar R$ 28,00" at bounding box center [469, 257] width 66 height 21
type input "0"
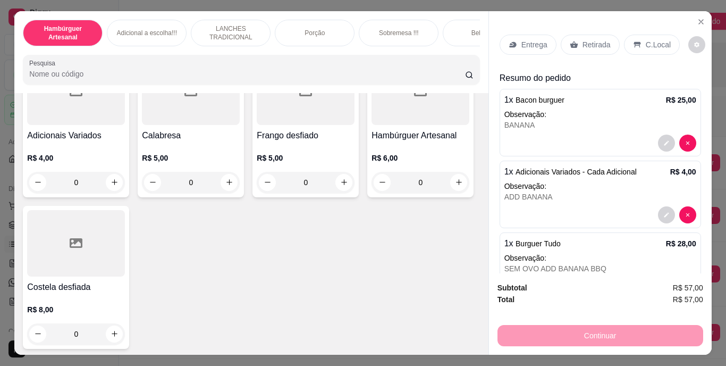
click at [525, 39] on p "Entrega" at bounding box center [534, 44] width 26 height 11
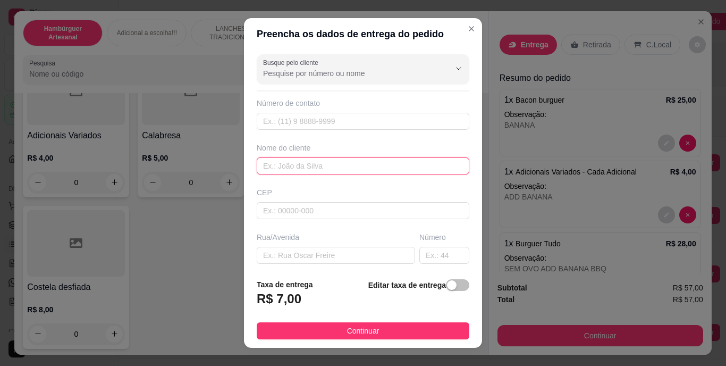
click at [347, 166] on input "text" at bounding box center [363, 165] width 213 height 17
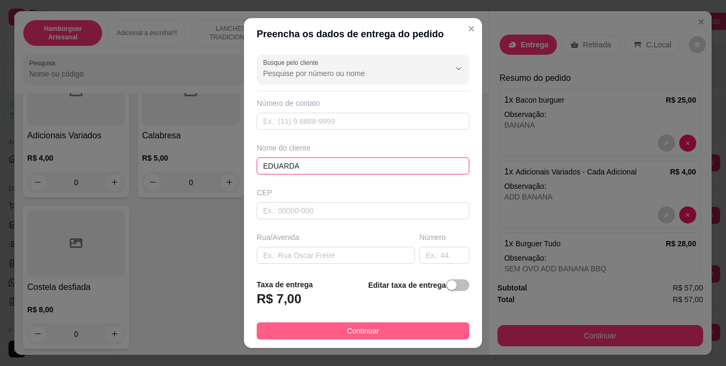
type input "EDUARDA"
click at [302, 325] on button "Continuar" at bounding box center [363, 330] width 213 height 17
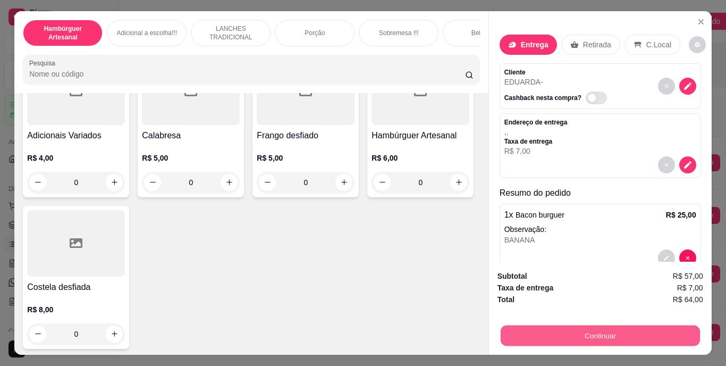
click at [563, 327] on button "Continuar" at bounding box center [599, 335] width 199 height 21
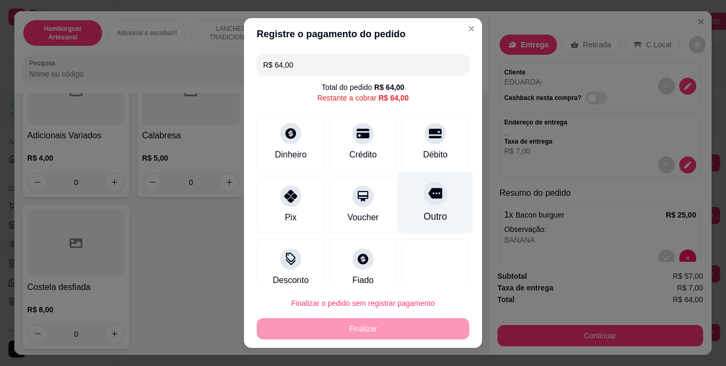
click at [428, 198] on icon at bounding box center [435, 193] width 14 height 11
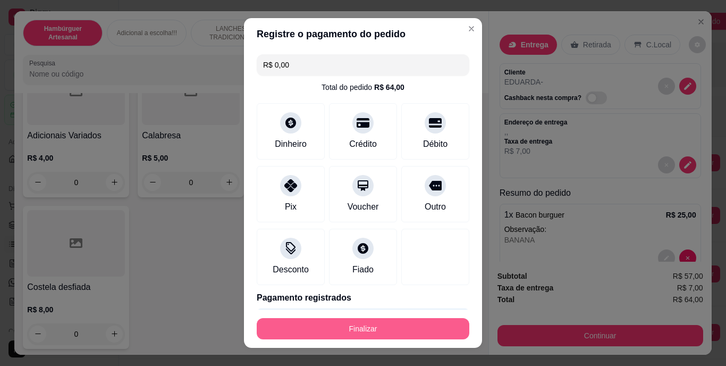
click at [375, 322] on button "Finalizar" at bounding box center [363, 328] width 213 height 21
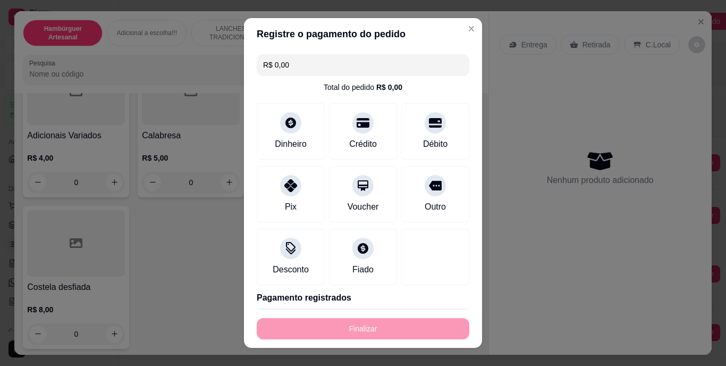
type input "-R$ 64,00"
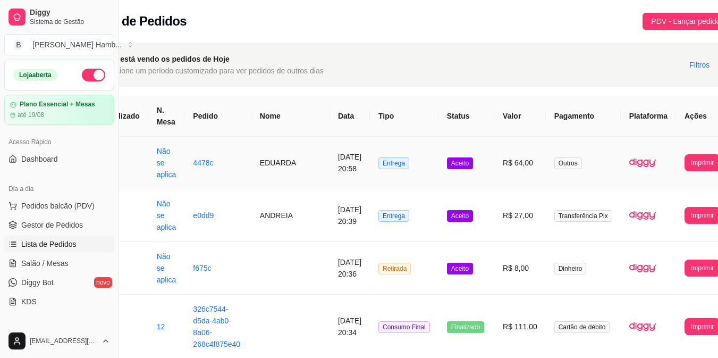
click at [683, 152] on td "**********" at bounding box center [702, 163] width 53 height 53
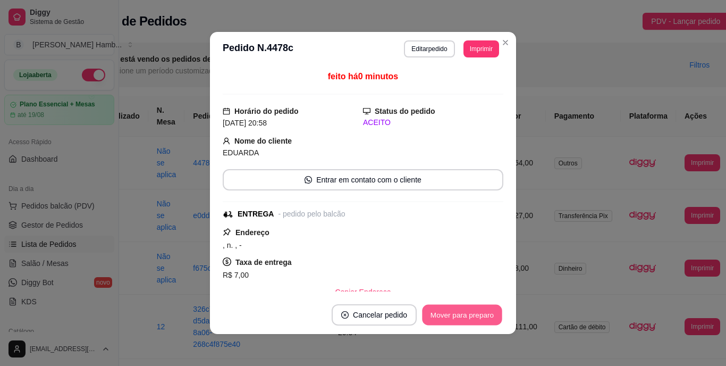
click at [473, 318] on button "Mover para preparo" at bounding box center [462, 314] width 80 height 21
click at [473, 318] on div "Mover para preparo" at bounding box center [454, 314] width 97 height 21
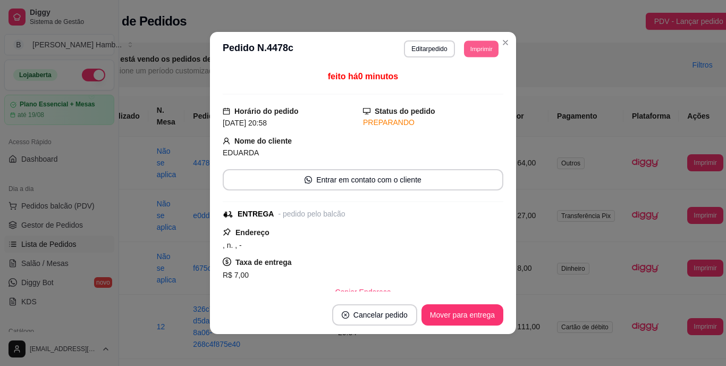
click at [490, 46] on button "Imprimir" at bounding box center [481, 48] width 35 height 16
click at [464, 97] on div "feito há 0 minutos Horário do pedido [DATE] 20:58 Status do pedido PREPARANDO N…" at bounding box center [363, 180] width 281 height 221
click at [488, 36] on header "**********" at bounding box center [363, 49] width 306 height 34
click at [480, 46] on button "Imprimir" at bounding box center [481, 48] width 35 height 16
click at [458, 85] on button "IMPRESSORA" at bounding box center [457, 86] width 74 height 16
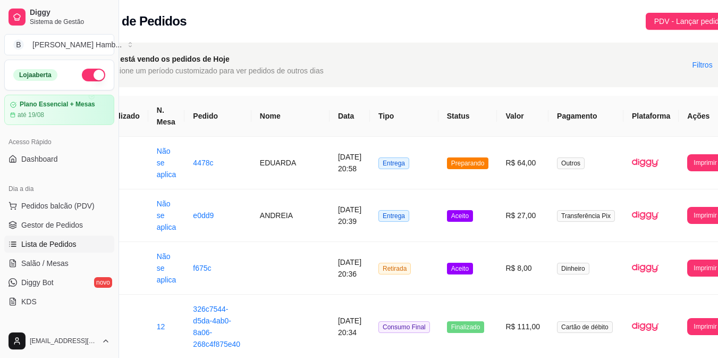
click at [83, 198] on button "Pedidos balcão (PDV)" at bounding box center [59, 205] width 110 height 17
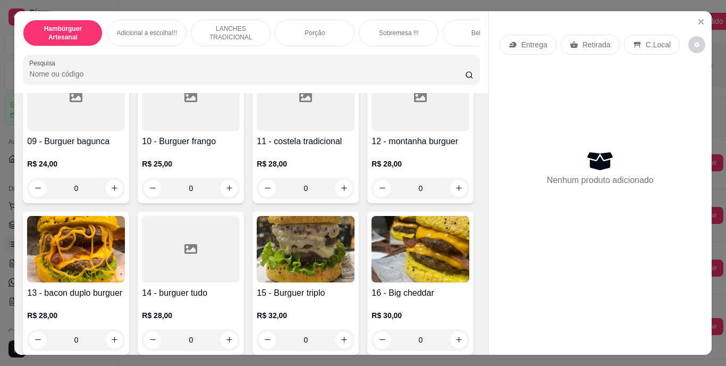
scroll to position [530, 0]
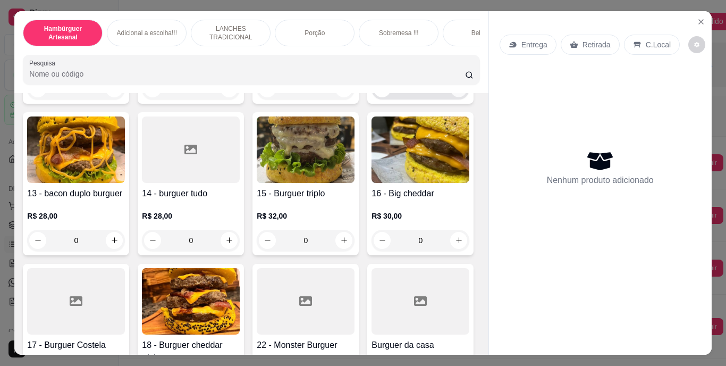
click at [451, 97] on button "increase-product-quantity" at bounding box center [459, 88] width 16 height 16
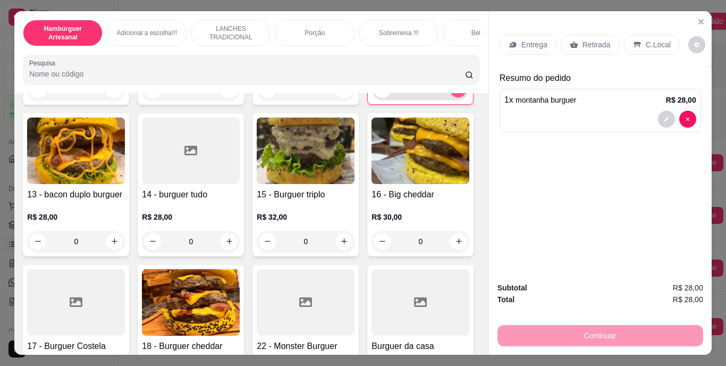
click at [450, 97] on button "increase-product-quantity" at bounding box center [458, 89] width 16 height 16
type input "2"
click at [575, 45] on div "Retirada" at bounding box center [589, 45] width 59 height 20
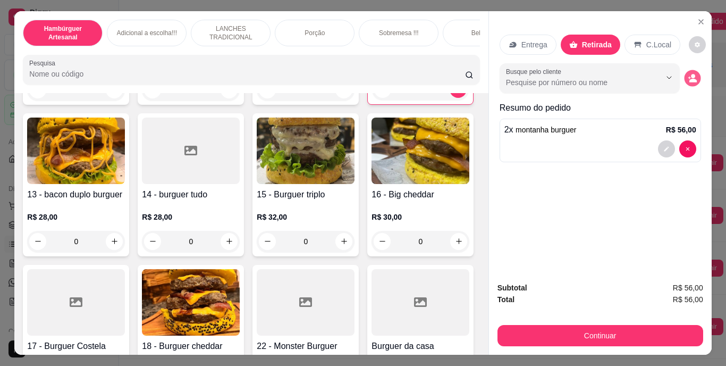
click at [687, 79] on button "decrease-product-quantity" at bounding box center [692, 78] width 16 height 16
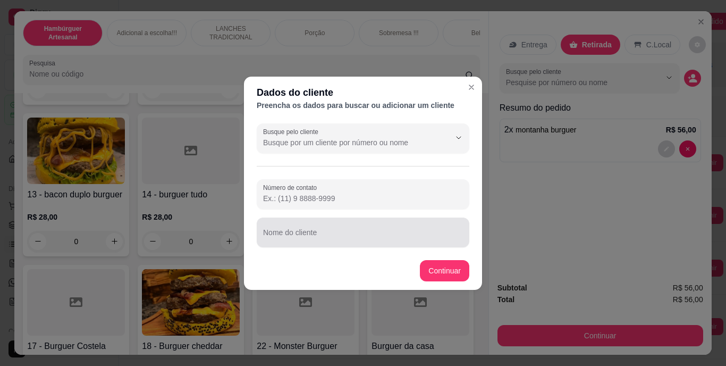
click at [367, 228] on div at bounding box center [363, 232] width 200 height 21
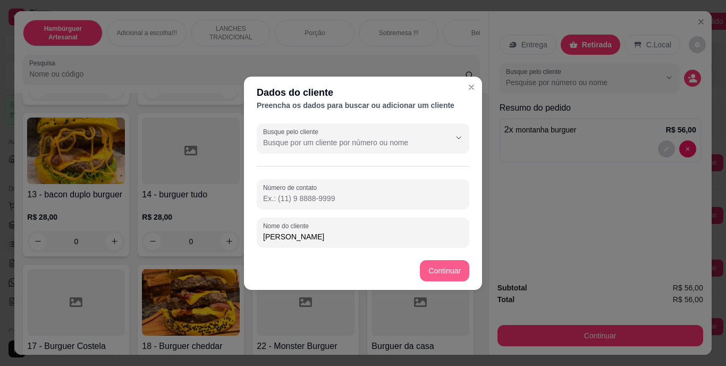
type input "[PERSON_NAME]"
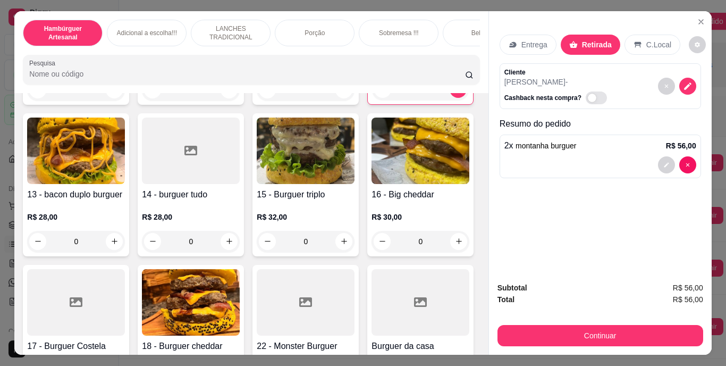
click at [539, 322] on div "Continuar" at bounding box center [600, 334] width 206 height 24
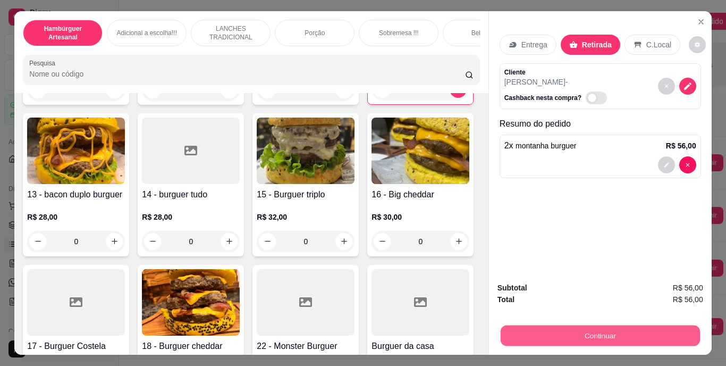
click at [538, 326] on button "Continuar" at bounding box center [599, 335] width 199 height 21
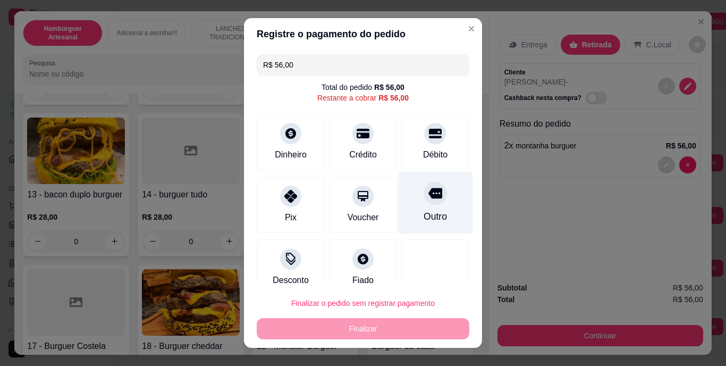
click at [418, 209] on div "Outro" at bounding box center [435, 203] width 75 height 62
type input "R$ 0,00"
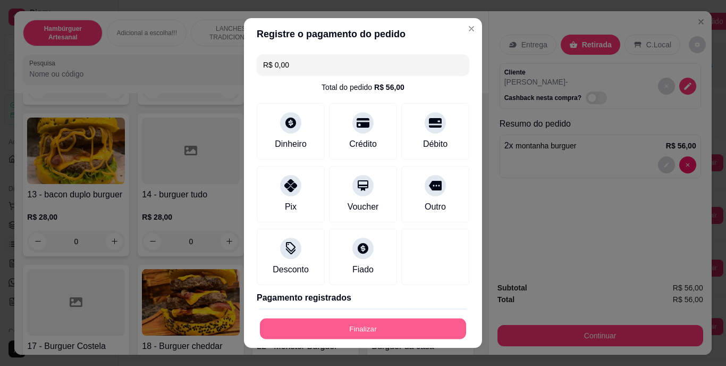
click at [378, 325] on button "Finalizar" at bounding box center [363, 328] width 206 height 21
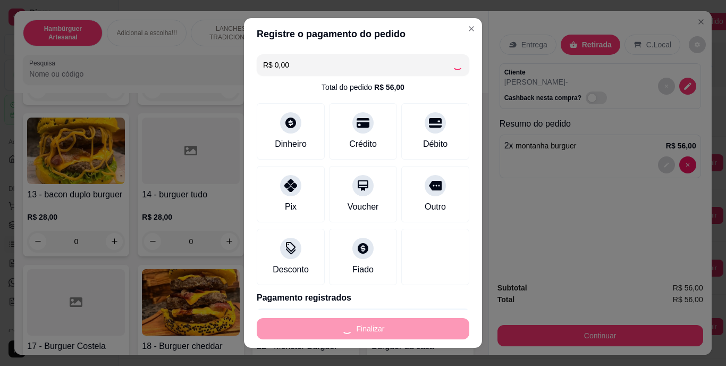
type input "0"
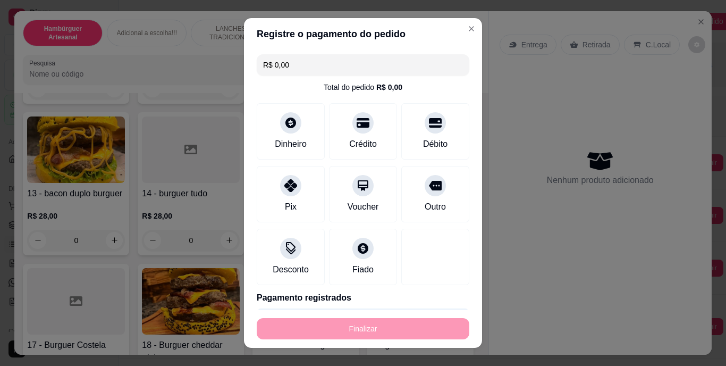
type input "-R$ 56,00"
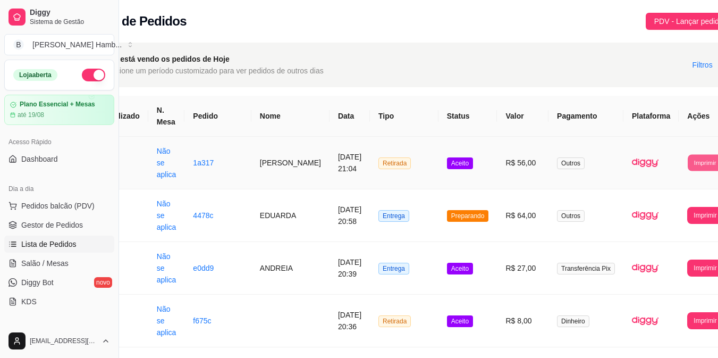
click at [687, 165] on button "Imprimir" at bounding box center [704, 162] width 35 height 16
click at [655, 209] on button "IMPRESSORA" at bounding box center [674, 210] width 56 height 16
click at [507, 240] on td "R$ 64,00" at bounding box center [523, 215] width 52 height 53
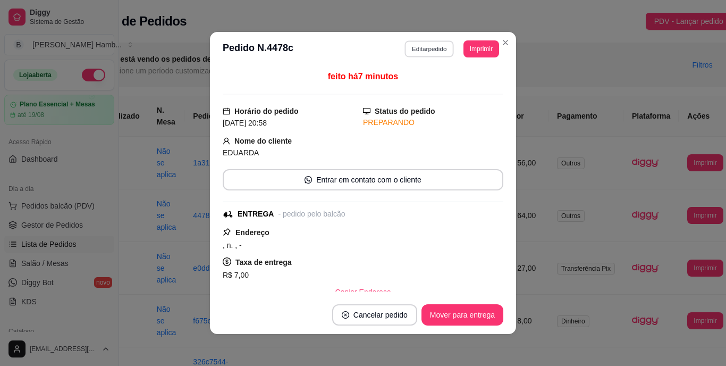
click at [414, 44] on button "Editar pedido" at bounding box center [429, 48] width 49 height 16
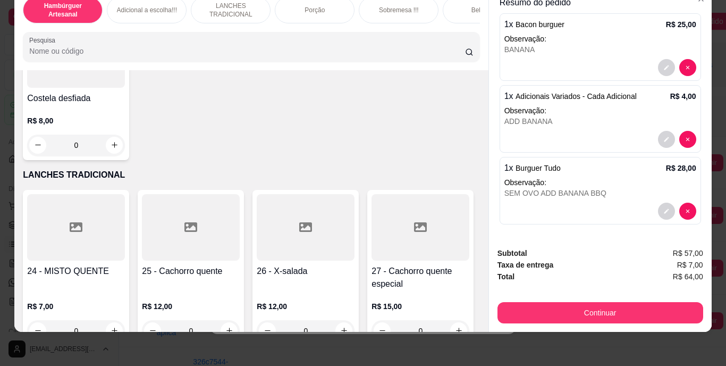
scroll to position [1454, 0]
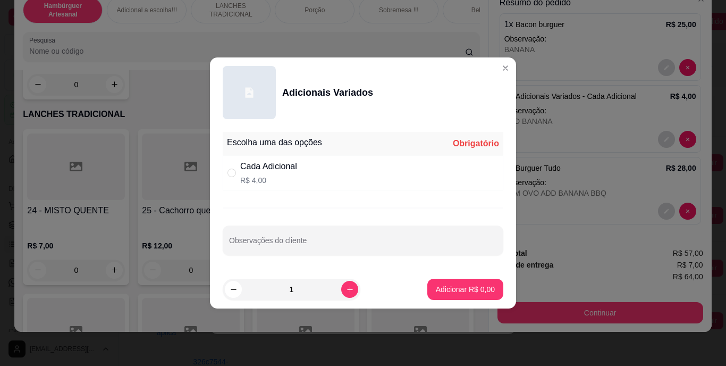
click at [235, 162] on div "Cada Adicional R$ 4,00" at bounding box center [363, 172] width 281 height 35
radio input "true"
click at [346, 290] on icon "increase-product-quantity" at bounding box center [350, 289] width 8 height 8
type input "2"
click at [452, 292] on p "Adicionar R$ 8,00" at bounding box center [464, 289] width 57 height 10
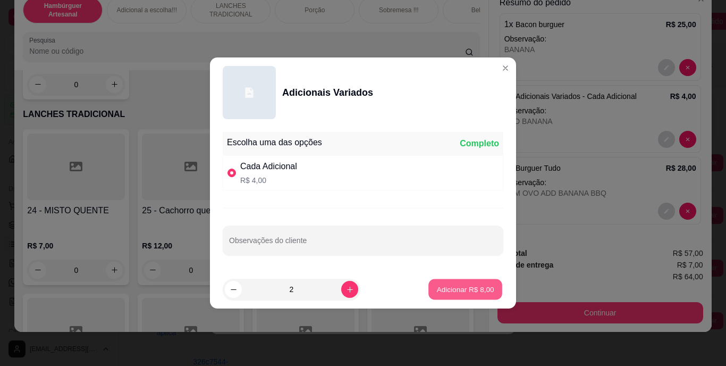
type input "2"
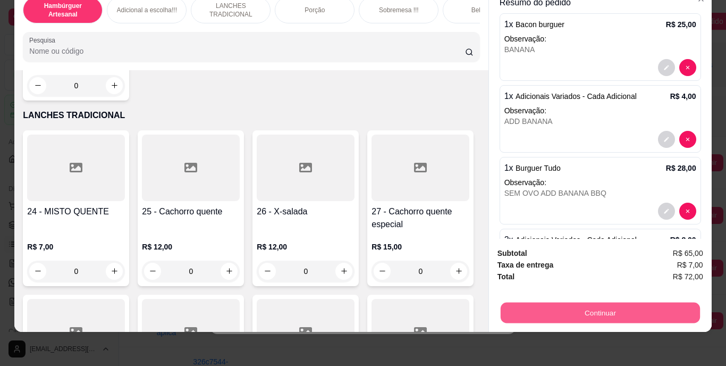
click at [507, 303] on button "Continuar" at bounding box center [599, 312] width 199 height 21
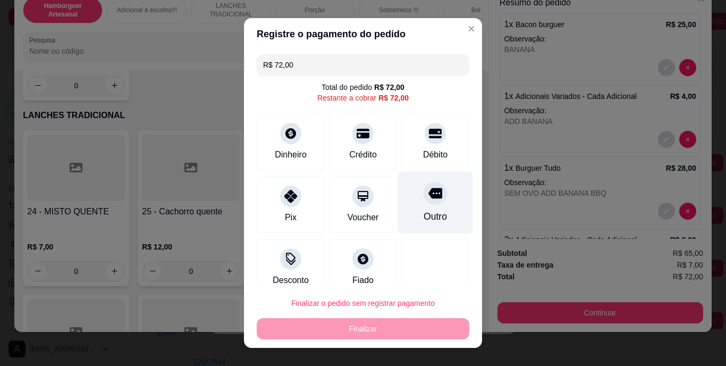
click at [408, 208] on div "Outro" at bounding box center [435, 203] width 75 height 62
type input "R$ 0,00"
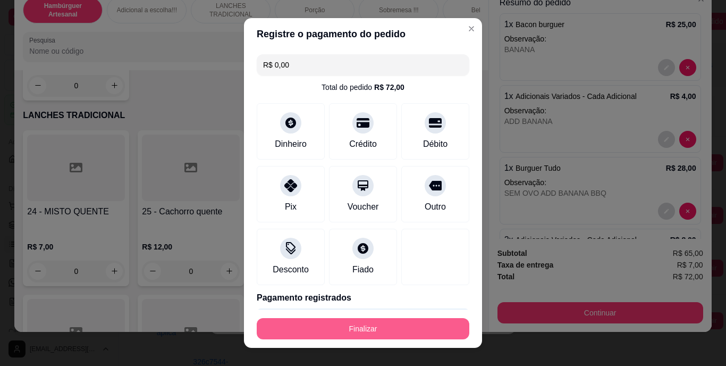
click at [391, 323] on button "Finalizar" at bounding box center [363, 328] width 213 height 21
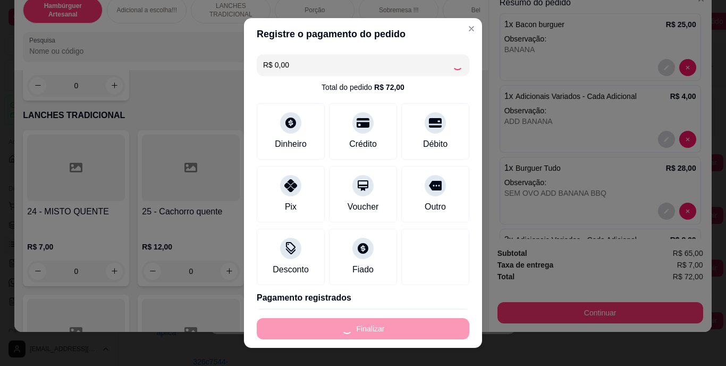
type input "0"
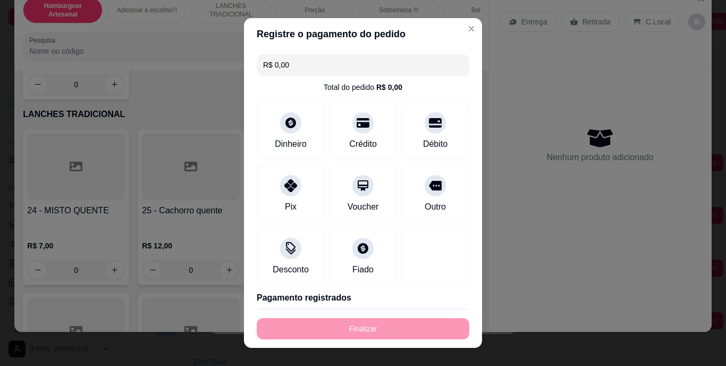
type input "-R$ 72,00"
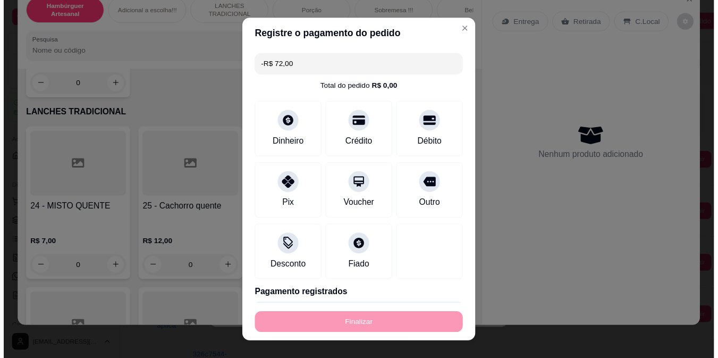
scroll to position [0, 0]
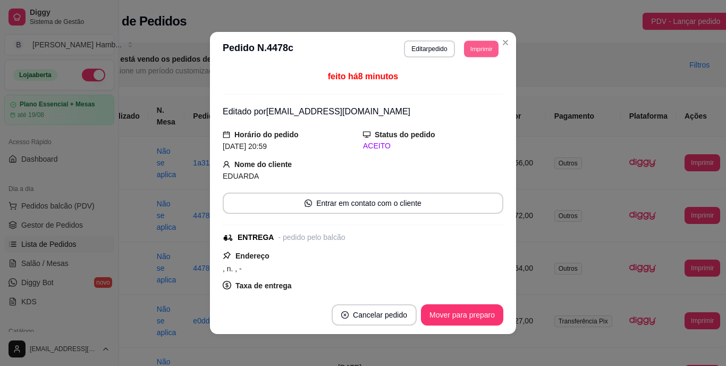
click at [480, 53] on button "Imprimir" at bounding box center [481, 48] width 35 height 16
click at [474, 84] on button "IMPRESSORA" at bounding box center [457, 86] width 74 height 16
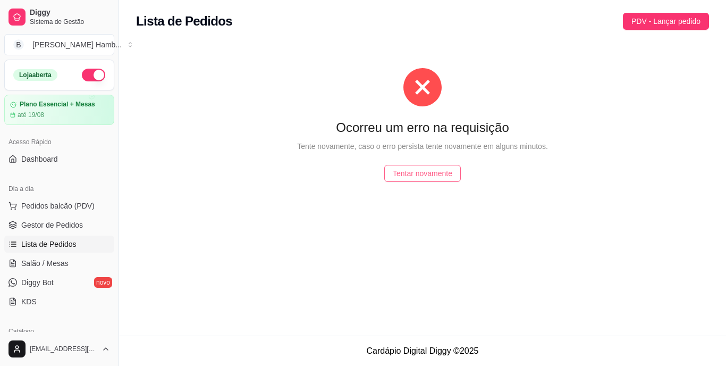
click at [435, 173] on span "Tentar novamente" at bounding box center [423, 173] width 60 height 12
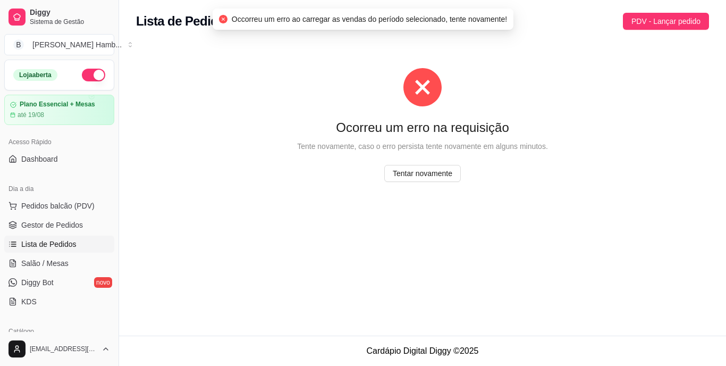
click at [634, 56] on div "Ocorreu um erro na requisição Tente novamente, caso o erro persista tente novam…" at bounding box center [422, 125] width 573 height 165
